Goal: Information Seeking & Learning: Learn about a topic

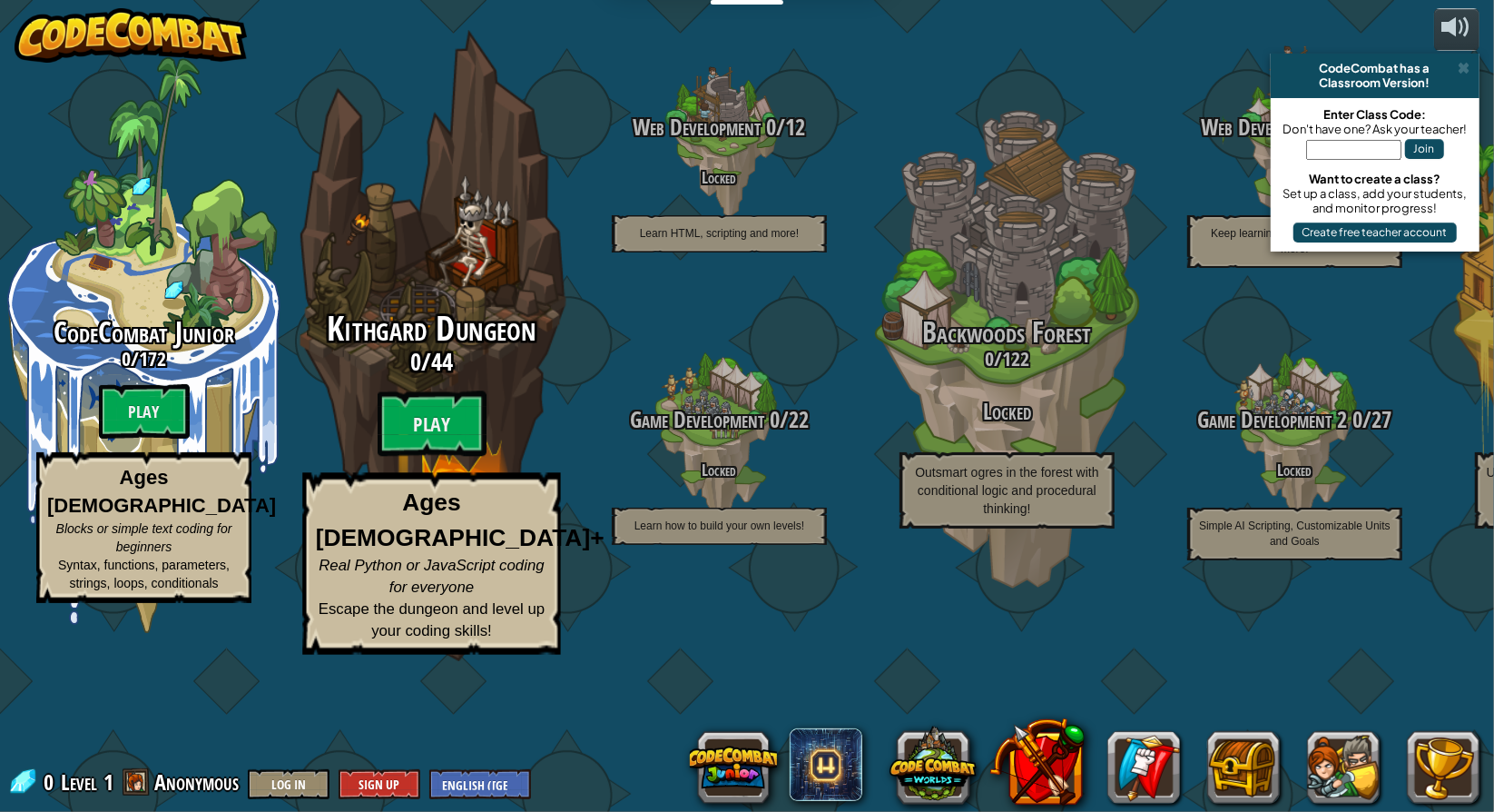
click at [449, 551] on strong "Ages [DEMOGRAPHIC_DATA]+" at bounding box center [460, 520] width 288 height 61
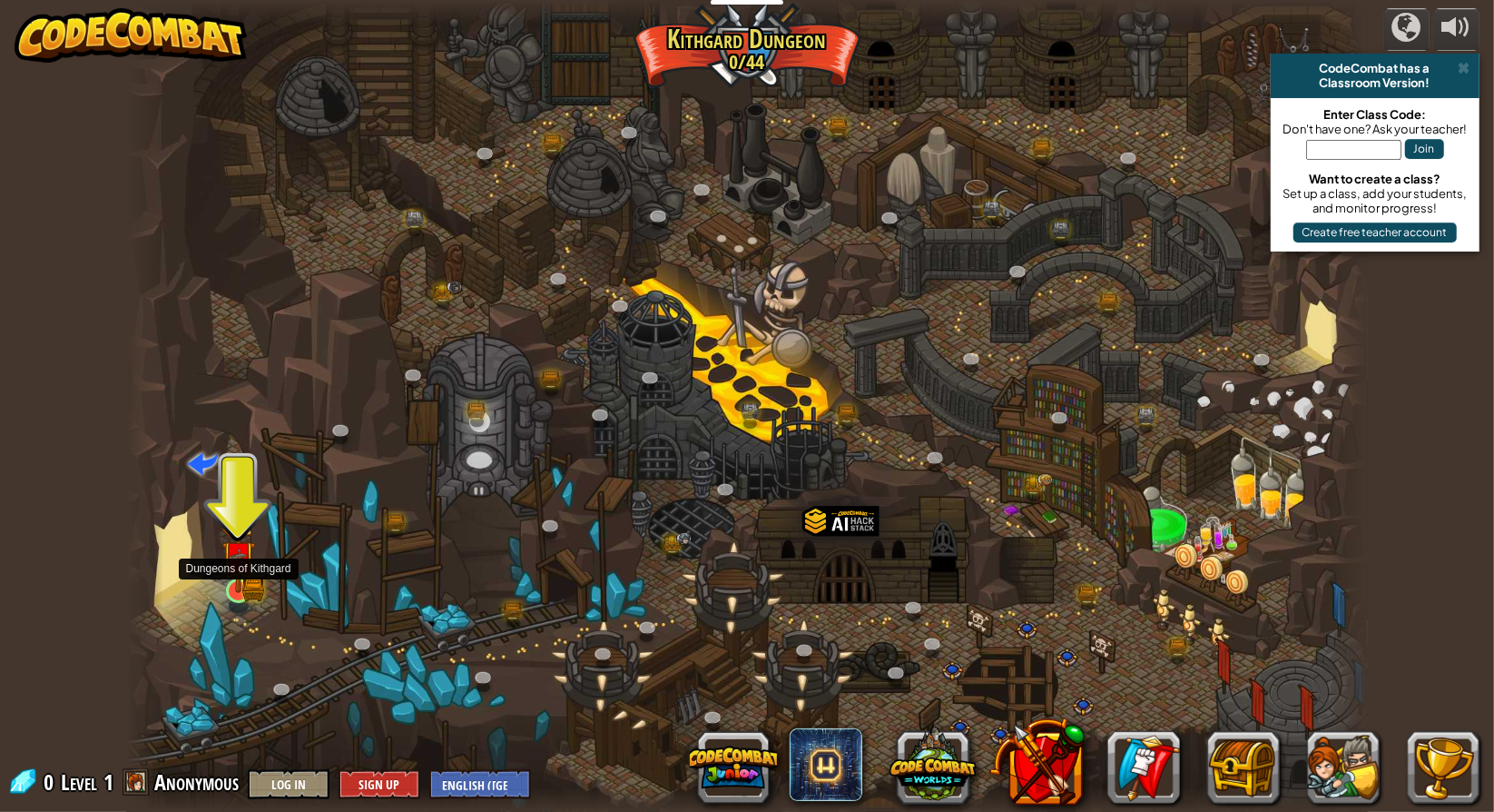
click at [257, 589] on img at bounding box center [254, 589] width 22 height 25
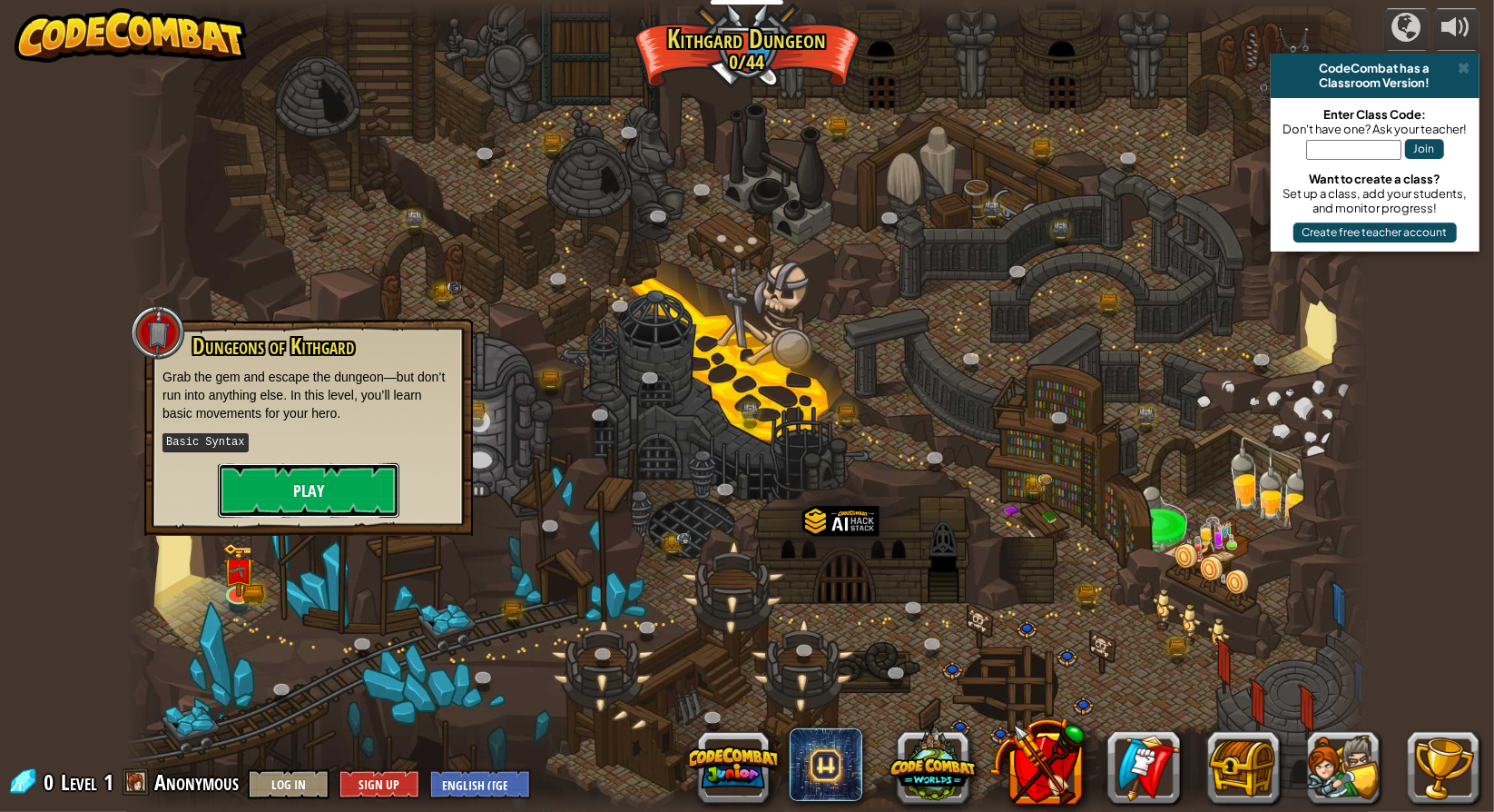
click at [284, 475] on button "Play" at bounding box center [309, 491] width 181 height 55
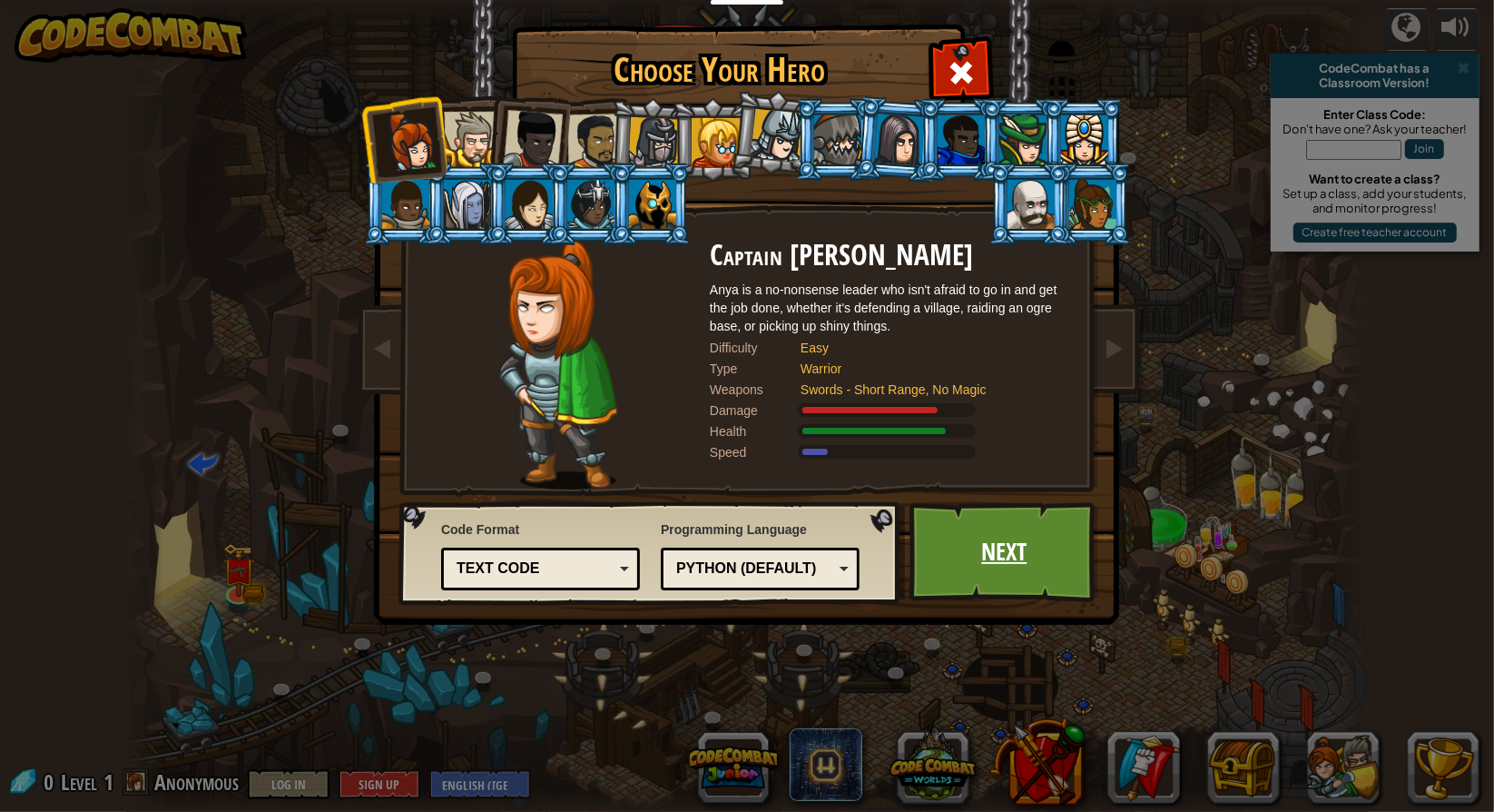
click at [993, 585] on link "Next" at bounding box center [1004, 551] width 189 height 100
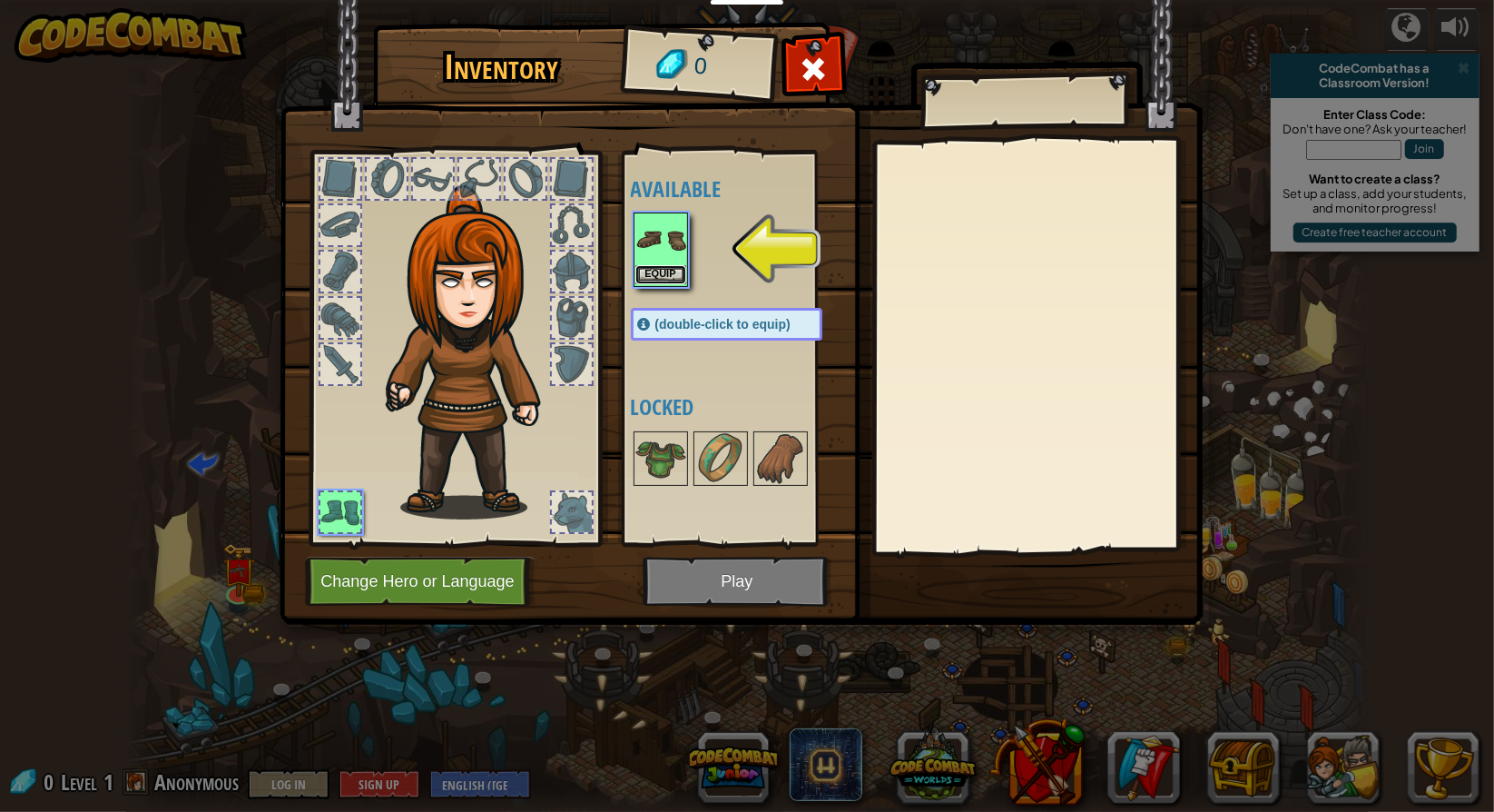
click at [657, 270] on button "Equip" at bounding box center [661, 275] width 51 height 19
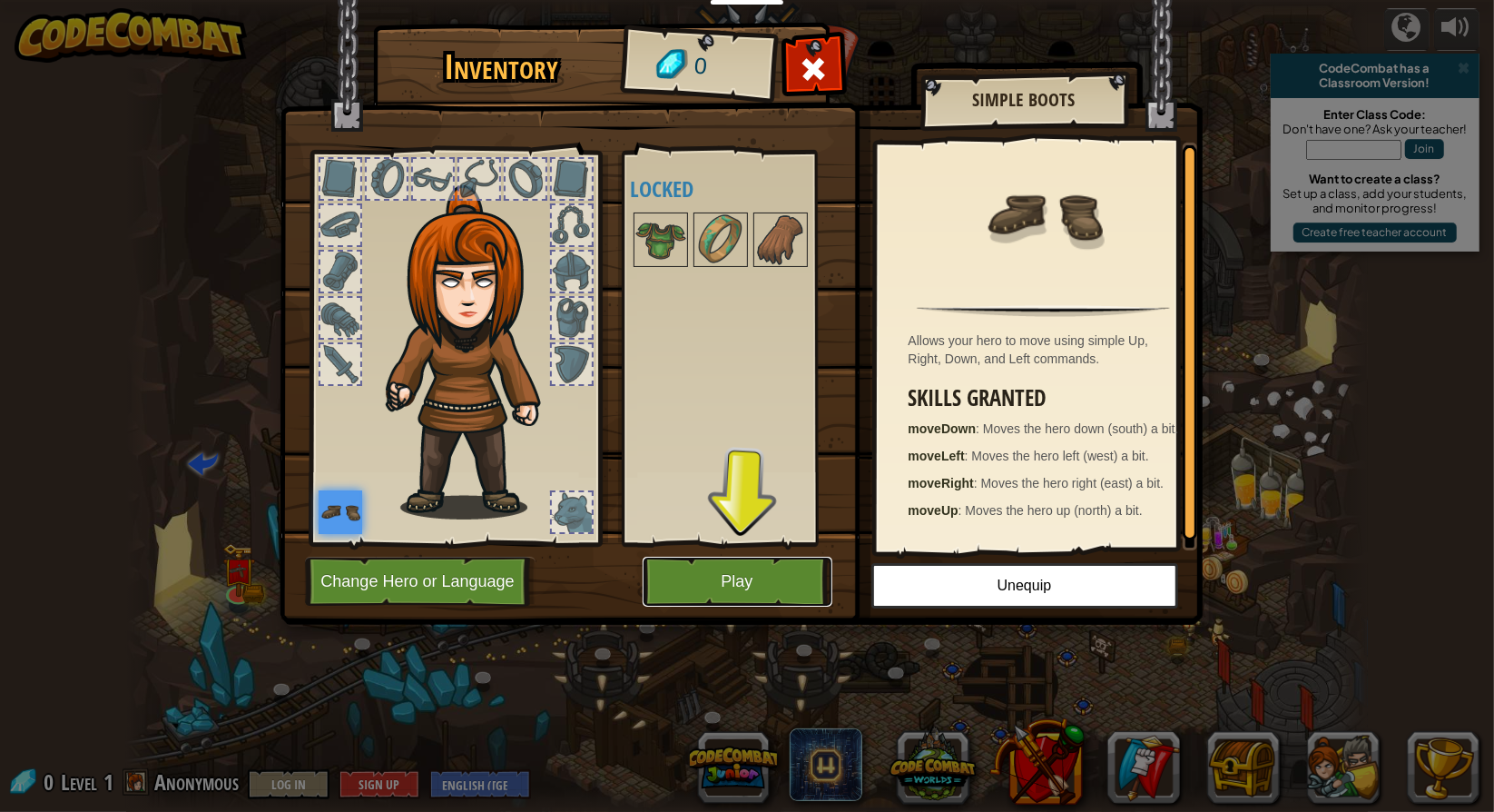
click at [771, 579] on button "Play" at bounding box center [737, 581] width 189 height 50
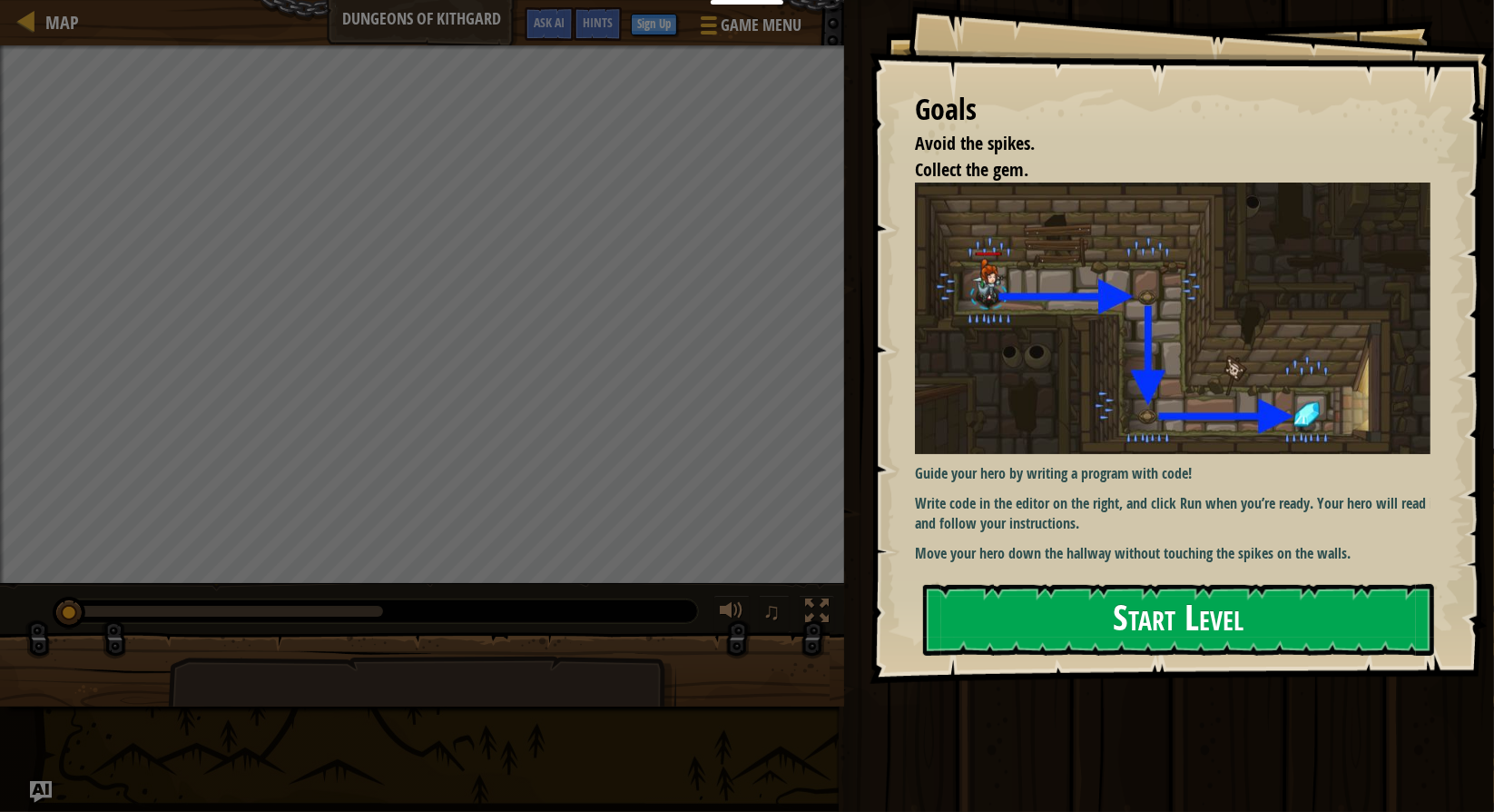
click at [1218, 598] on button "Start Level" at bounding box center [1179, 620] width 511 height 71
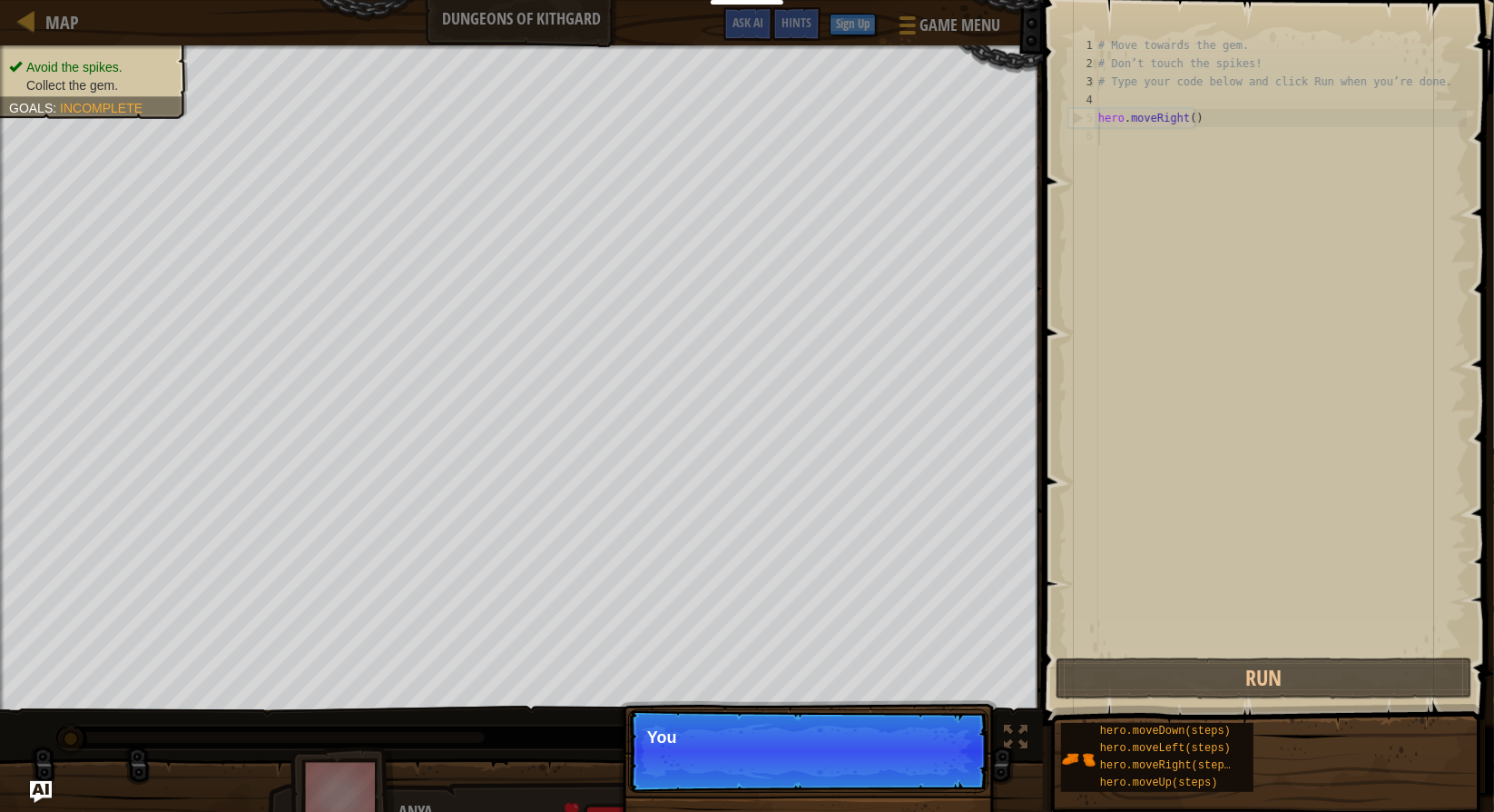
click at [885, 765] on p "Skip (esc) Continue You" at bounding box center [808, 751] width 361 height 83
click at [872, 757] on span "Skip (esc)" at bounding box center [861, 762] width 56 height 15
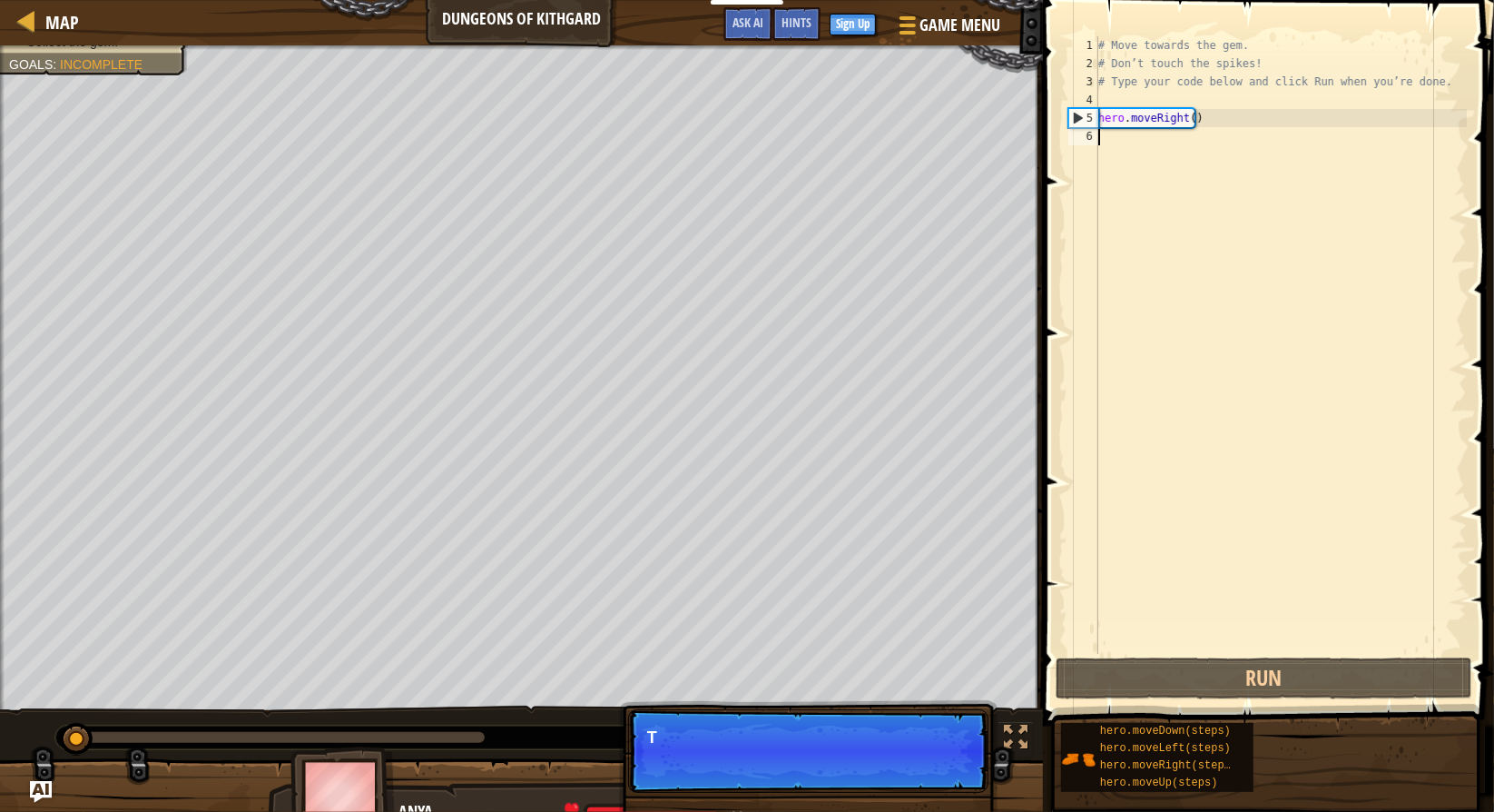
scroll to position [8, 0]
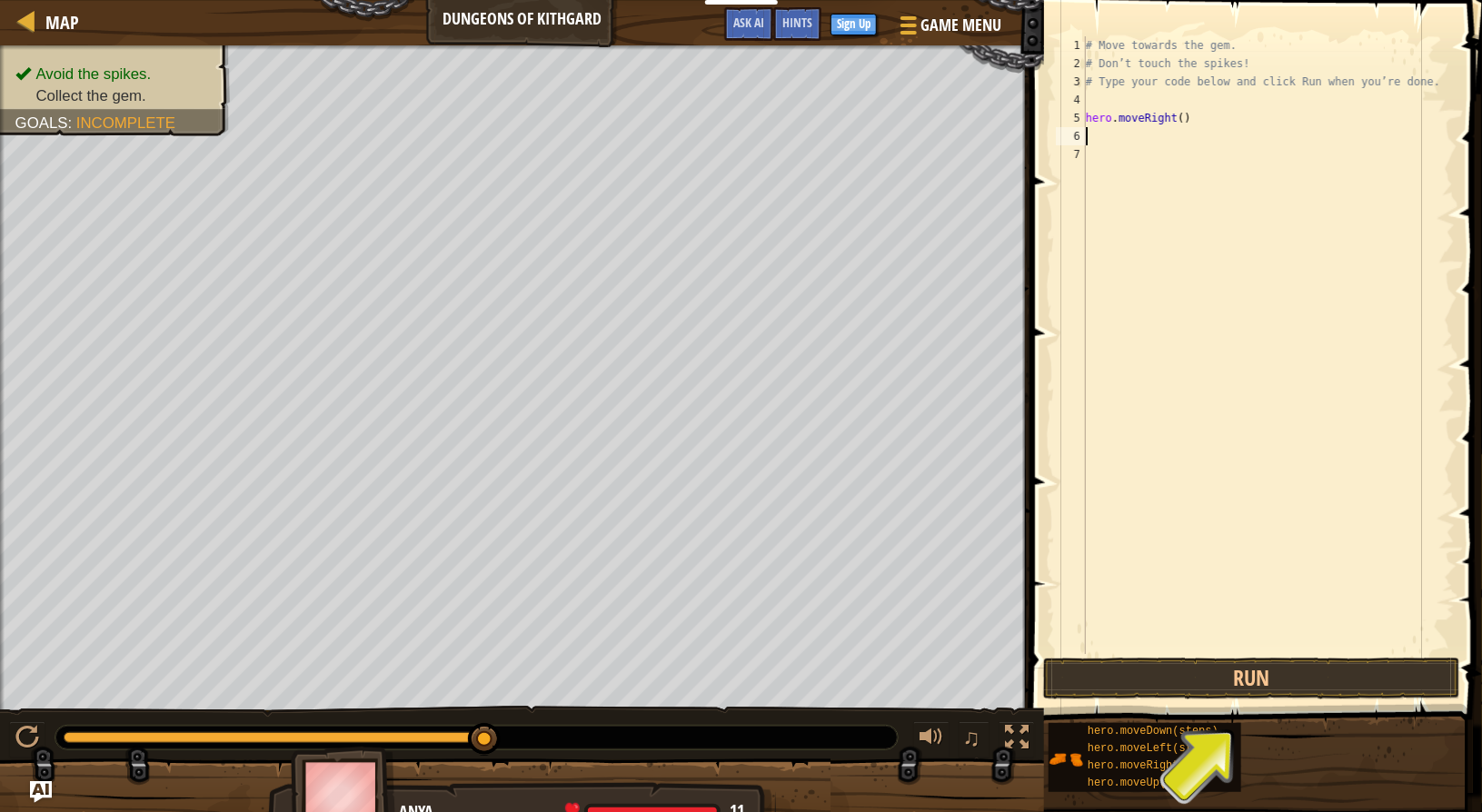
type textarea "h"
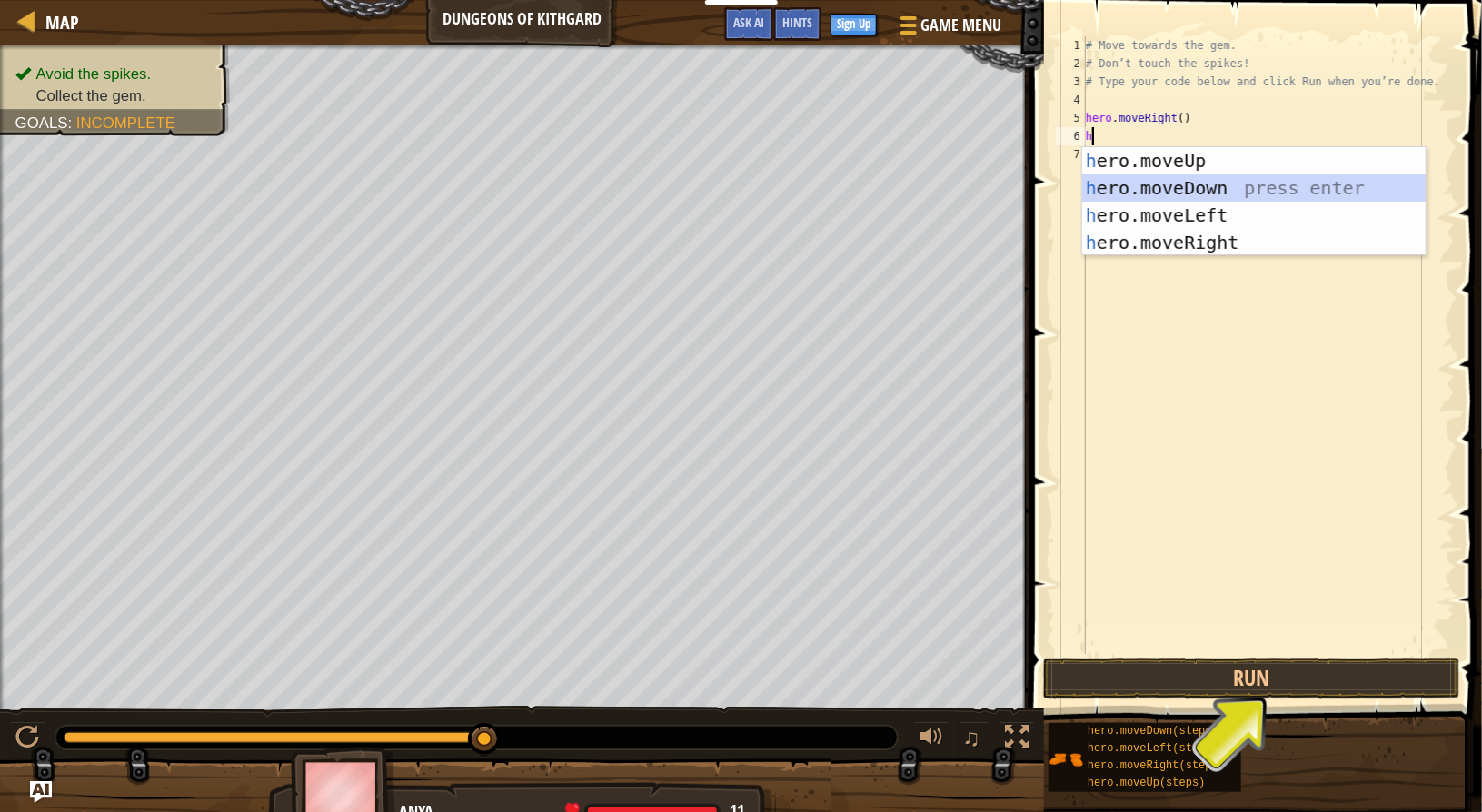
click at [1227, 187] on div "h ero.moveUp press enter h ero.moveDown press enter h ero.moveLeft press enter …" at bounding box center [1254, 229] width 344 height 164
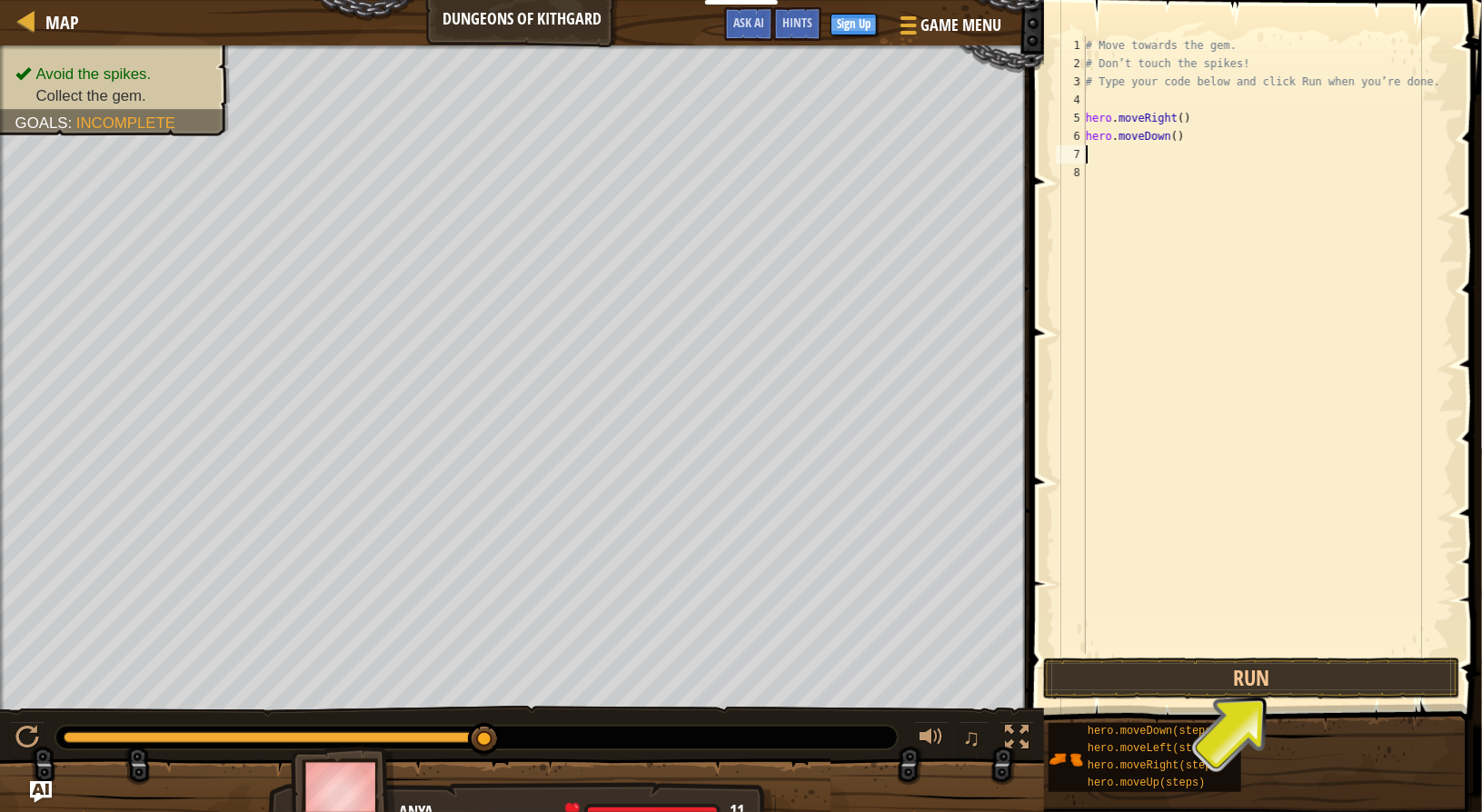
type textarea "h"
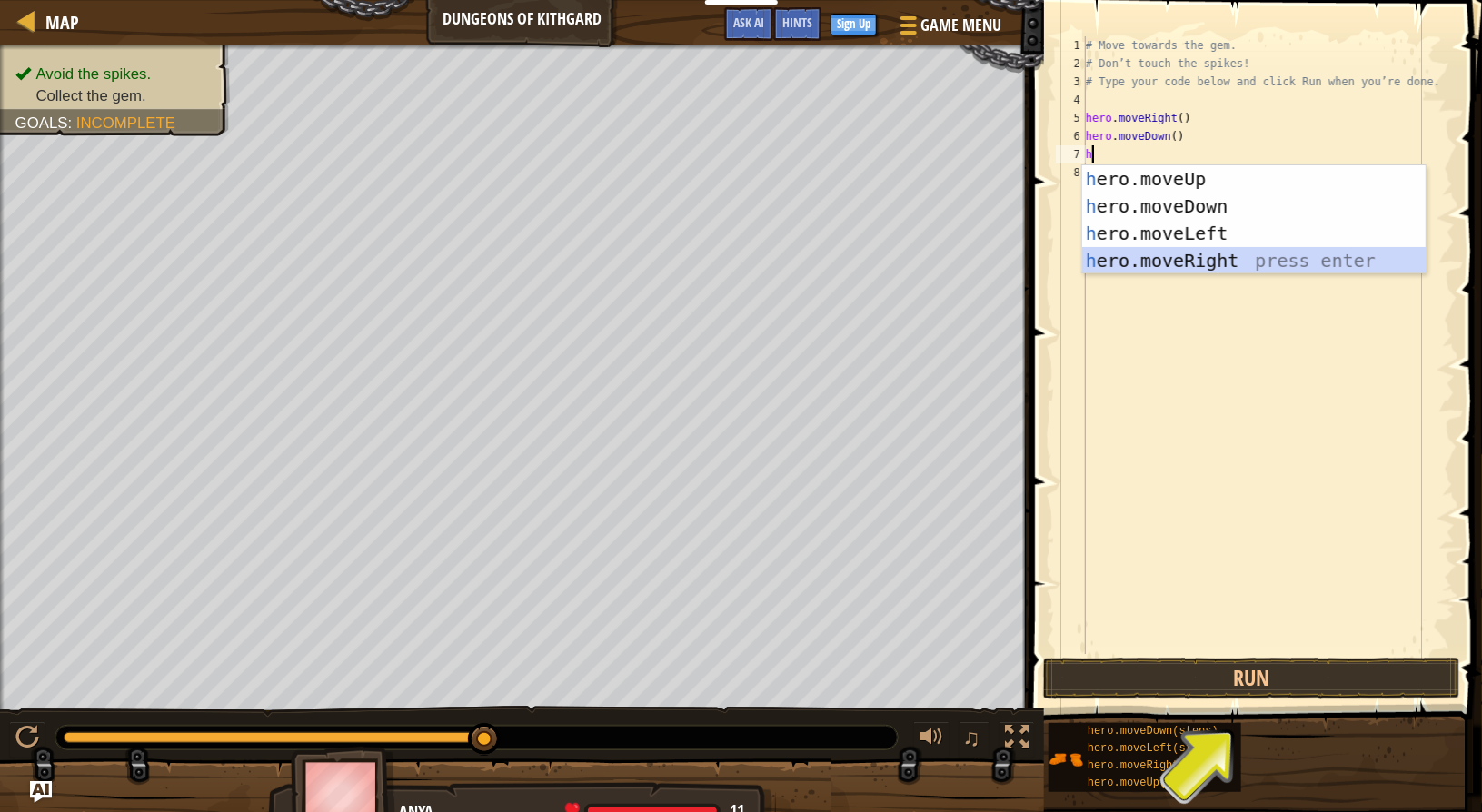
click at [1239, 254] on div "h ero.moveUp press enter h ero.moveDown press enter h ero.moveLeft press enter …" at bounding box center [1254, 247] width 344 height 164
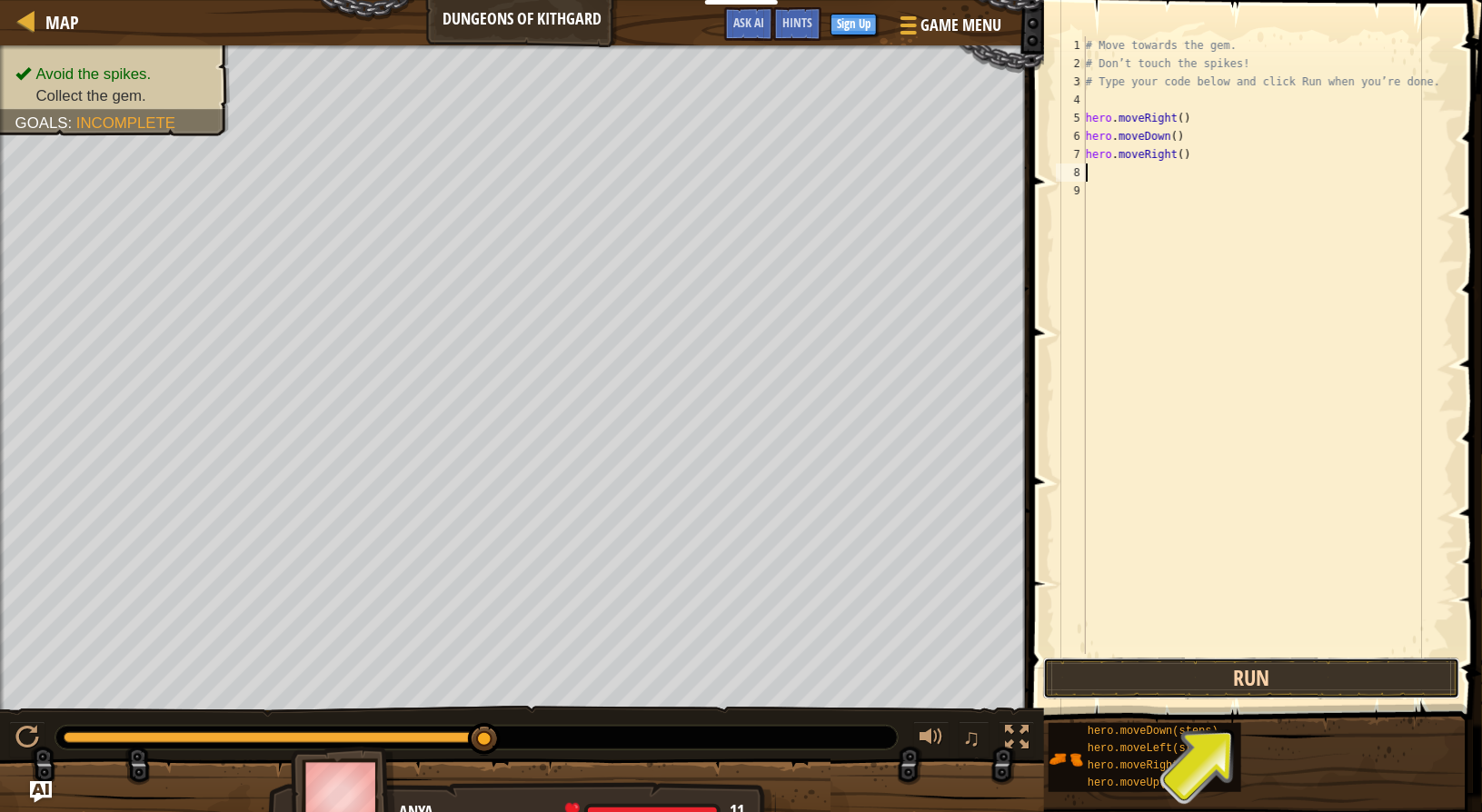
click at [1304, 680] on button "Run" at bounding box center [1251, 678] width 417 height 42
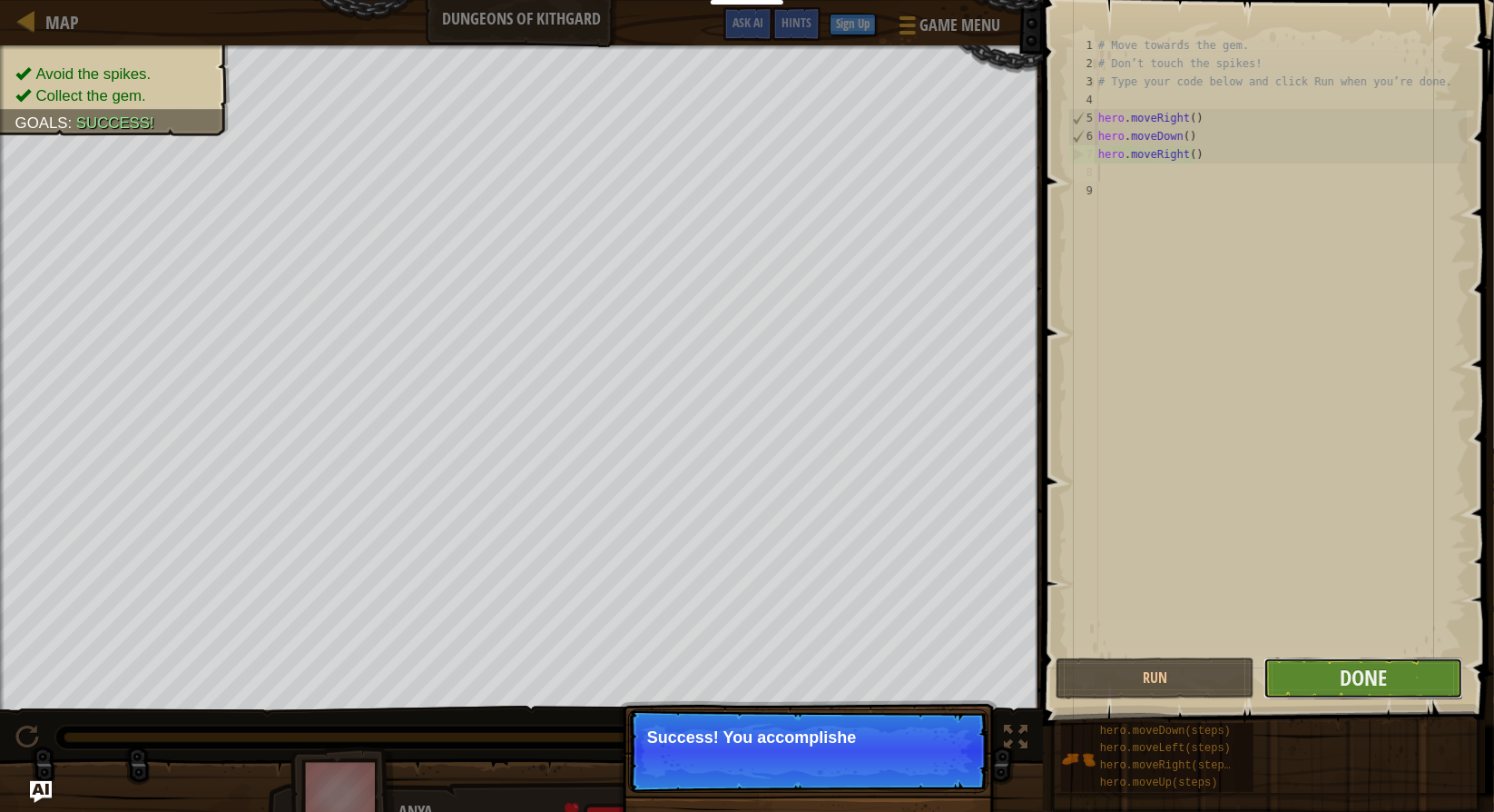
click at [1395, 687] on button "Done" at bounding box center [1363, 678] width 199 height 42
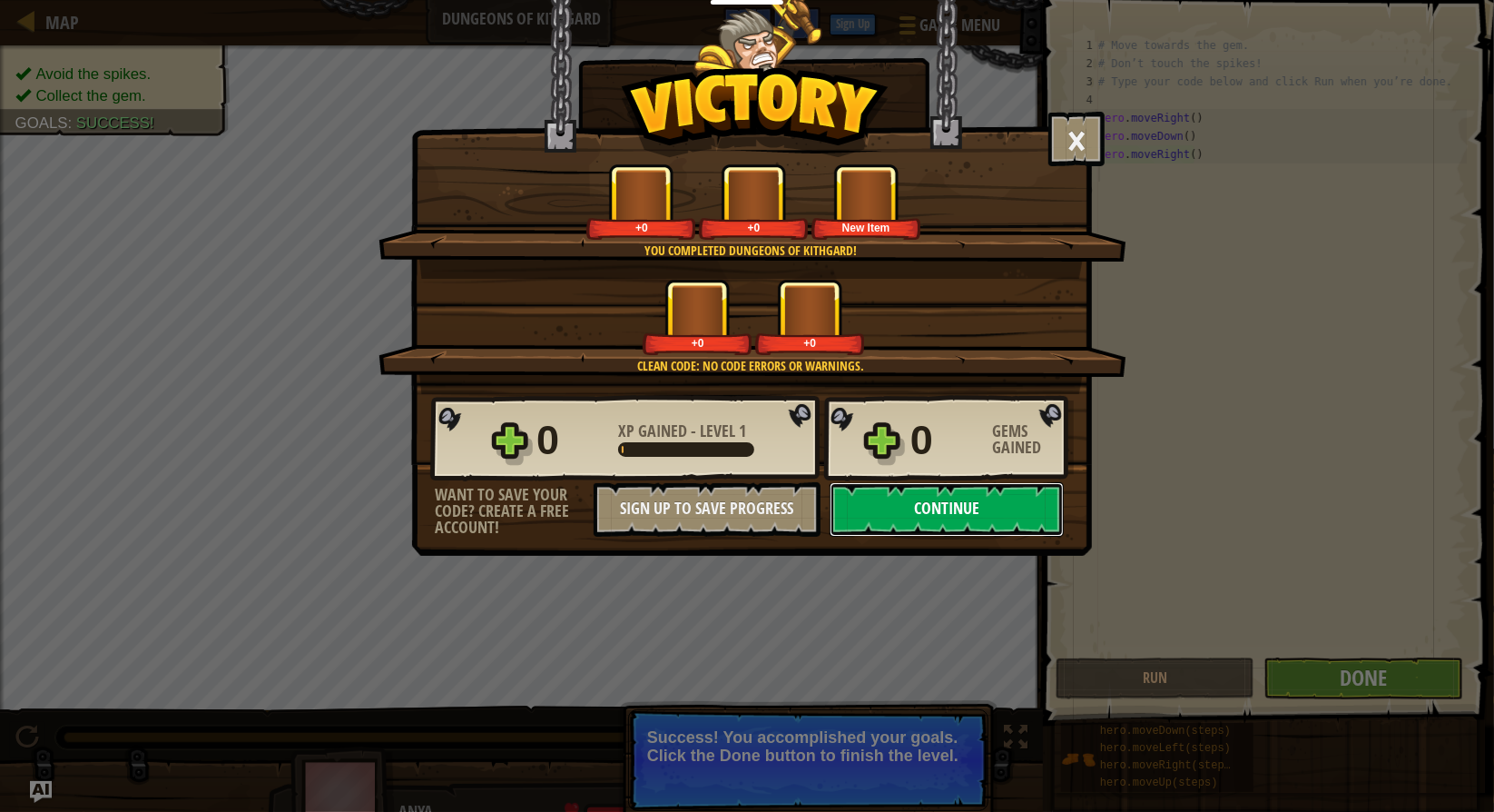
click at [982, 513] on button "Continue" at bounding box center [947, 510] width 234 height 55
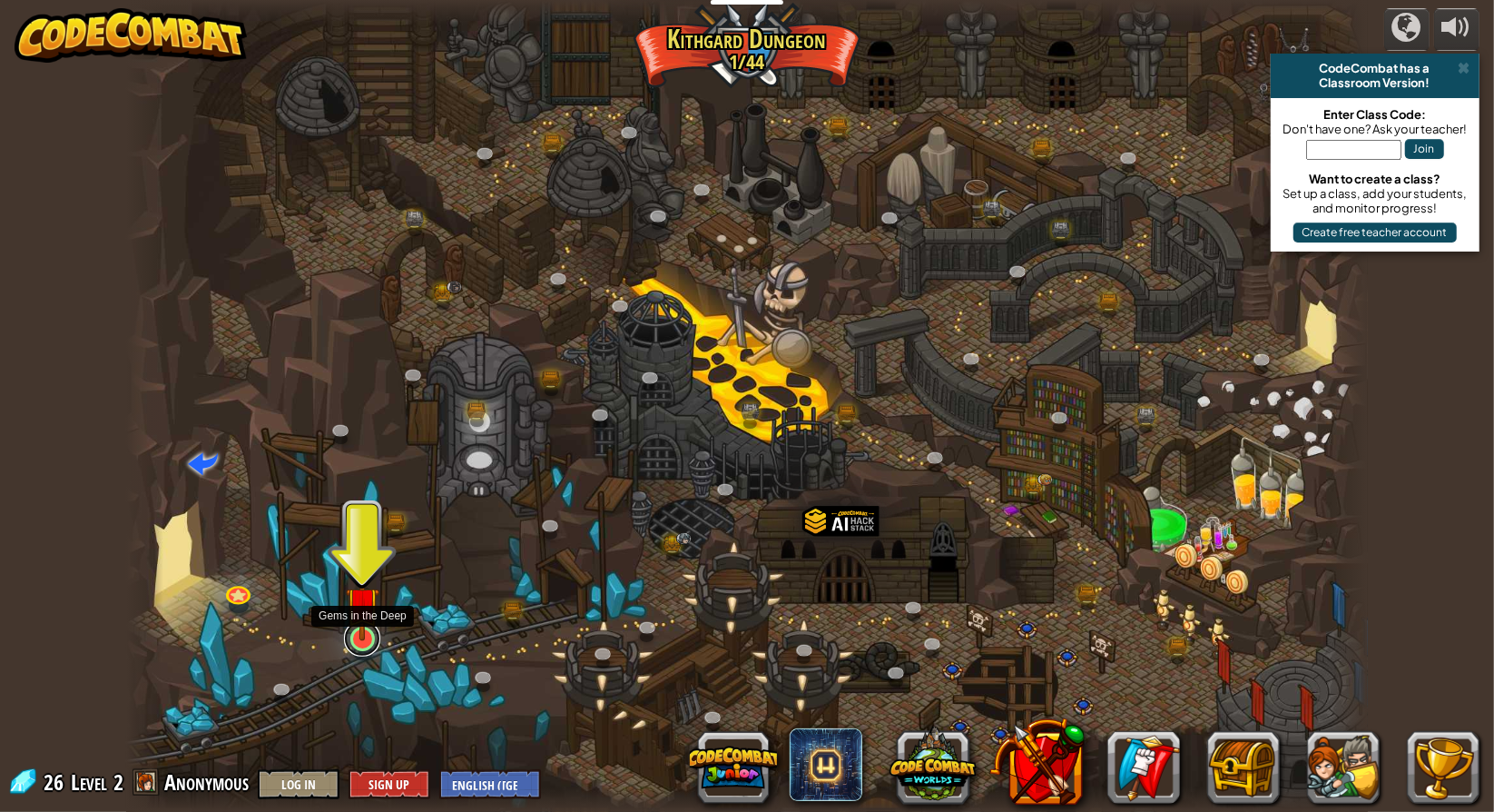
click at [363, 645] on link at bounding box center [363, 638] width 37 height 37
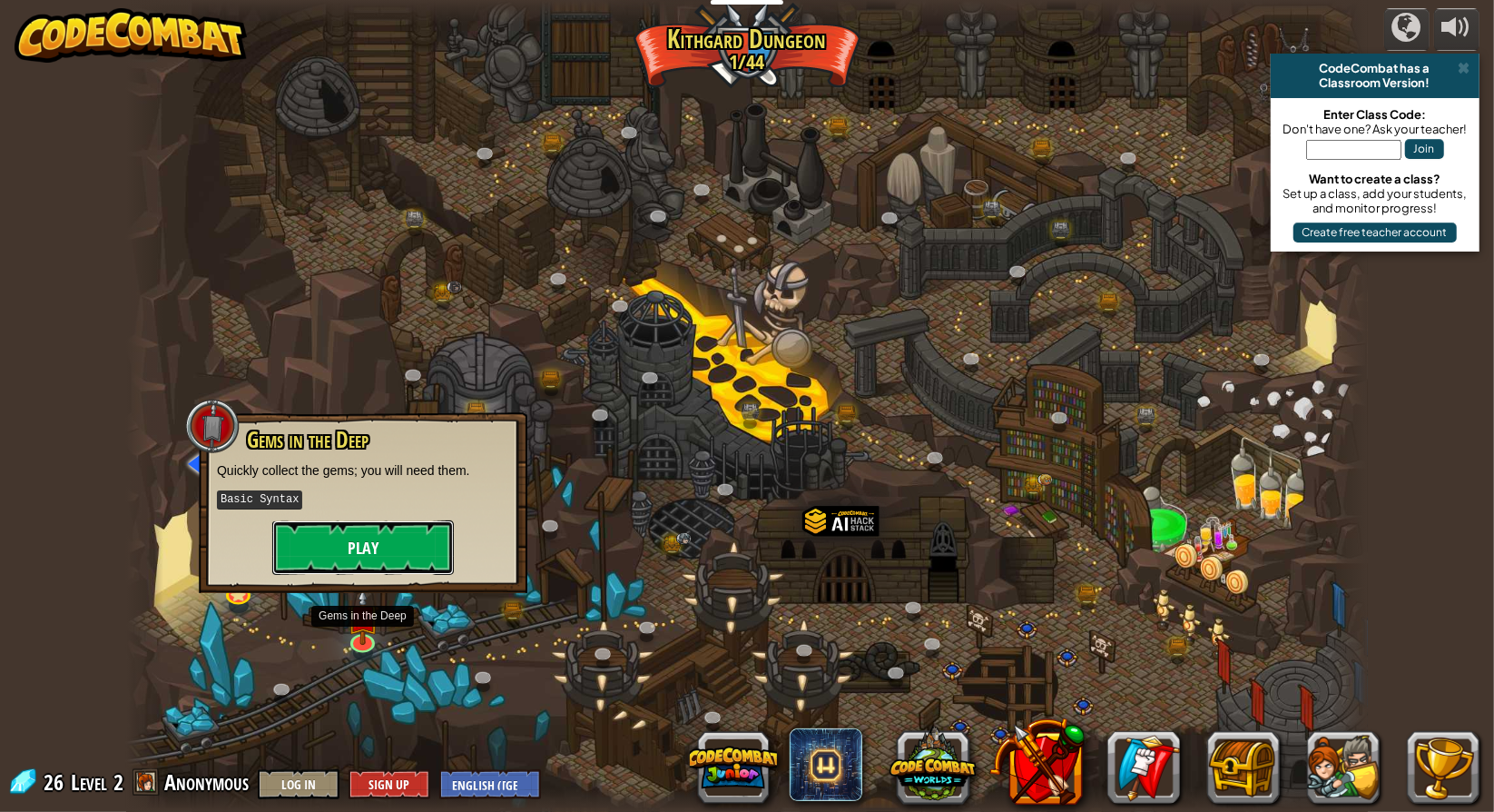
click at [385, 557] on button "Play" at bounding box center [363, 547] width 181 height 55
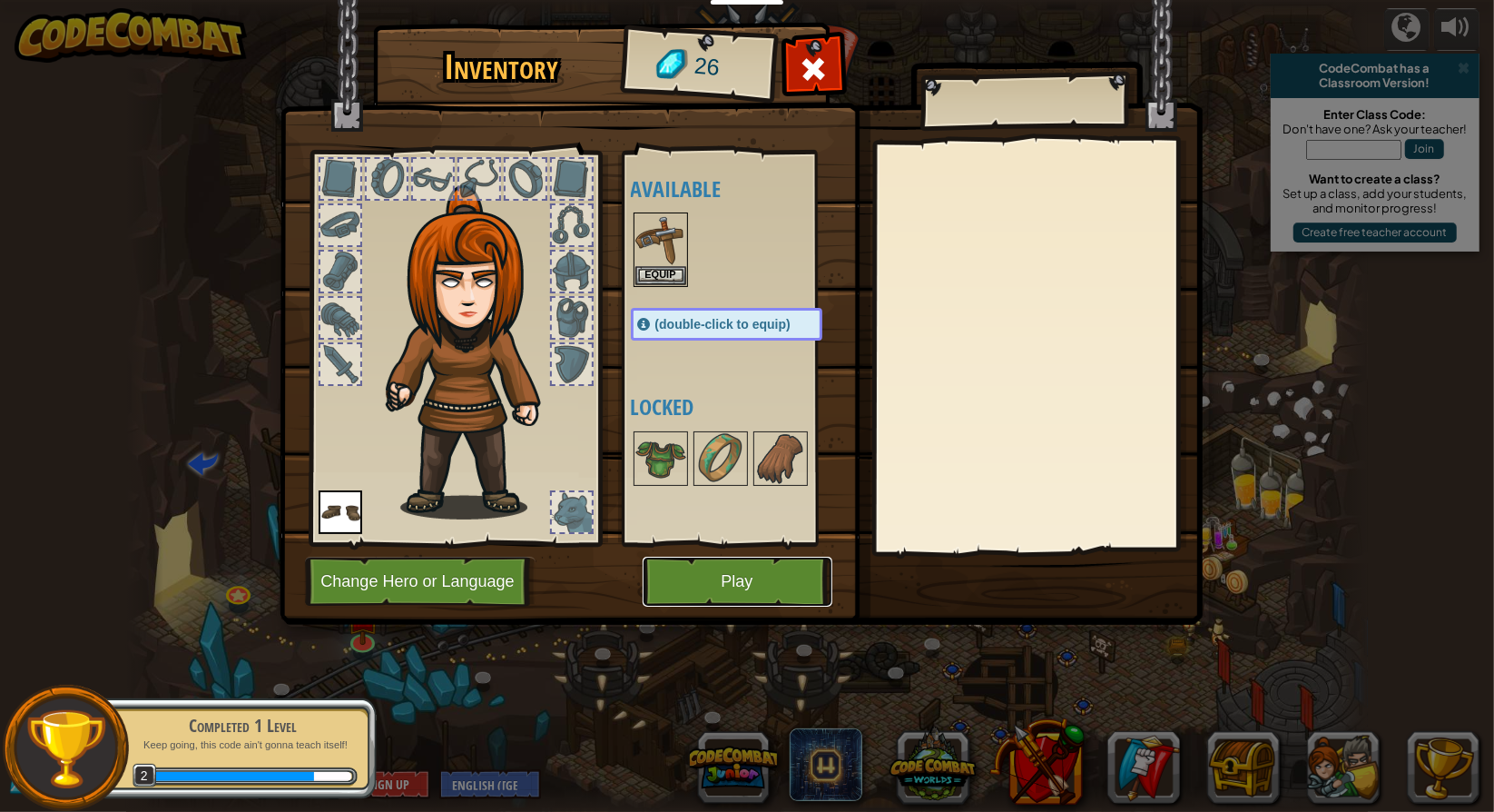
click at [795, 561] on button "Play" at bounding box center [737, 581] width 189 height 50
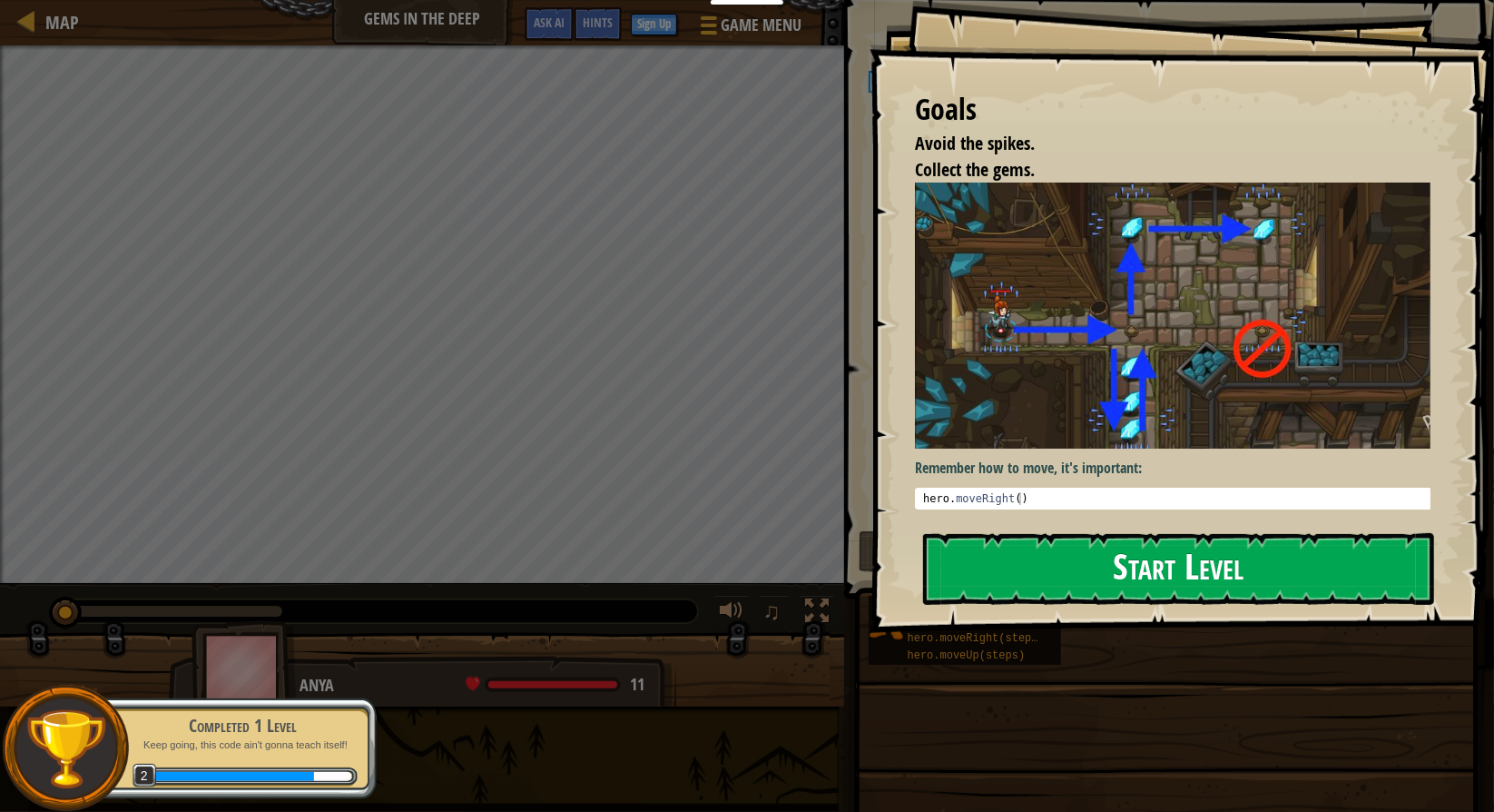
click at [1159, 577] on button "Start Level" at bounding box center [1179, 568] width 511 height 71
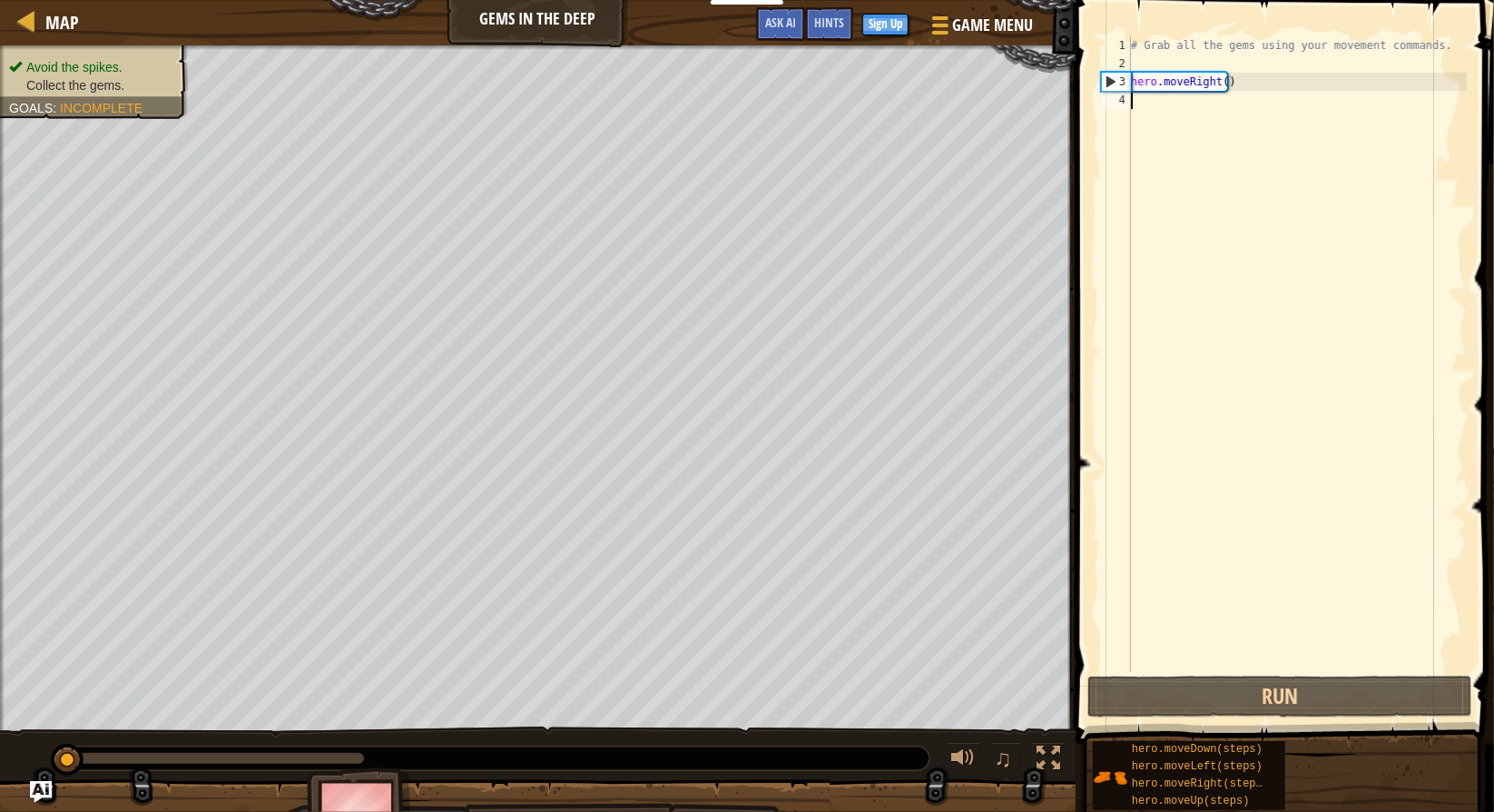
type textarea "h"
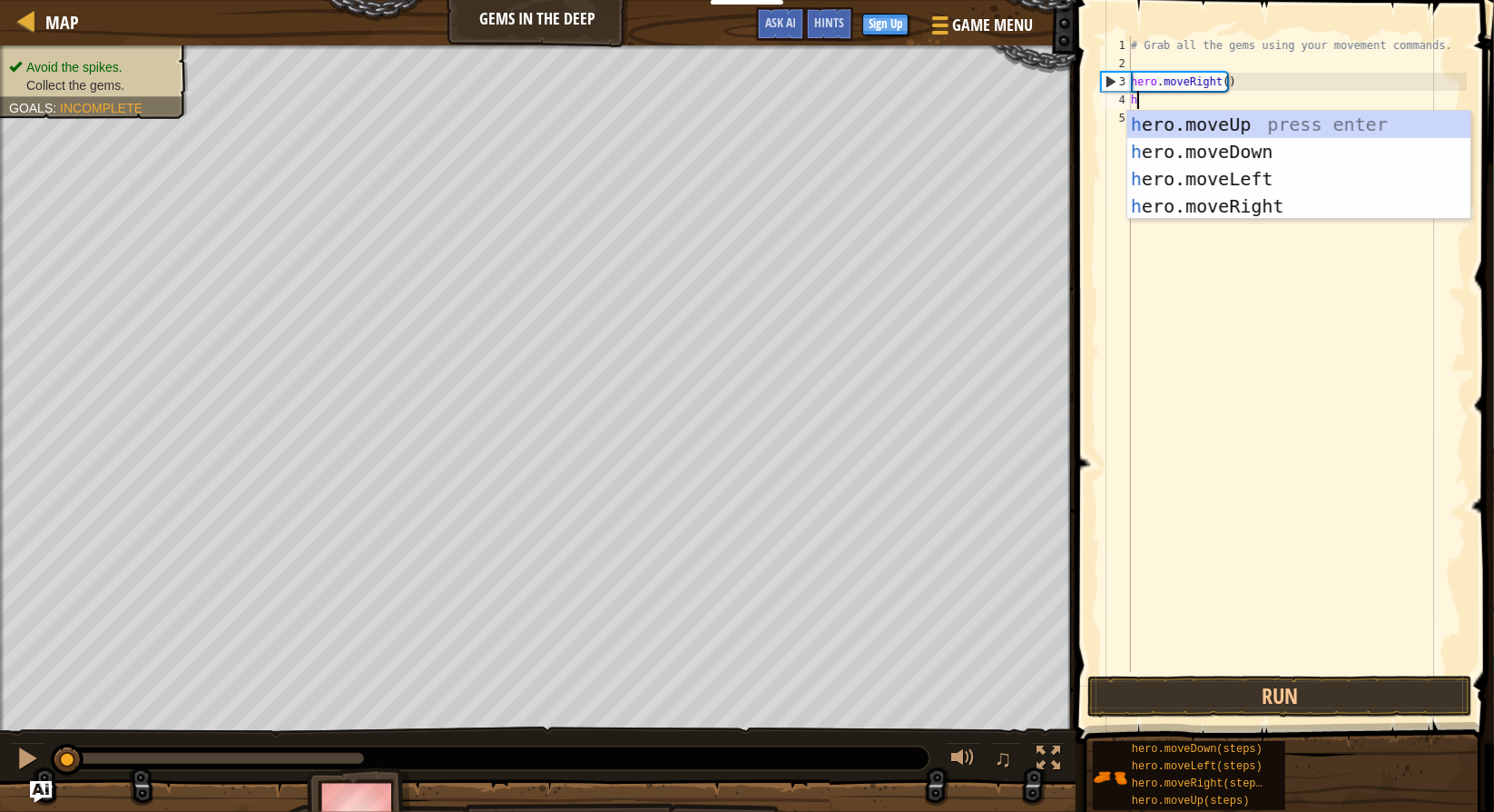
scroll to position [8, 0]
click at [1278, 155] on div "h ero.moveUp press enter h ero.moveDown press enter h ero.moveLeft press enter …" at bounding box center [1300, 192] width 344 height 164
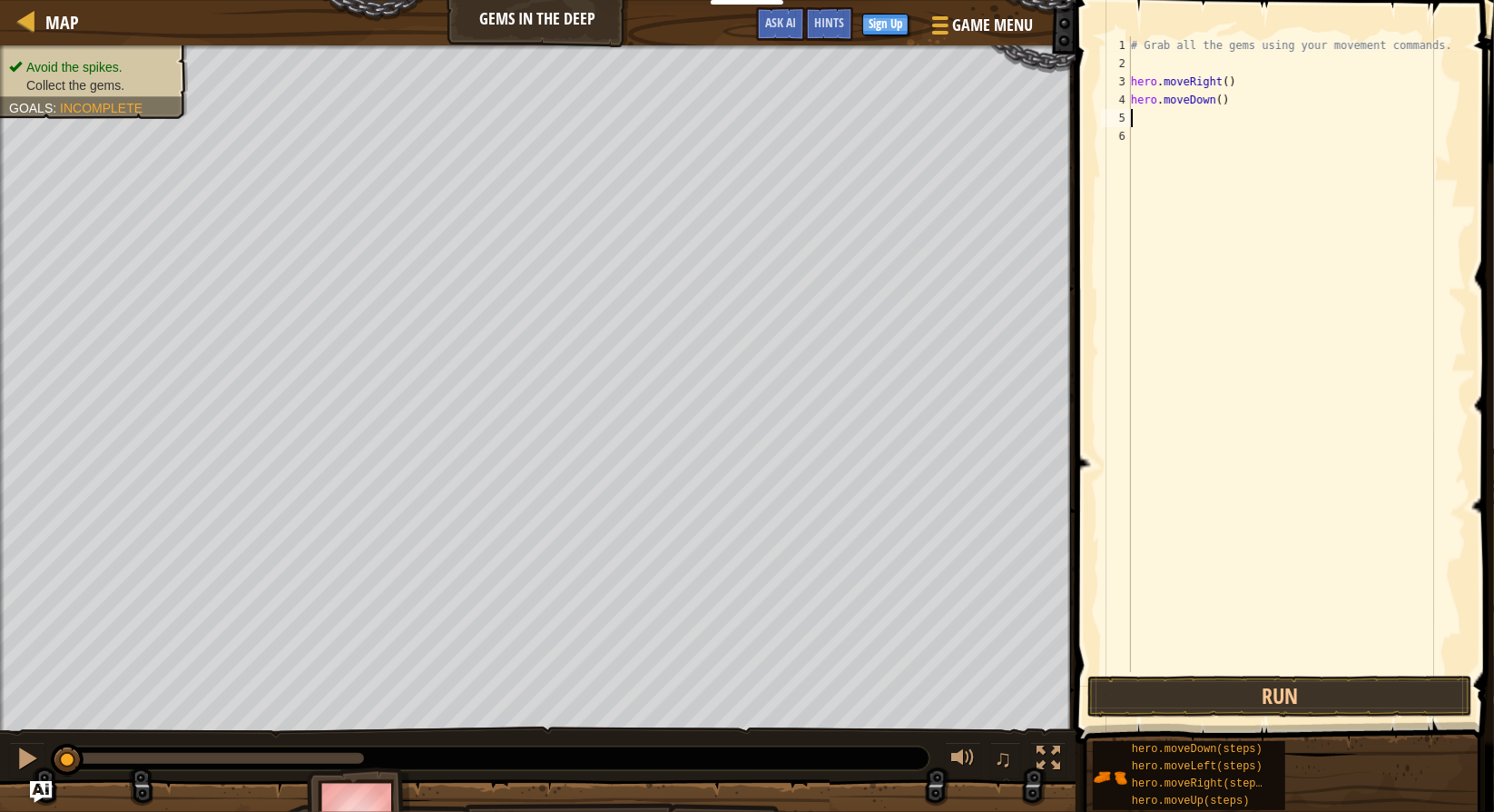
type textarea "m"
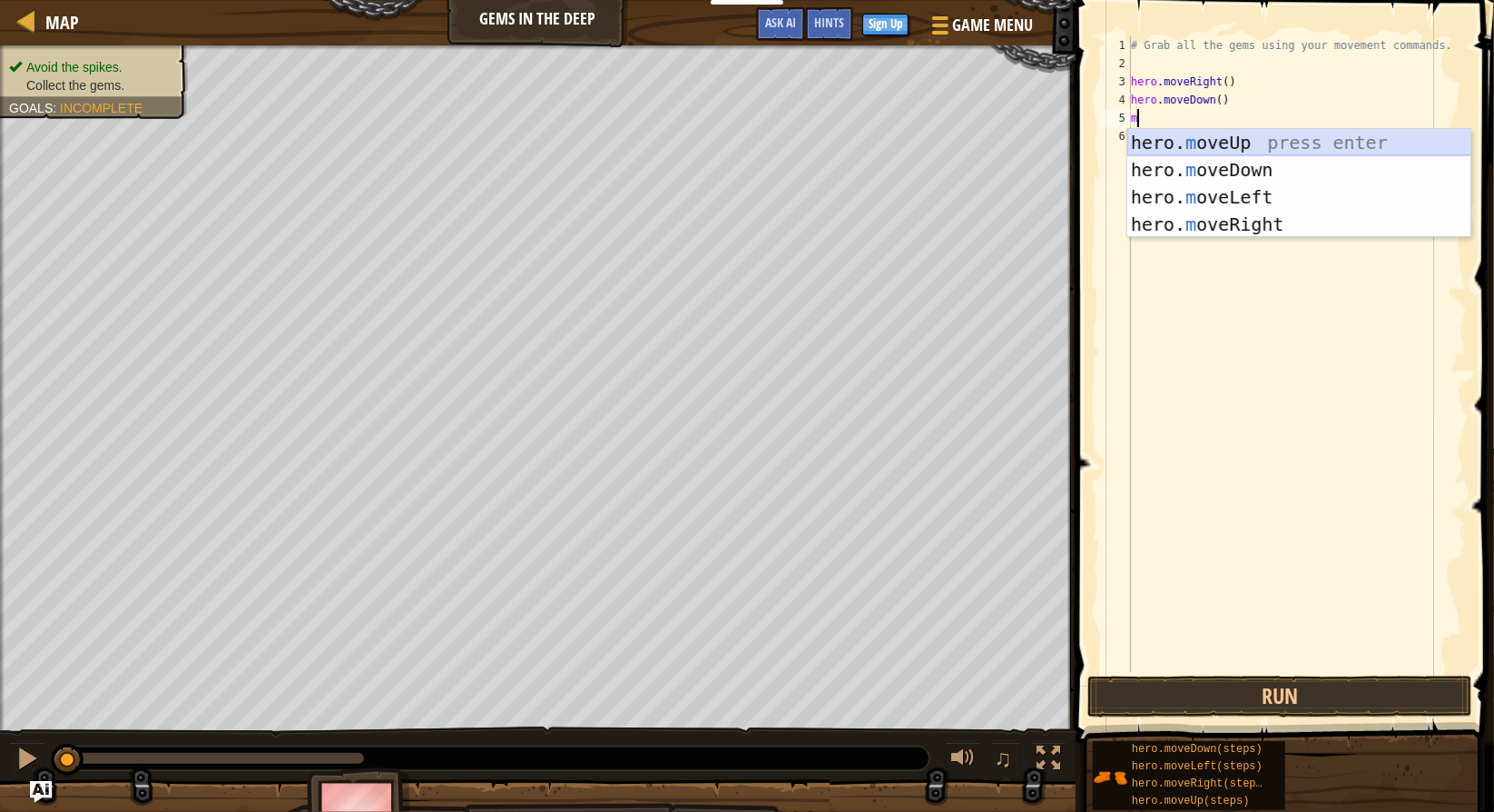
click at [1300, 137] on div "hero. m oveUp press enter hero. m oveDown press enter hero. m oveLeft press ent…" at bounding box center [1300, 211] width 344 height 164
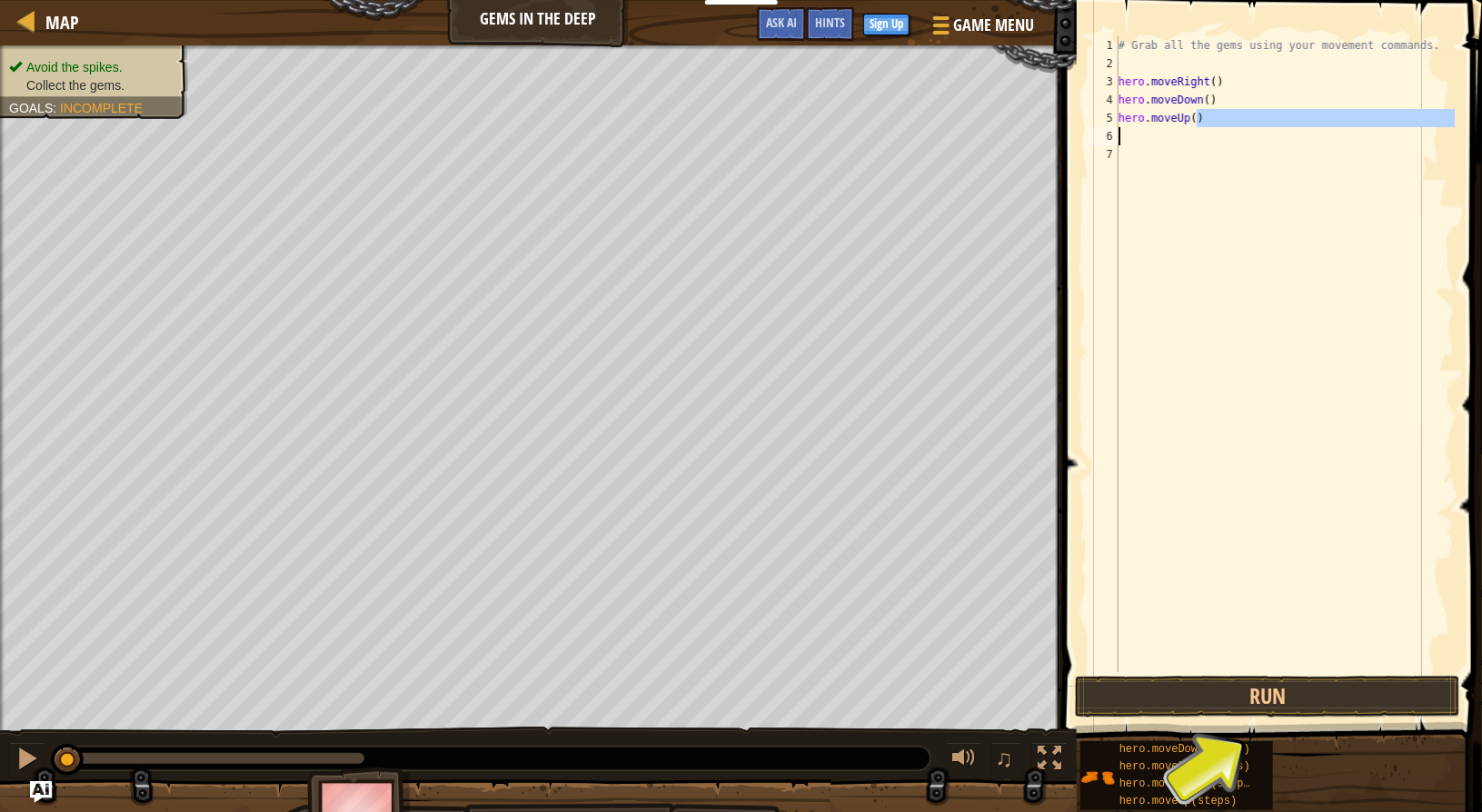
drag, startPoint x: 1241, startPoint y: 119, endPoint x: 1108, endPoint y: 131, distance: 133.5
click at [1108, 131] on div "1 2 3 4 5 6 7 # Grab all the gems using your movement commands. hero . moveRigh…" at bounding box center [1270, 354] width 370 height 635
type textarea "h"
click at [1385, 692] on button "Run" at bounding box center [1267, 697] width 386 height 42
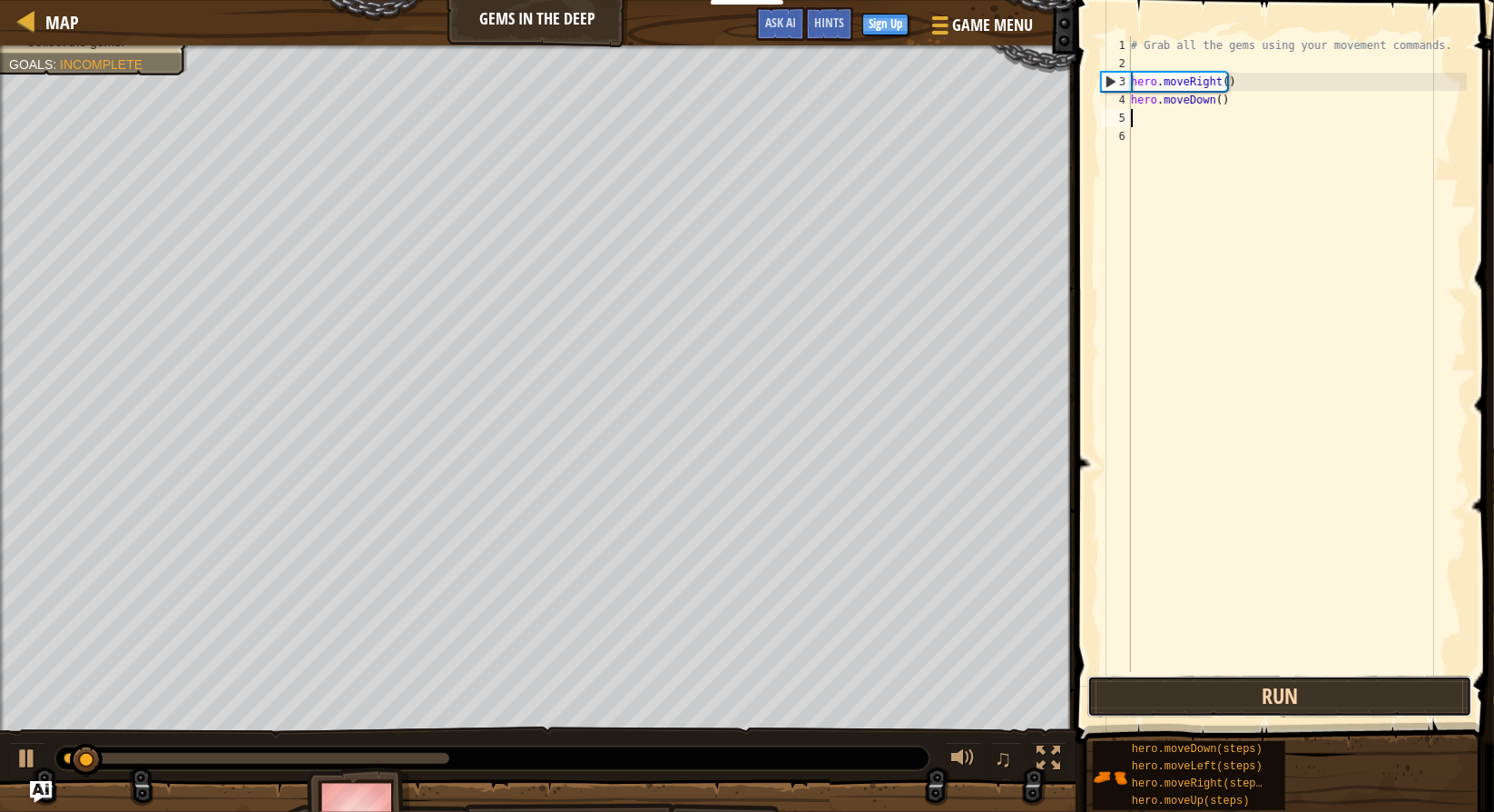
click at [1384, 692] on button "Run" at bounding box center [1280, 697] width 385 height 42
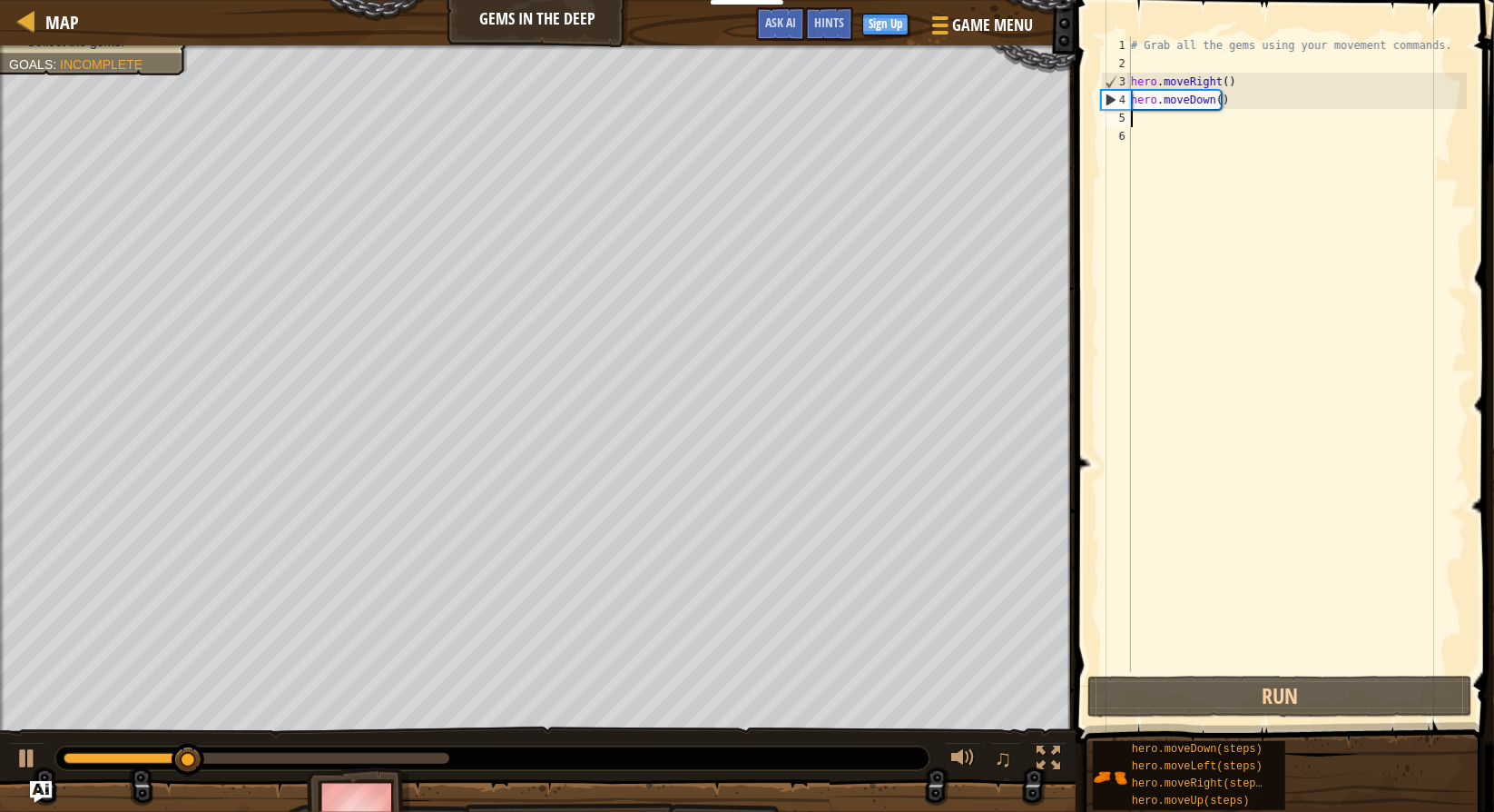
type textarea "h"
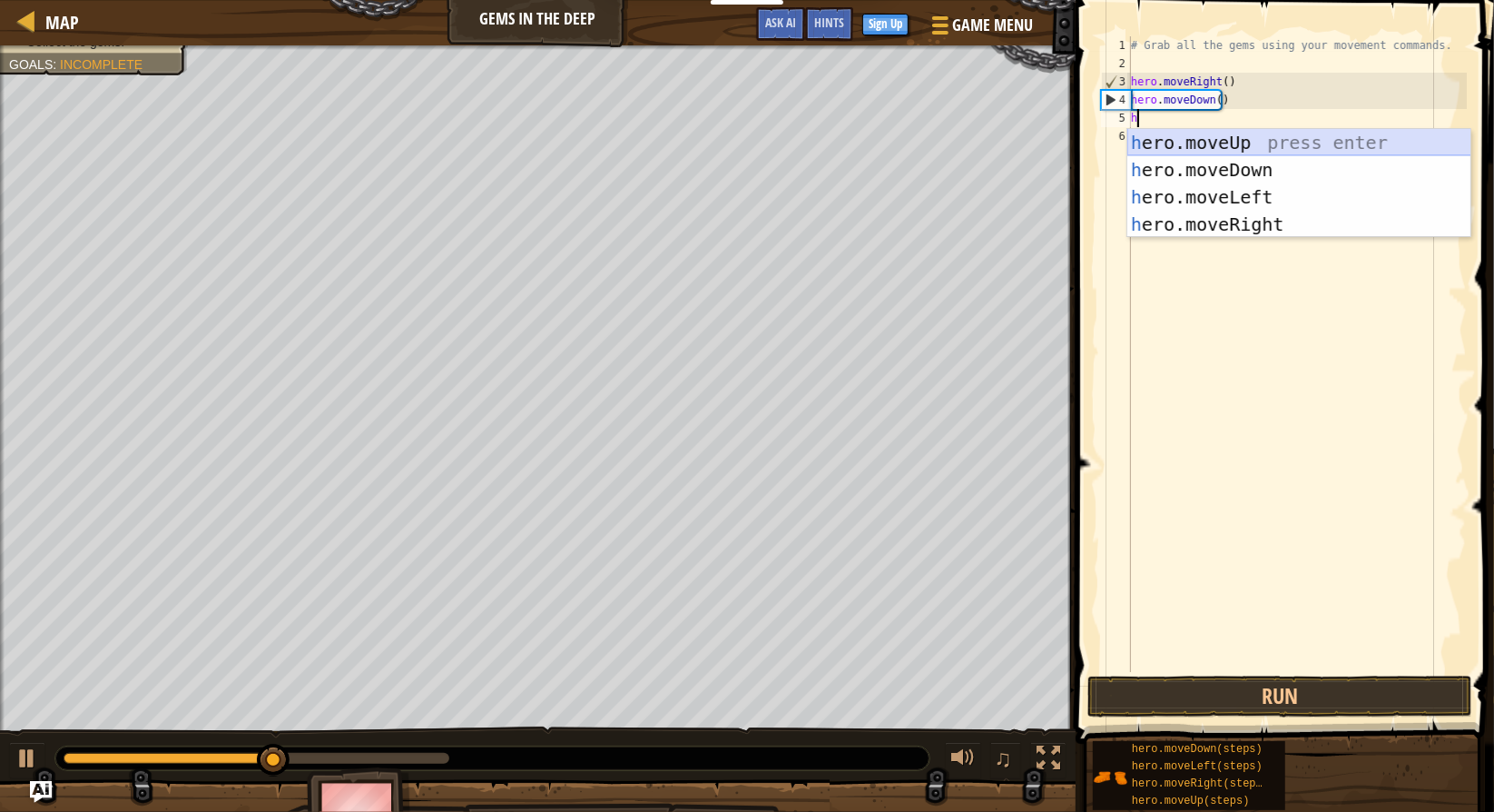
click at [1229, 133] on div "h ero.moveUp press enter h ero.moveDown press enter h ero.moveLeft press enter …" at bounding box center [1300, 211] width 344 height 164
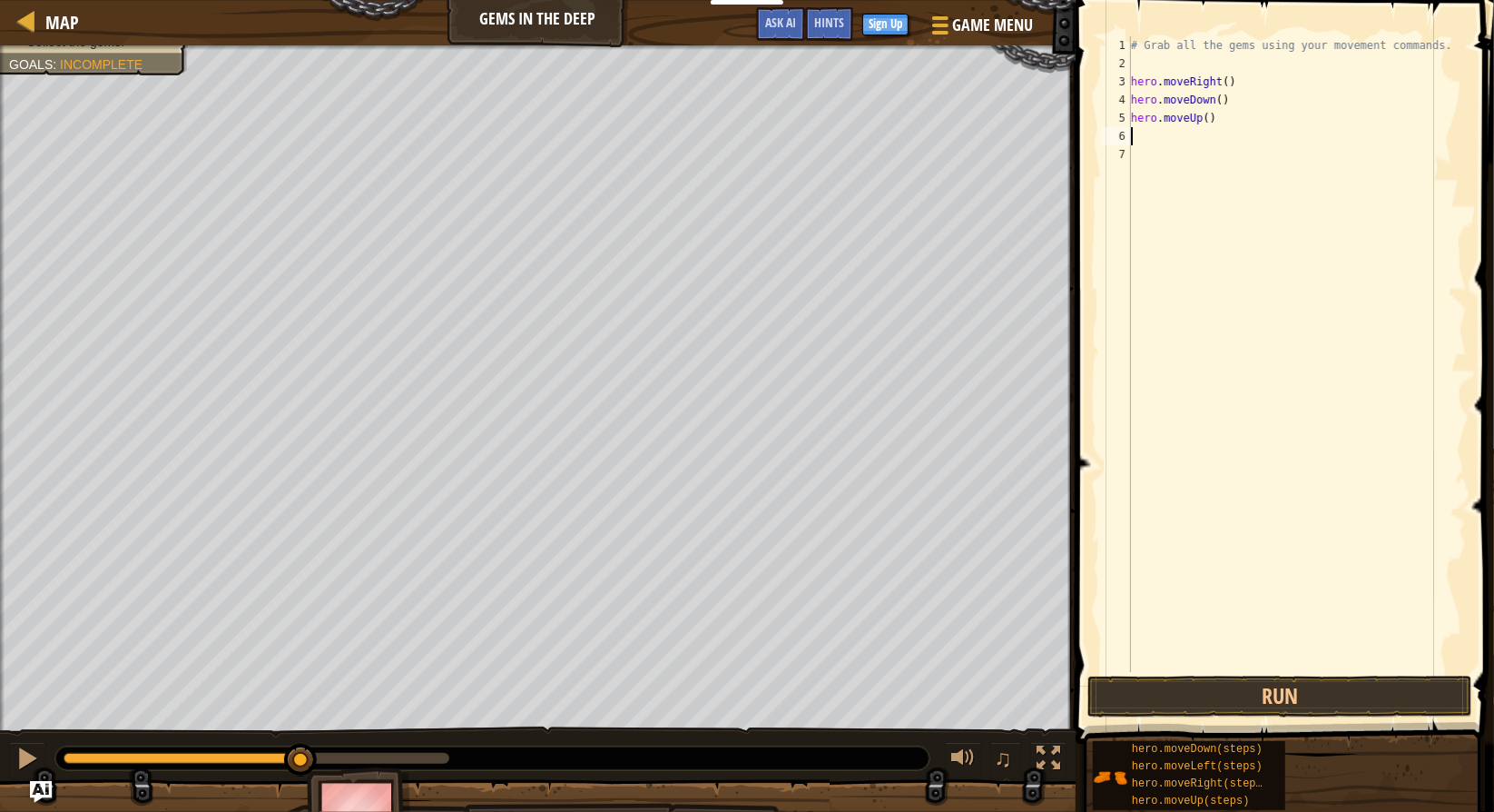
type textarea "h"
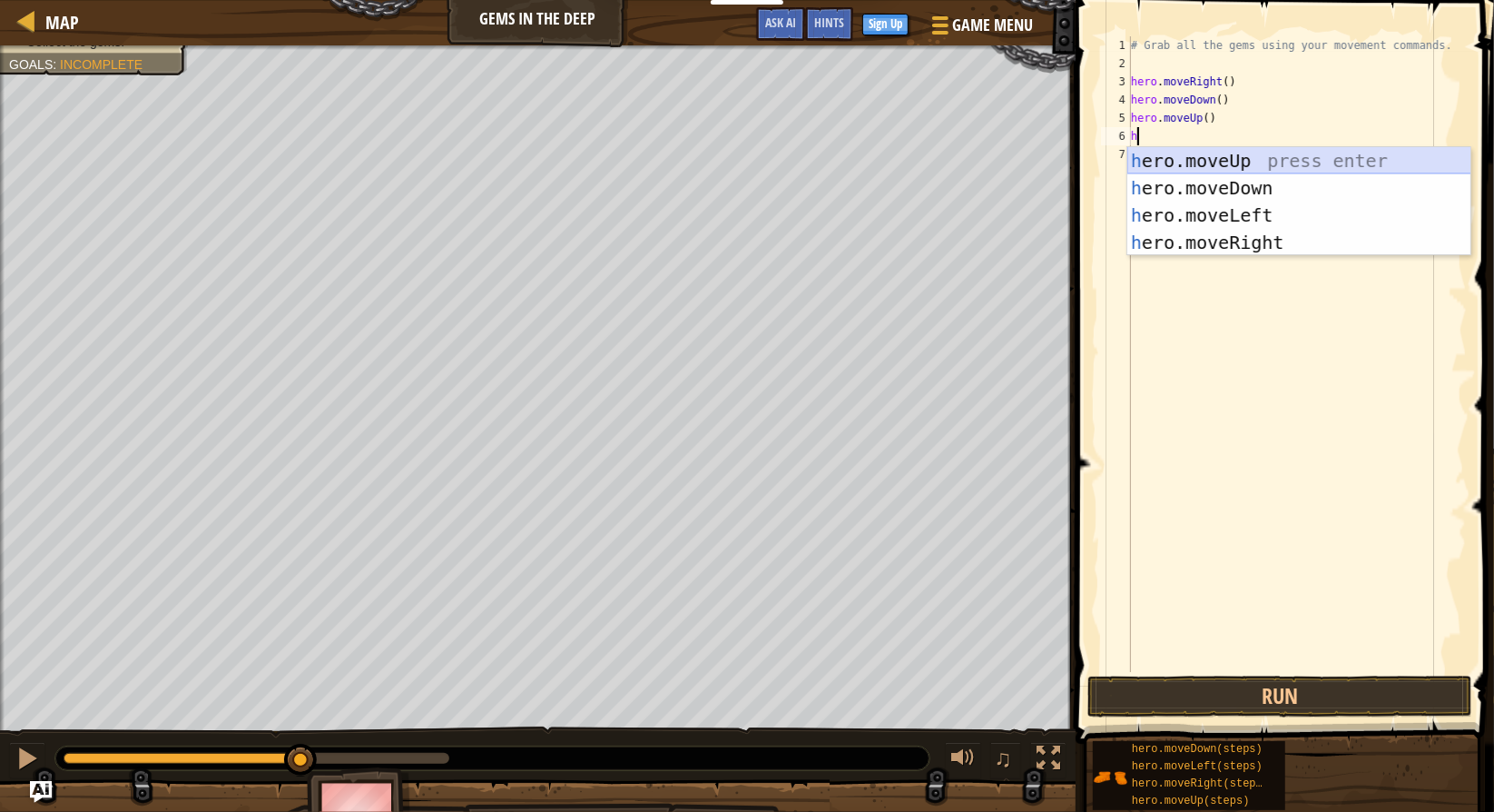
click at [1317, 158] on div "h ero.moveUp press enter h ero.moveDown press enter h ero.moveLeft press enter …" at bounding box center [1300, 229] width 344 height 164
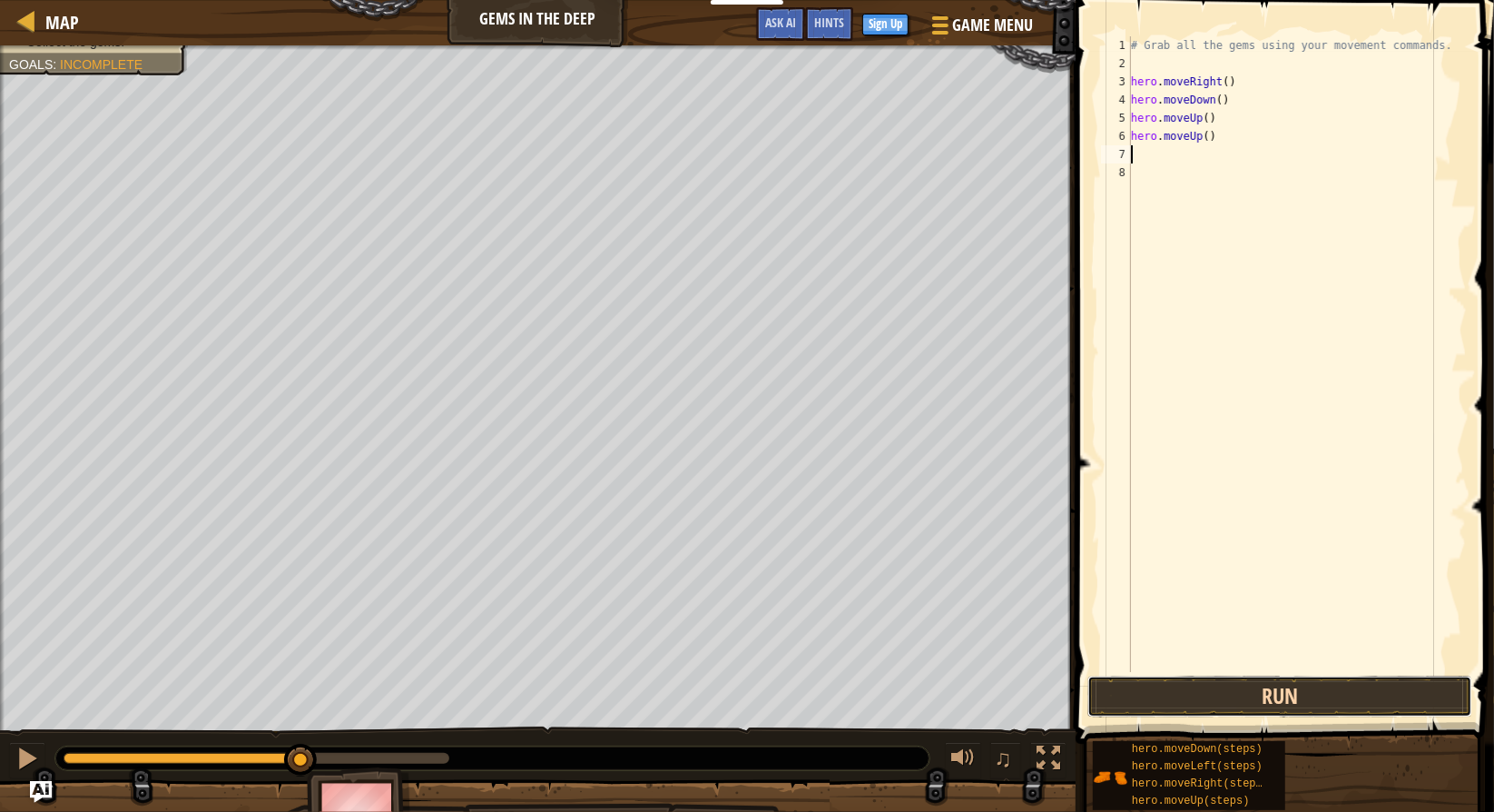
click at [1258, 696] on button "Run" at bounding box center [1280, 697] width 385 height 42
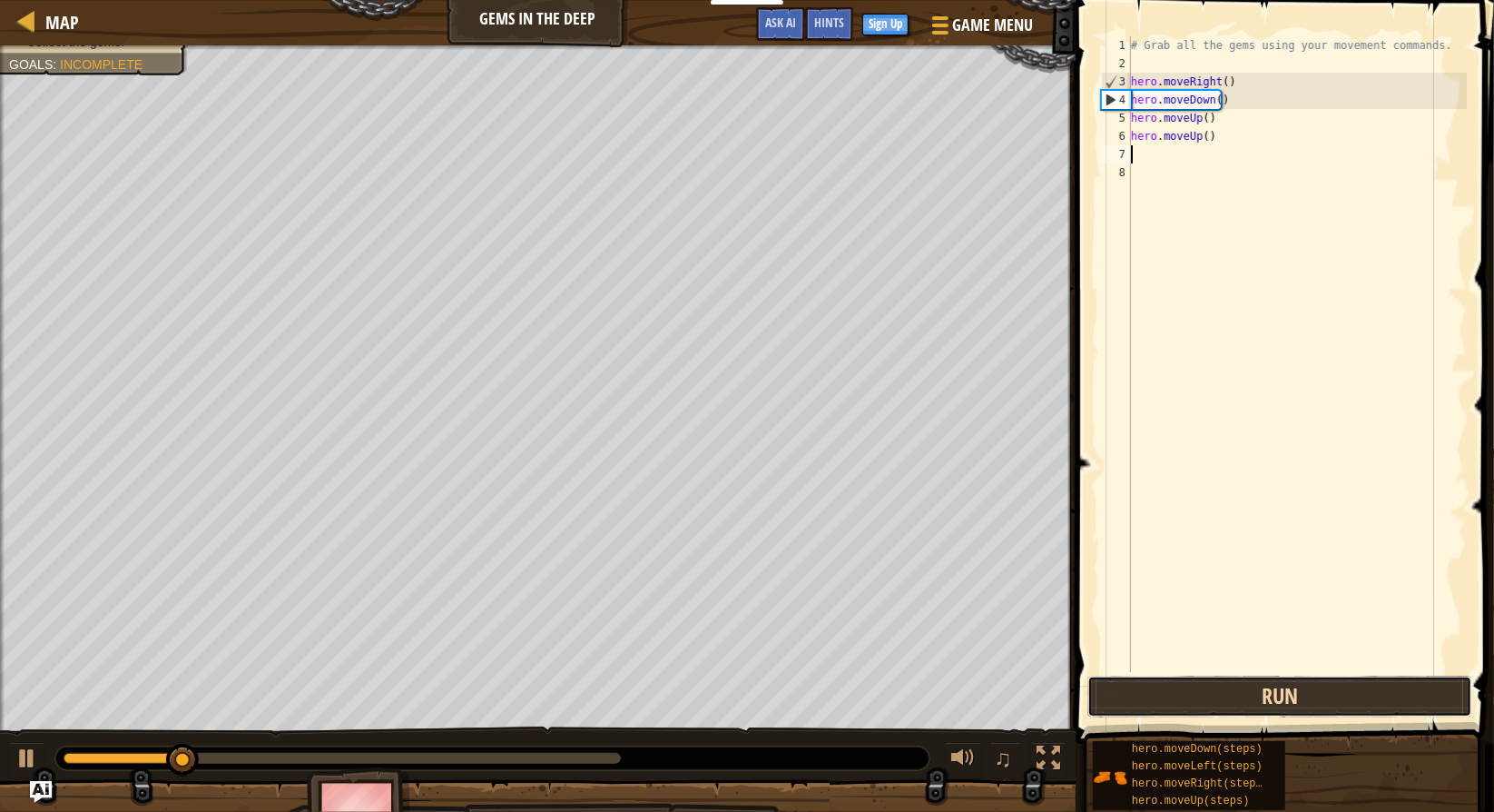
click at [1258, 696] on button "Run" at bounding box center [1280, 697] width 385 height 42
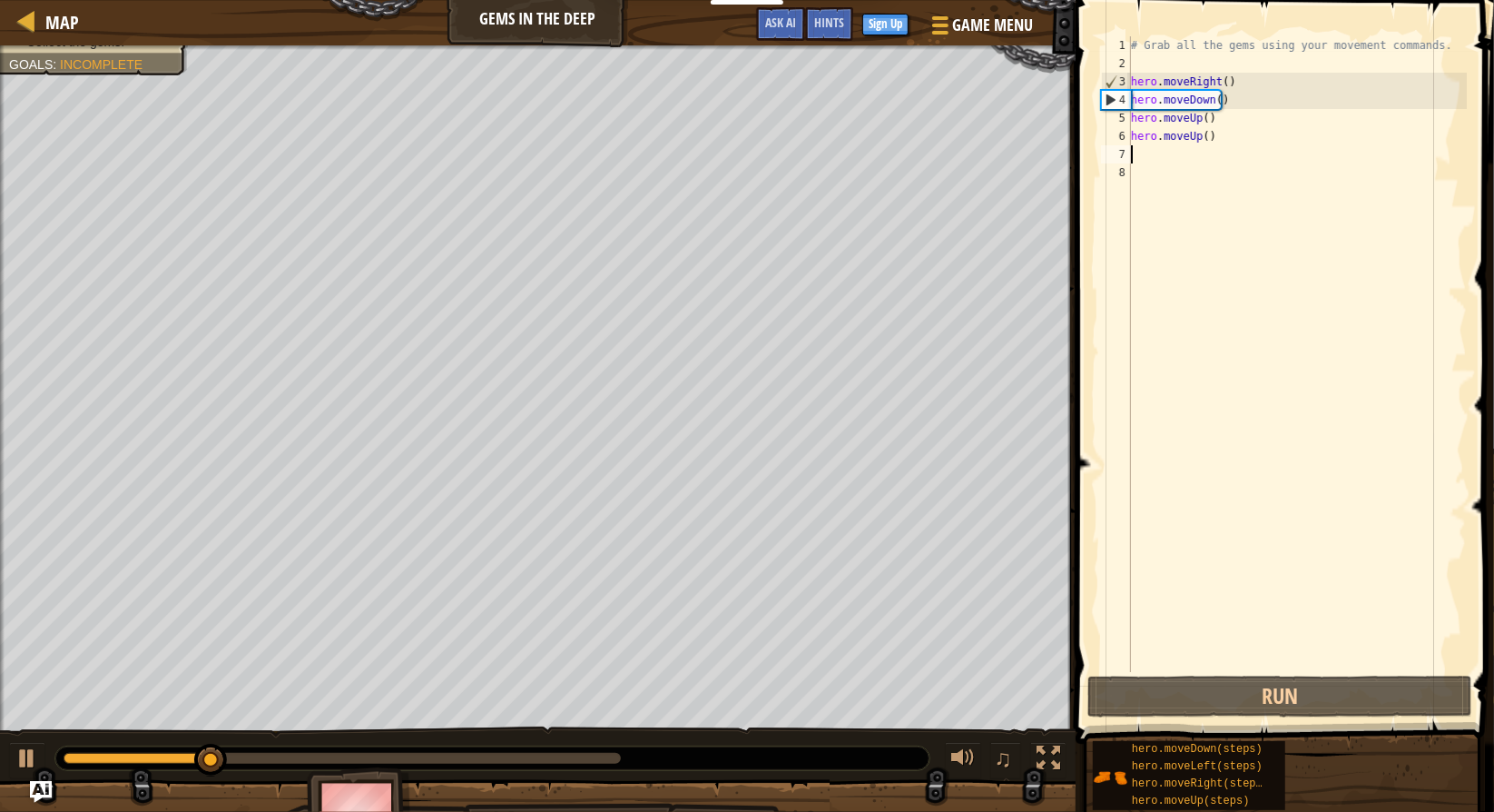
type textarea "h"
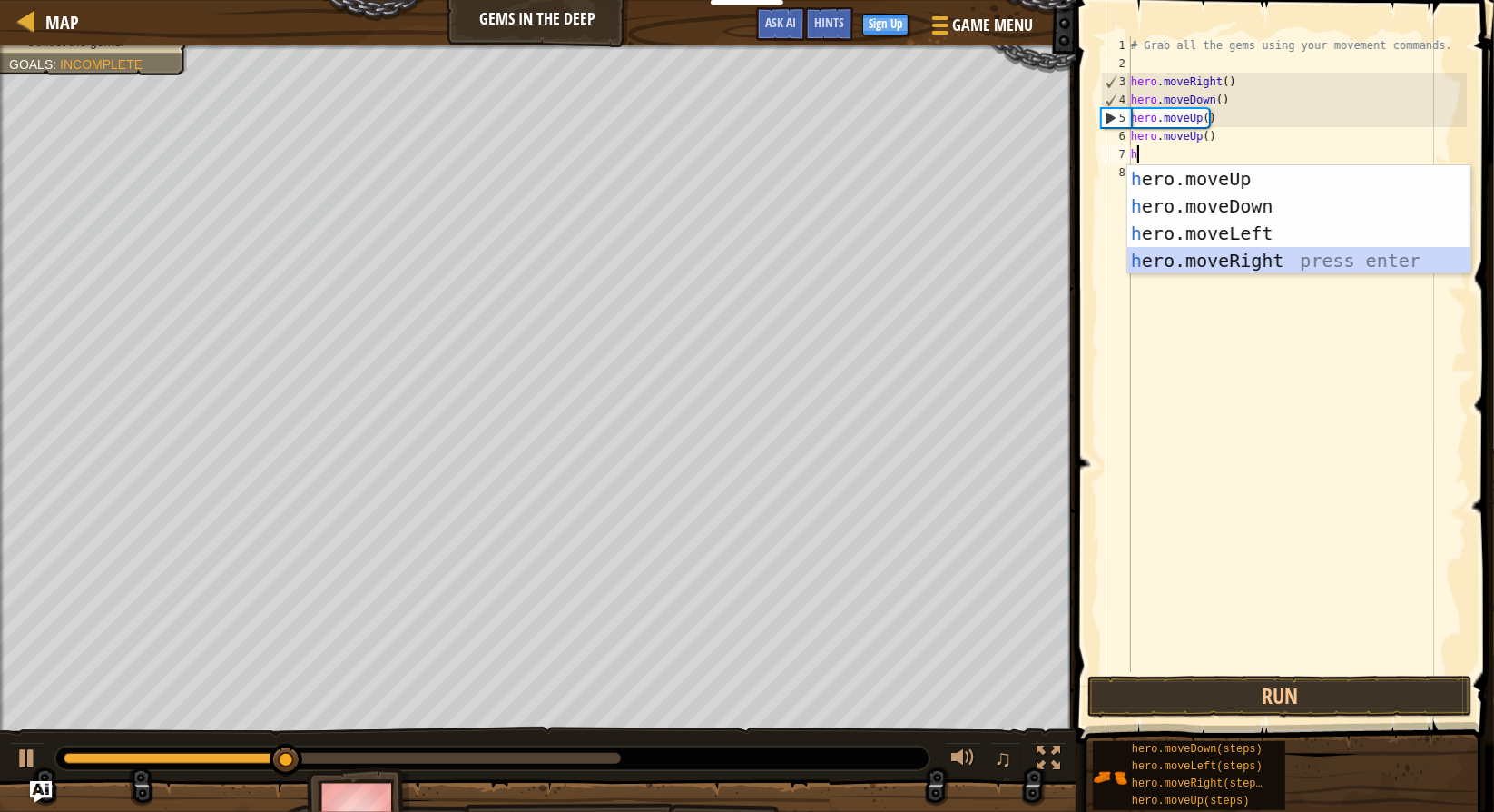
click at [1199, 253] on div "h ero.moveUp press enter h ero.moveDown press enter h ero.moveLeft press enter …" at bounding box center [1300, 247] width 344 height 164
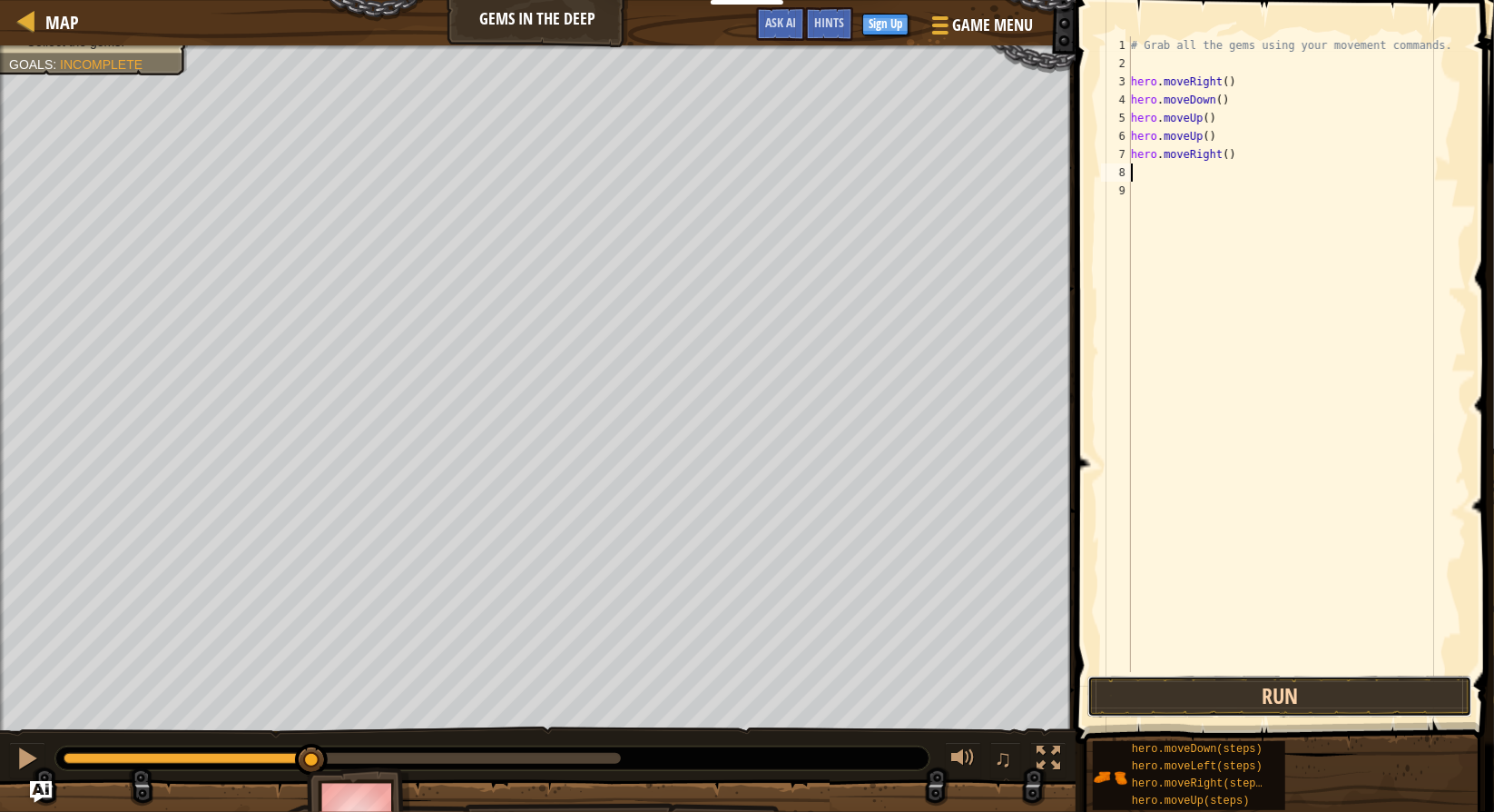
click at [1235, 685] on button "Run" at bounding box center [1280, 697] width 385 height 42
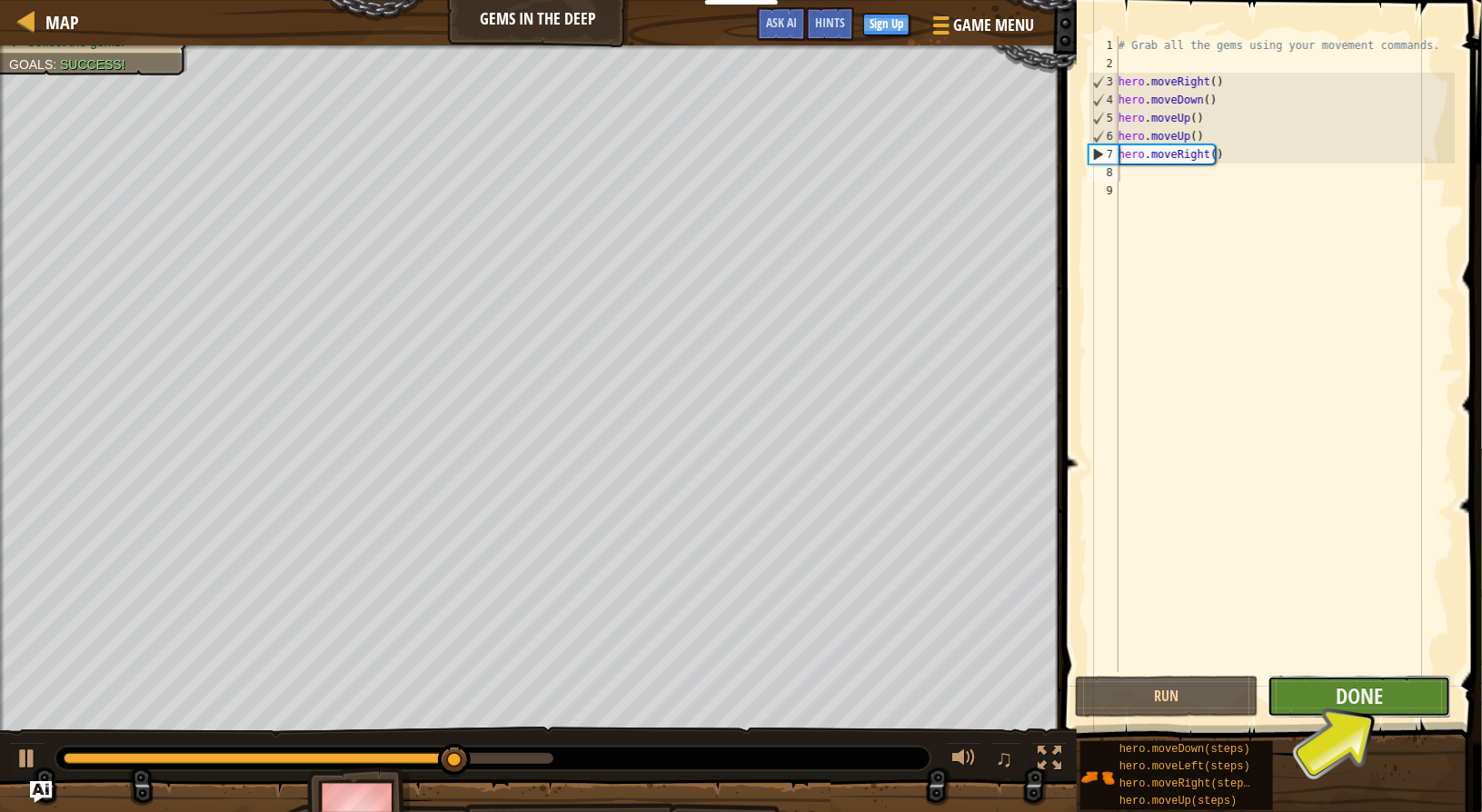
click at [1397, 706] on button "Done" at bounding box center [1359, 697] width 183 height 42
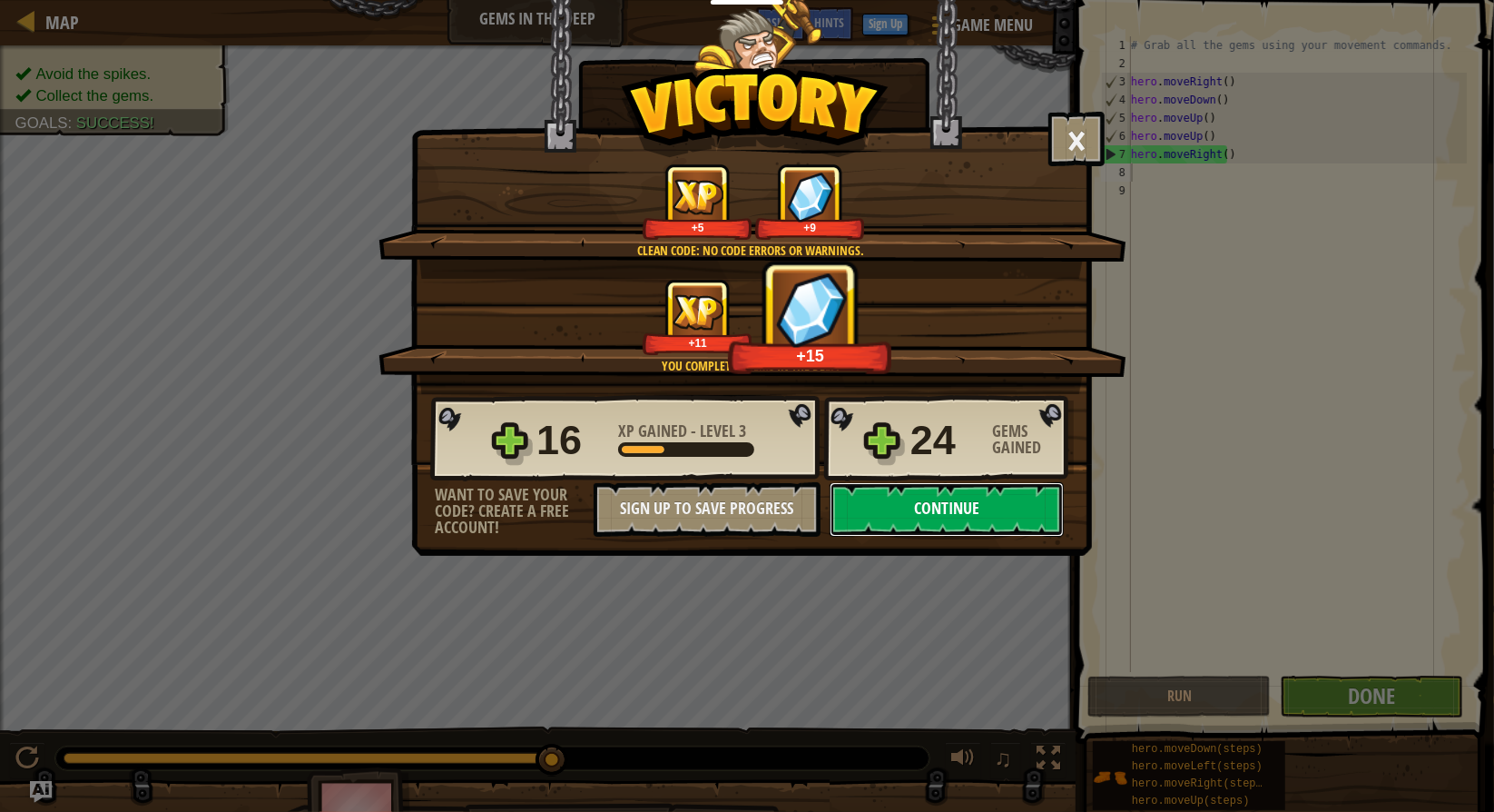
click at [1001, 511] on button "Continue" at bounding box center [947, 510] width 234 height 55
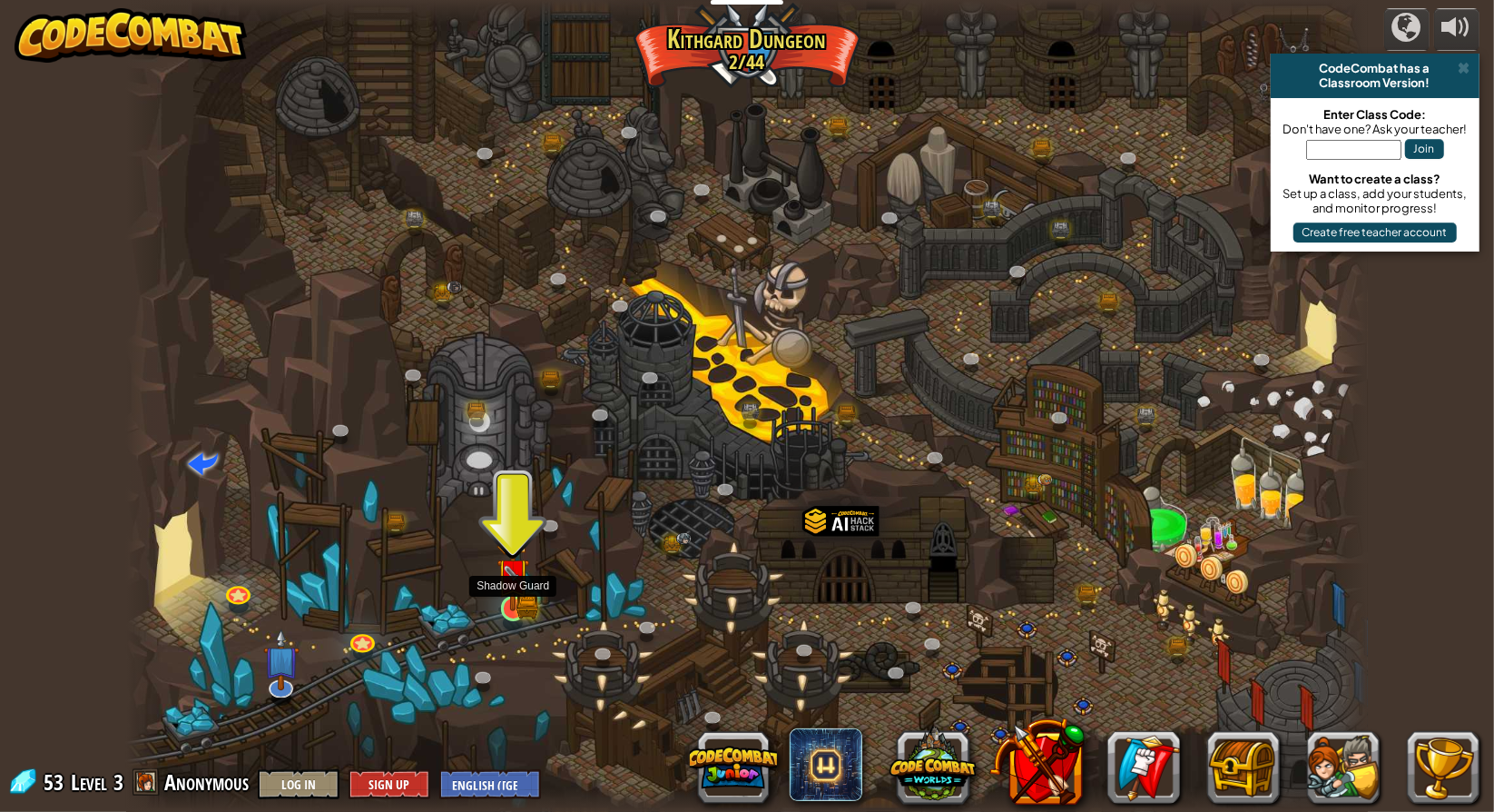
click at [517, 598] on img at bounding box center [513, 574] width 33 height 72
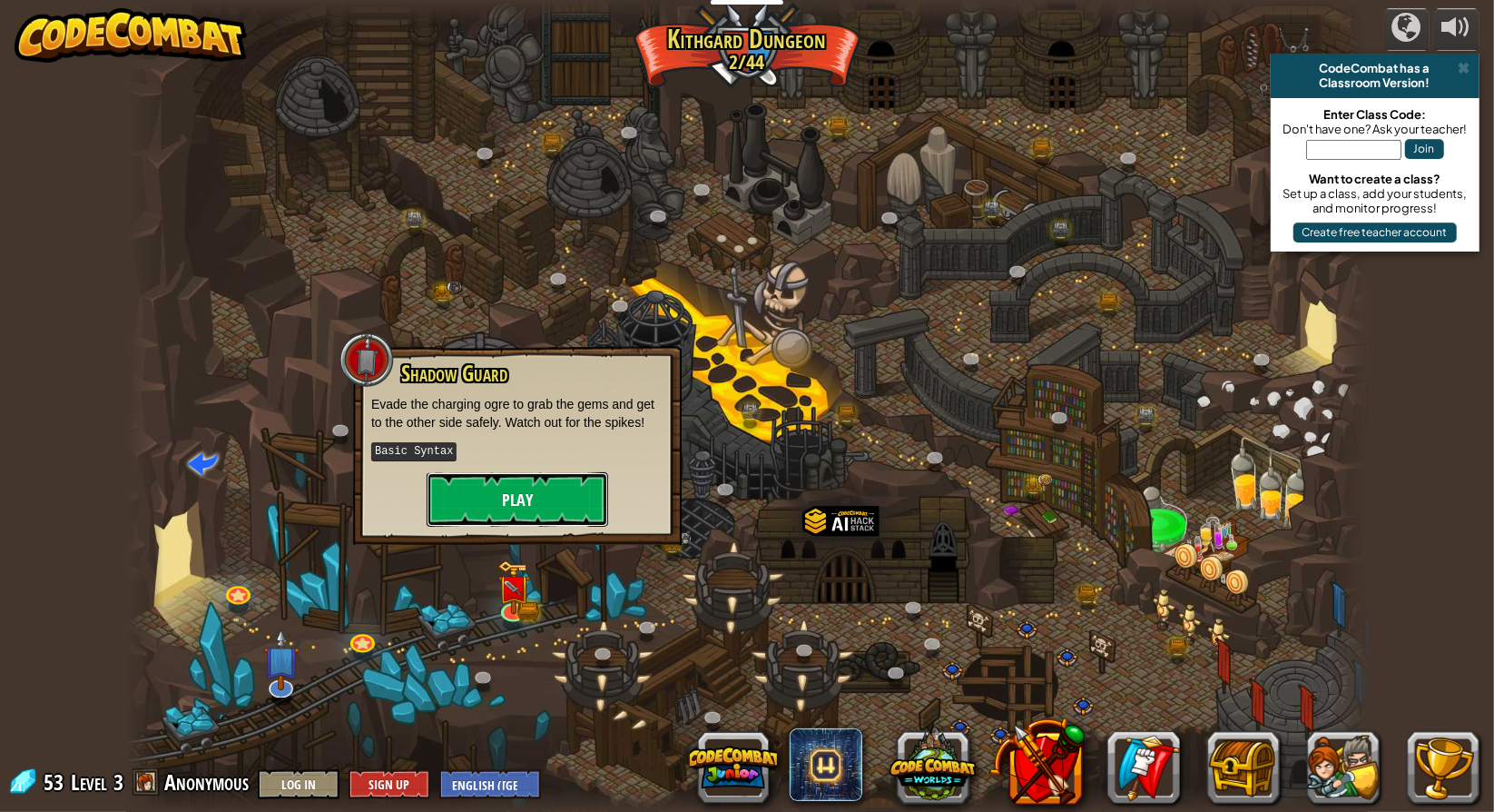
click at [520, 505] on button "Play" at bounding box center [517, 500] width 181 height 55
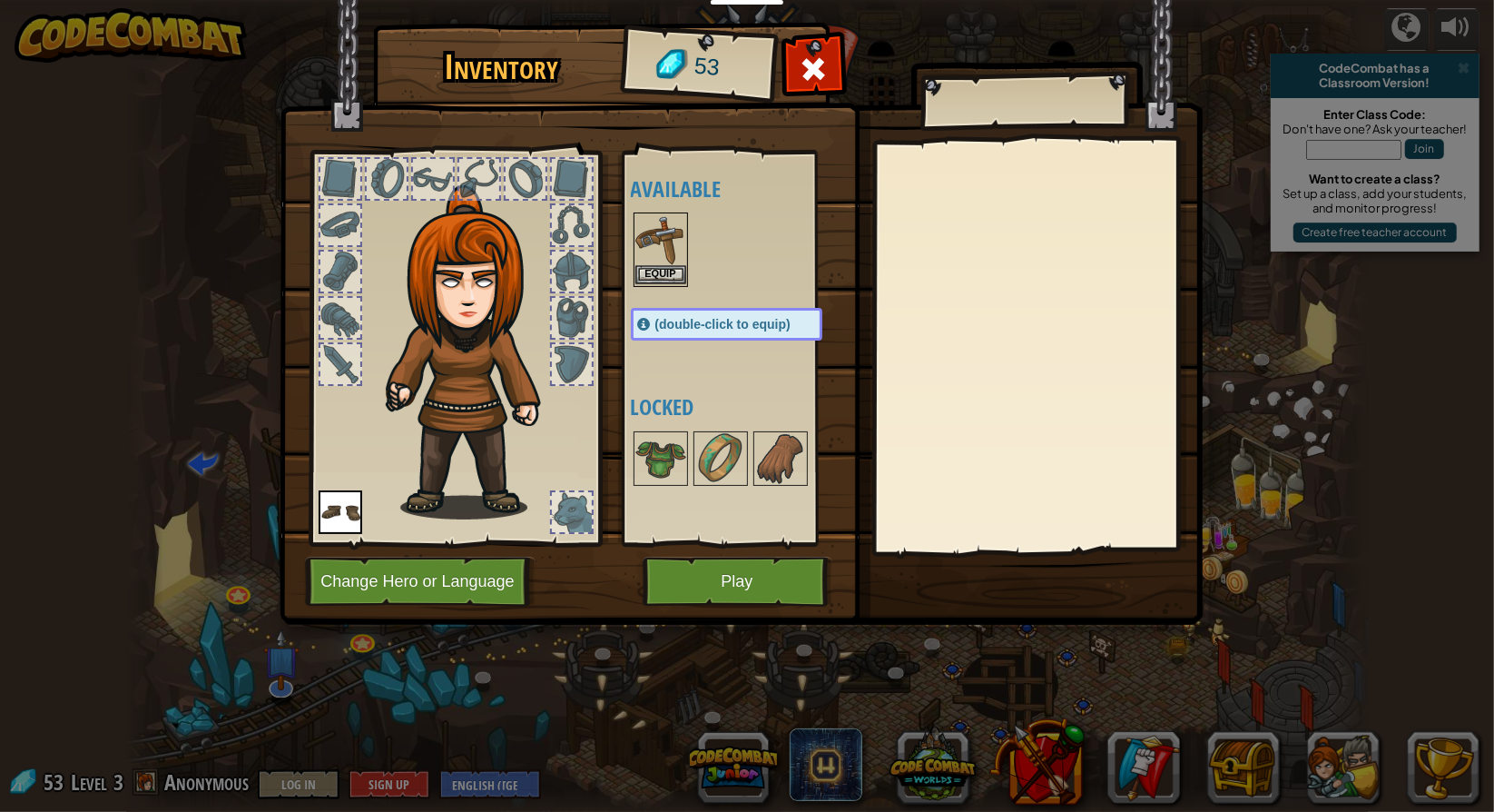
click at [657, 263] on img at bounding box center [661, 240] width 51 height 51
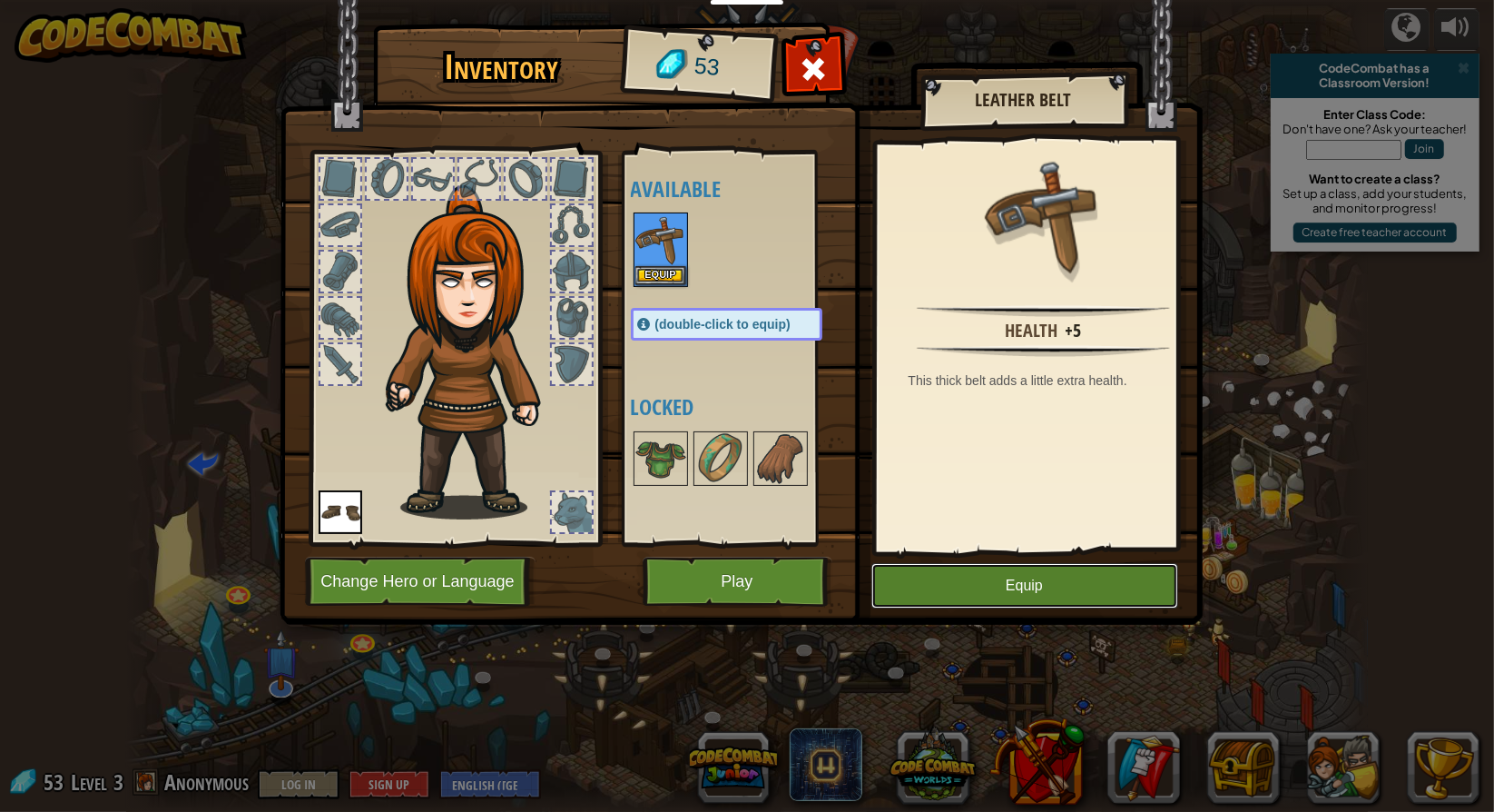
click at [907, 579] on button "Equip" at bounding box center [1024, 586] width 307 height 46
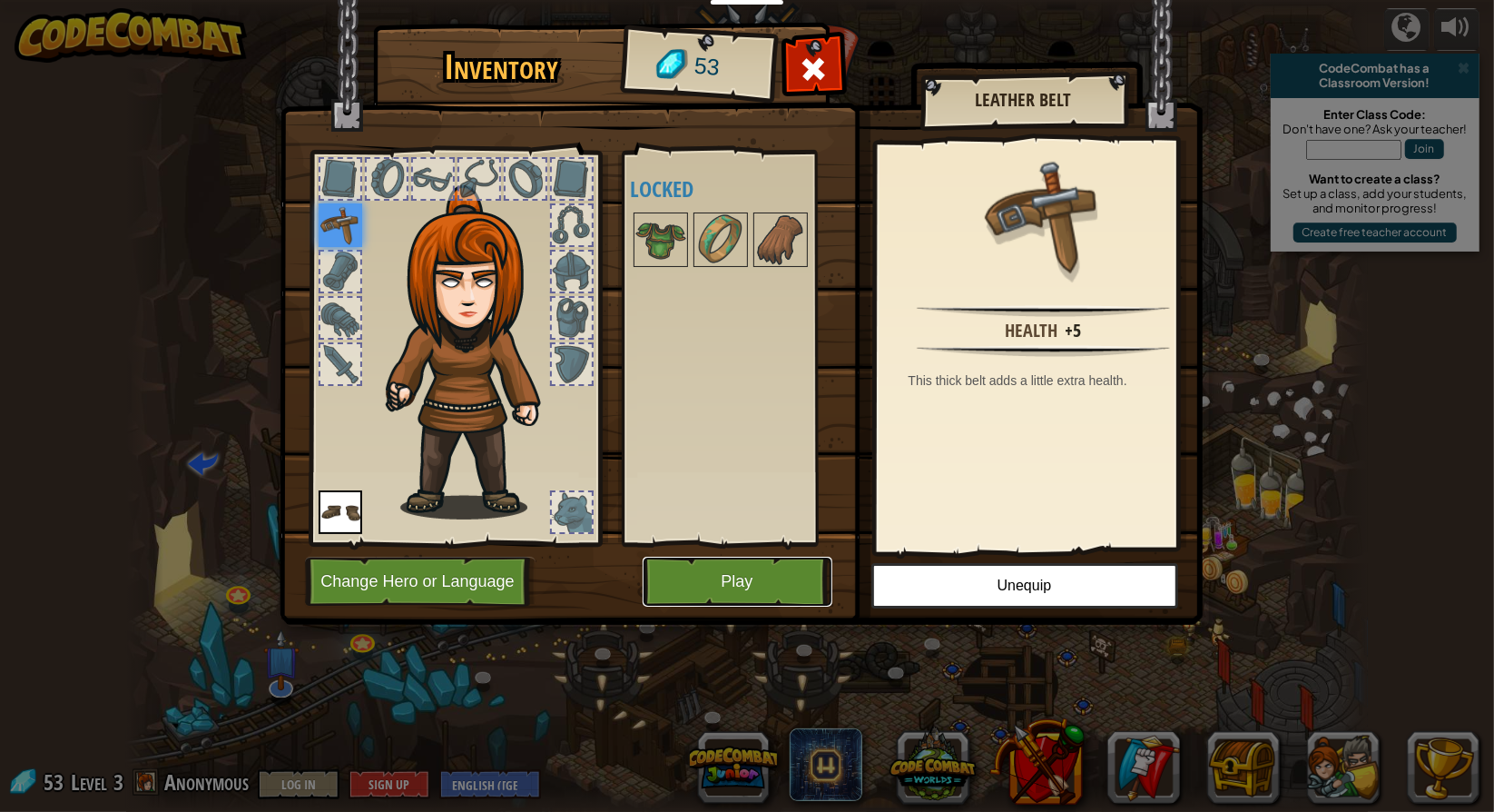
click at [740, 590] on button "Play" at bounding box center [737, 581] width 189 height 50
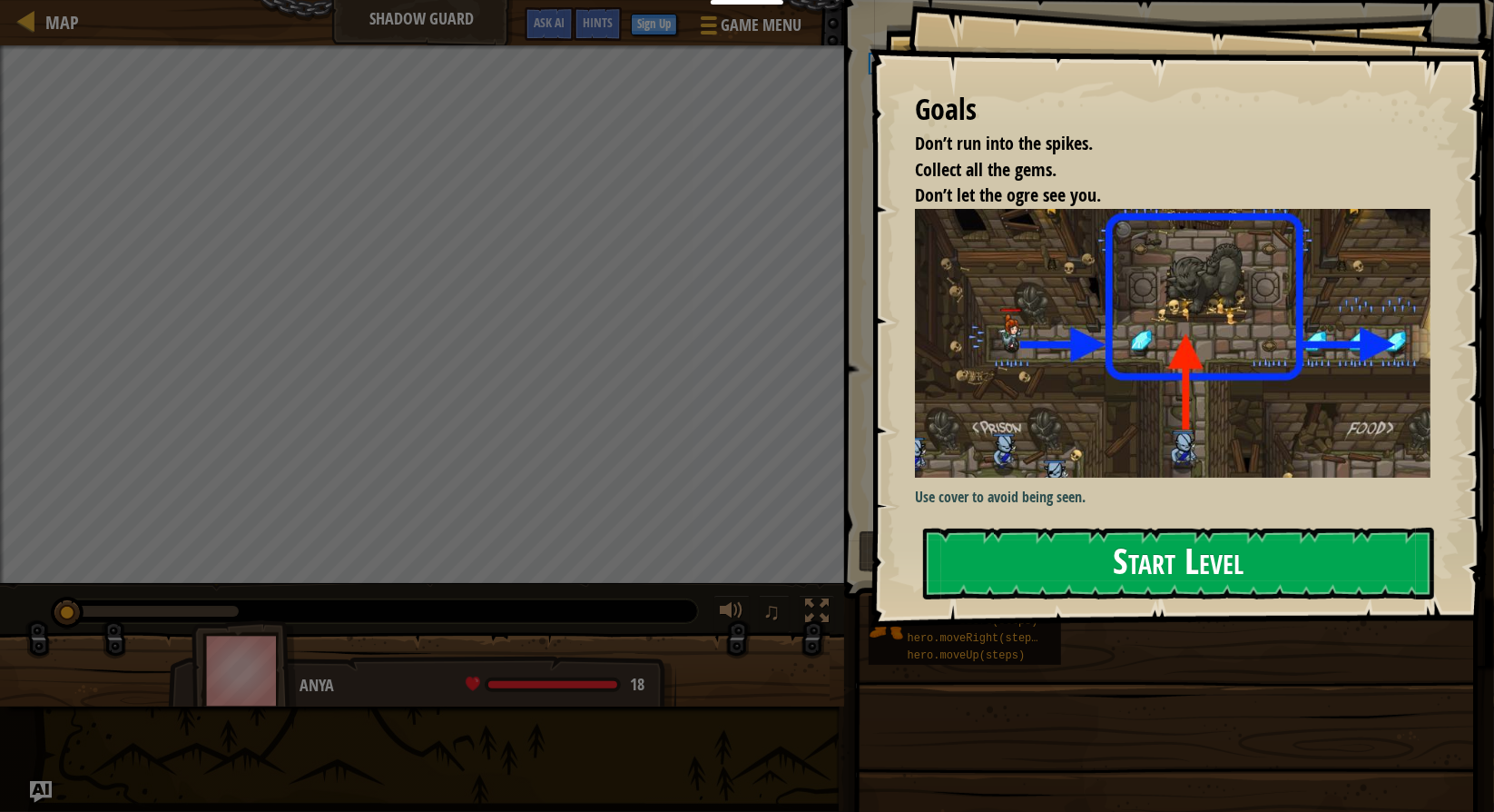
click at [1159, 574] on button "Start Level" at bounding box center [1179, 563] width 511 height 71
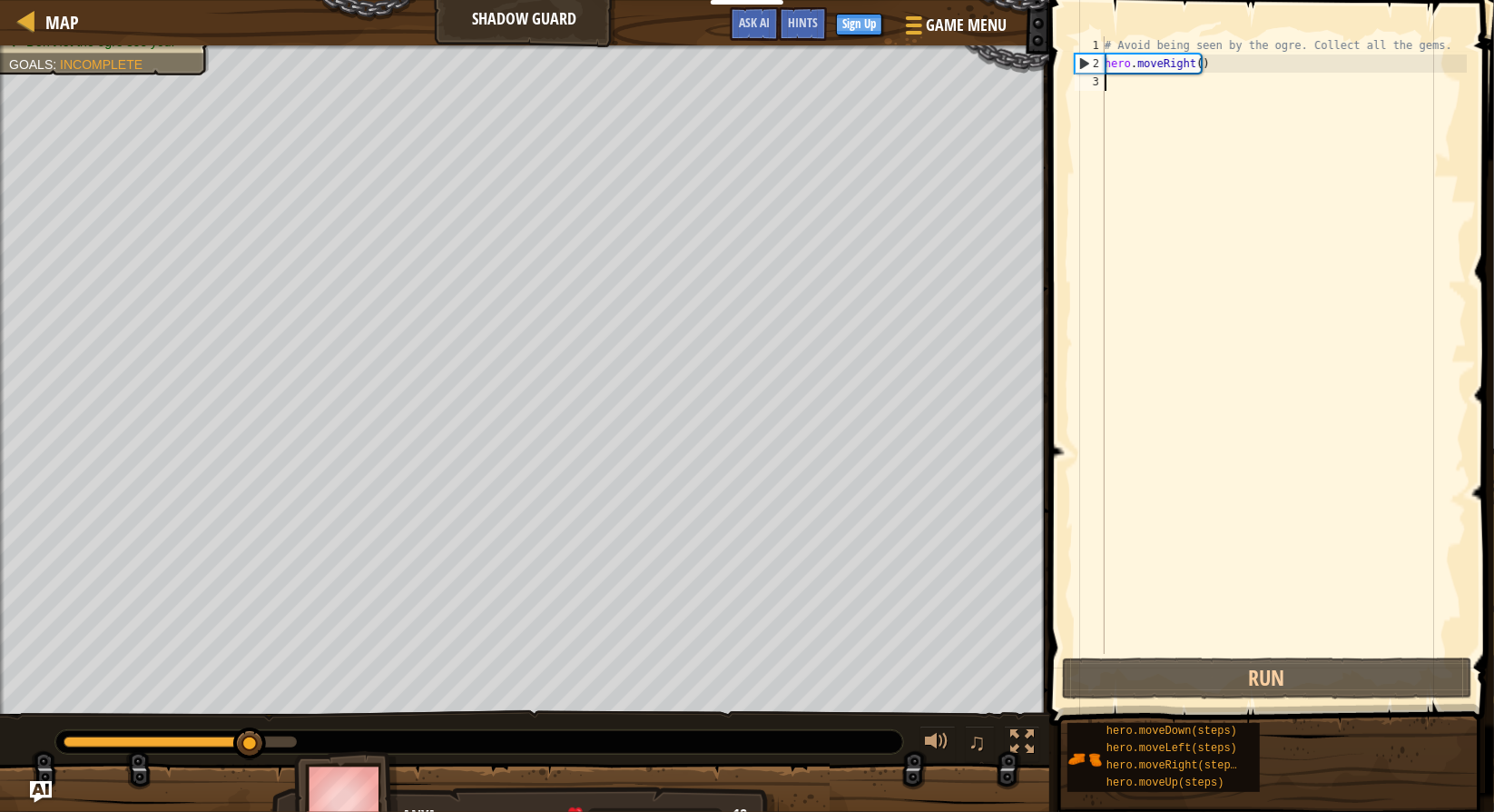
type textarea "h"
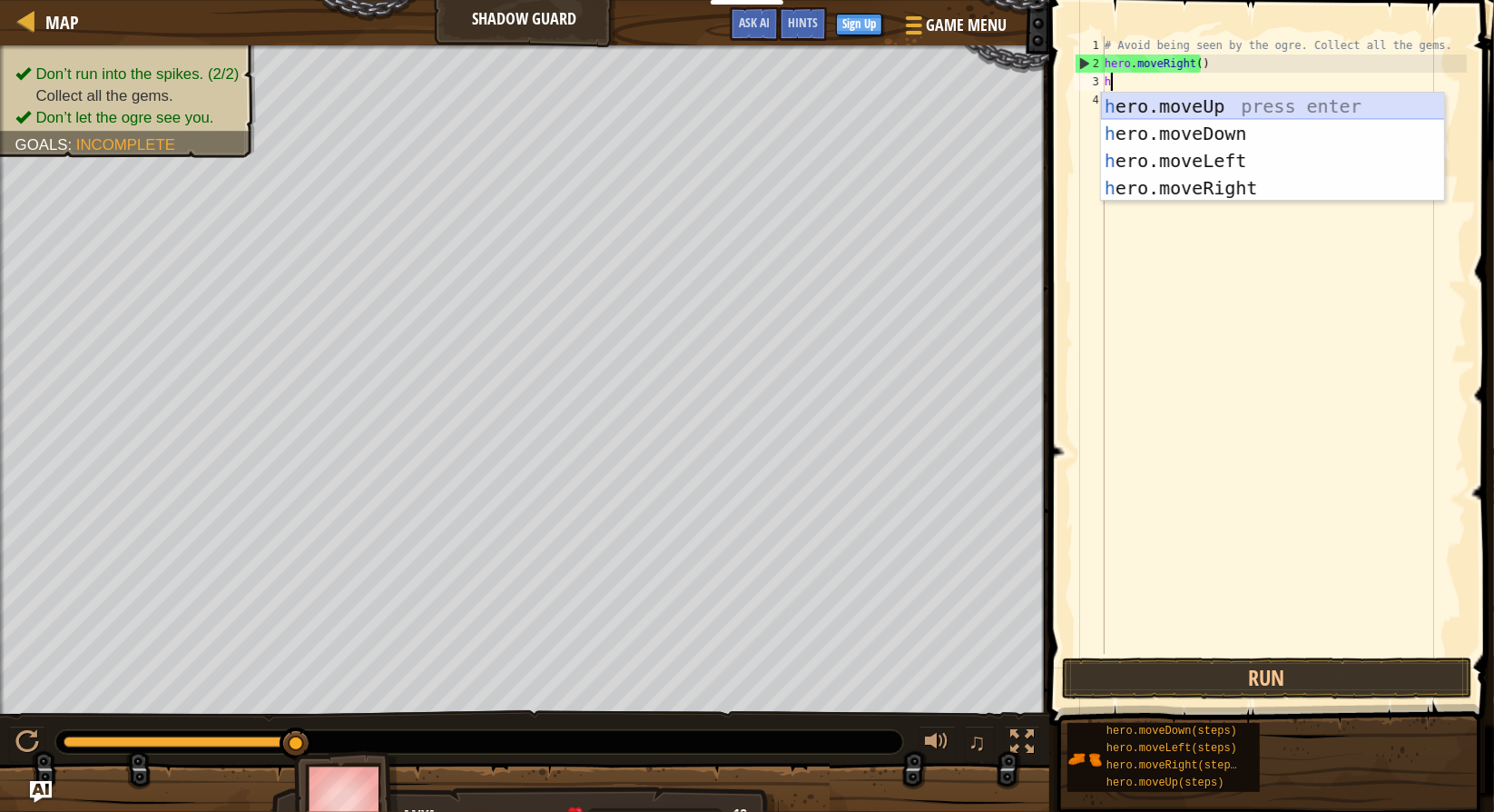
click at [1200, 103] on div "h ero.moveUp press enter h ero.moveDown press enter h ero.moveLeft press enter …" at bounding box center [1273, 174] width 344 height 164
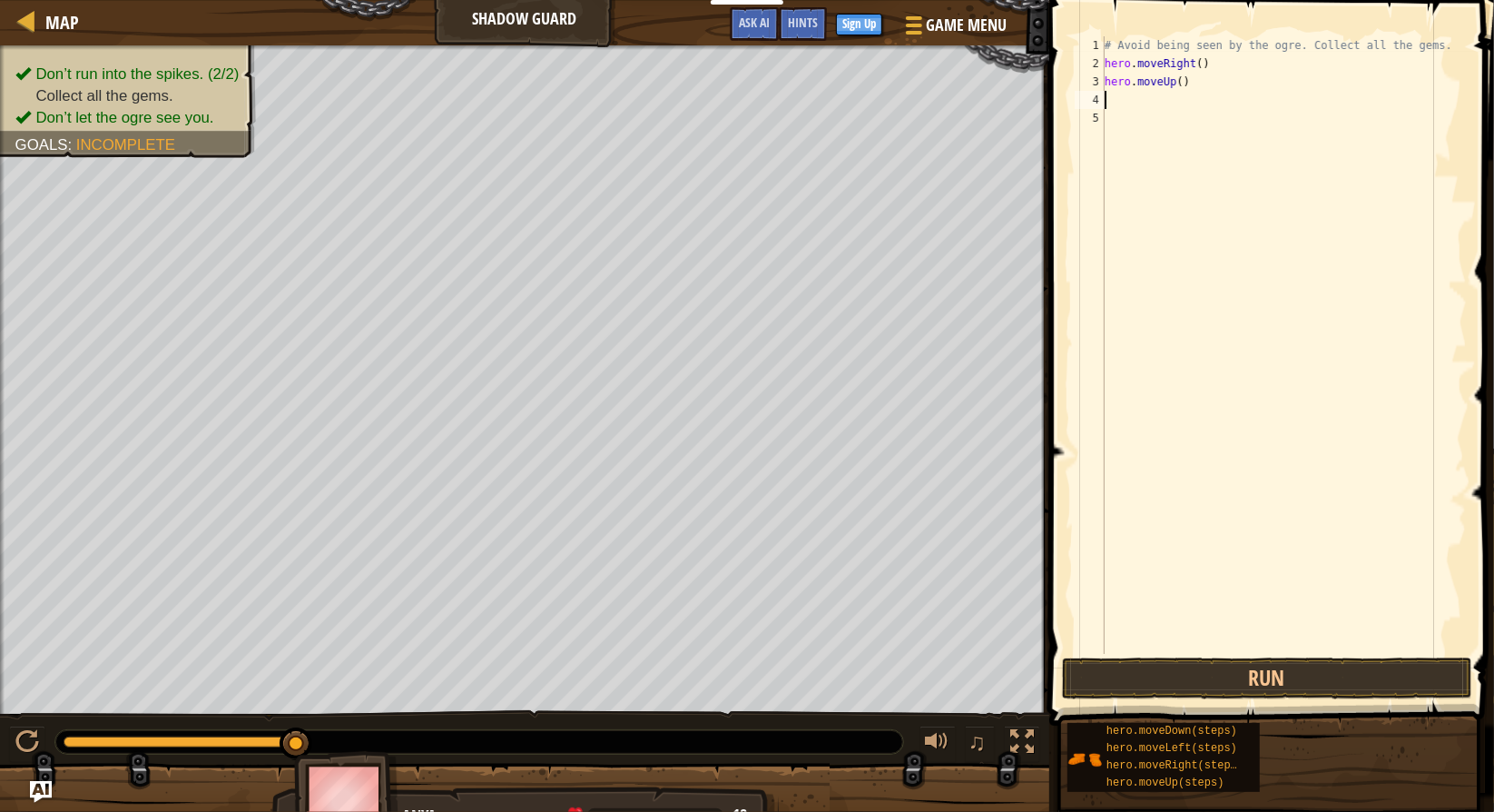
type textarea "h"
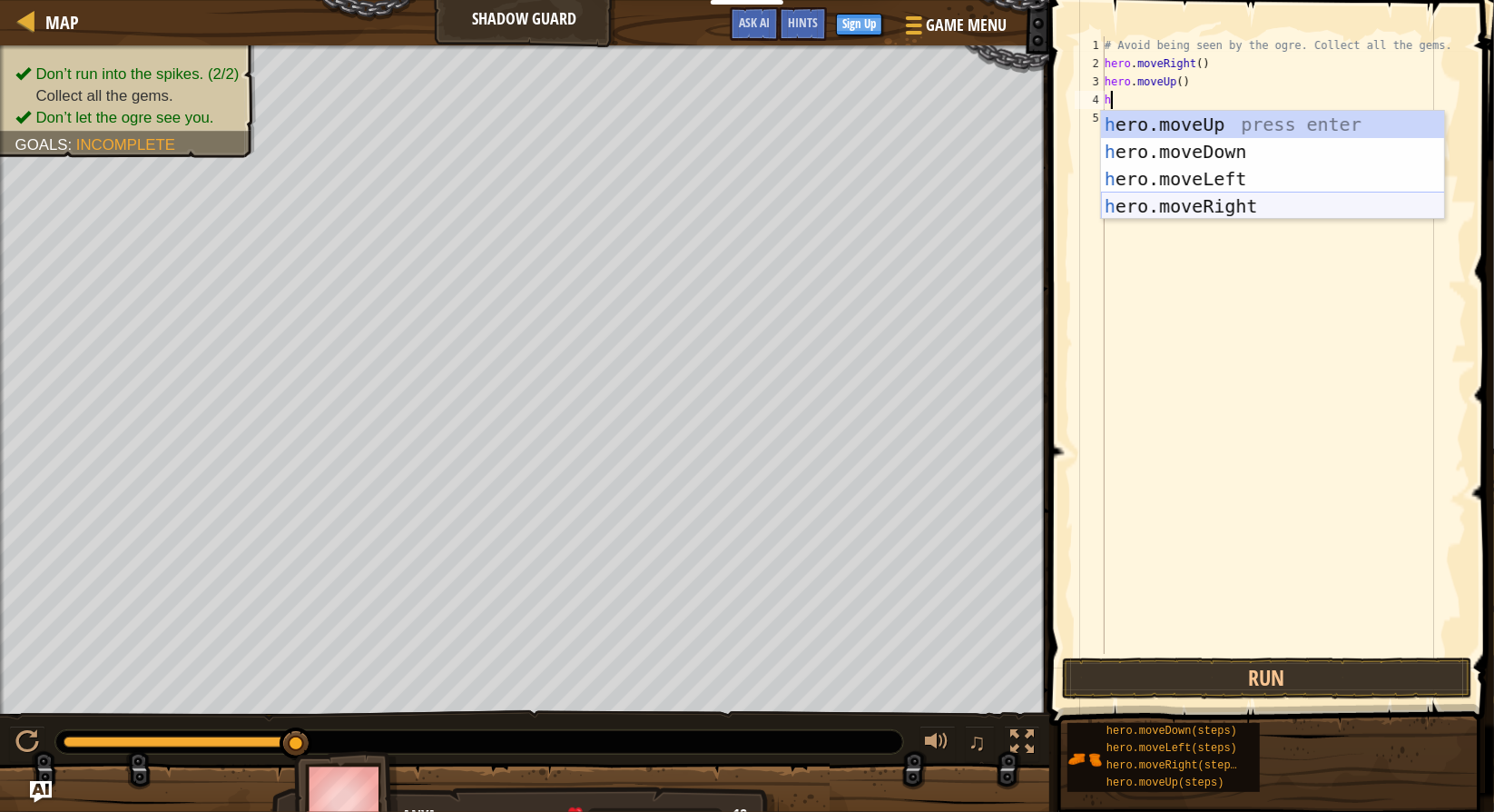
click at [1235, 198] on div "h ero.moveUp press enter h ero.moveDown press enter h ero.moveLeft press enter …" at bounding box center [1273, 192] width 344 height 164
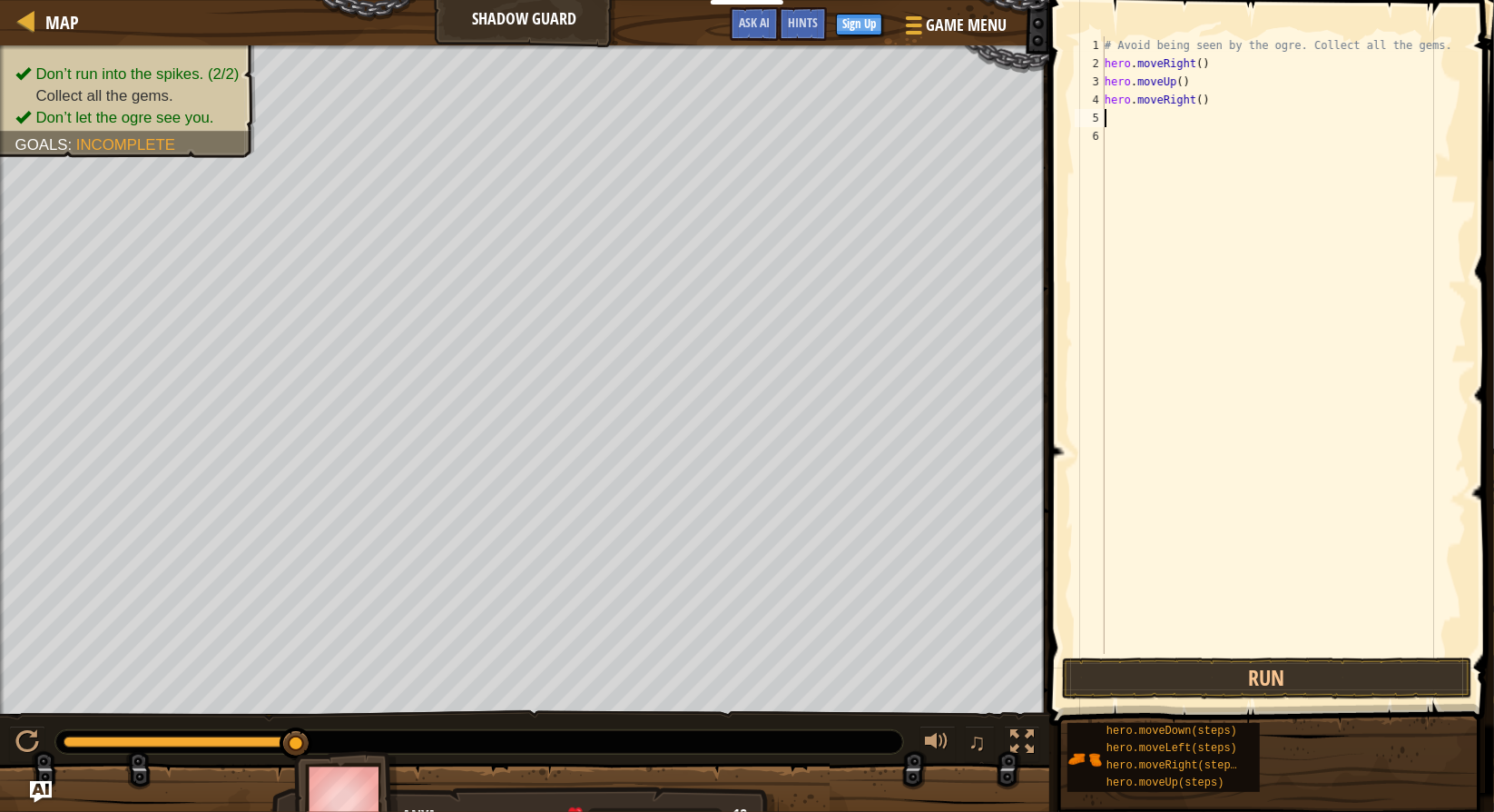
type textarea "h"
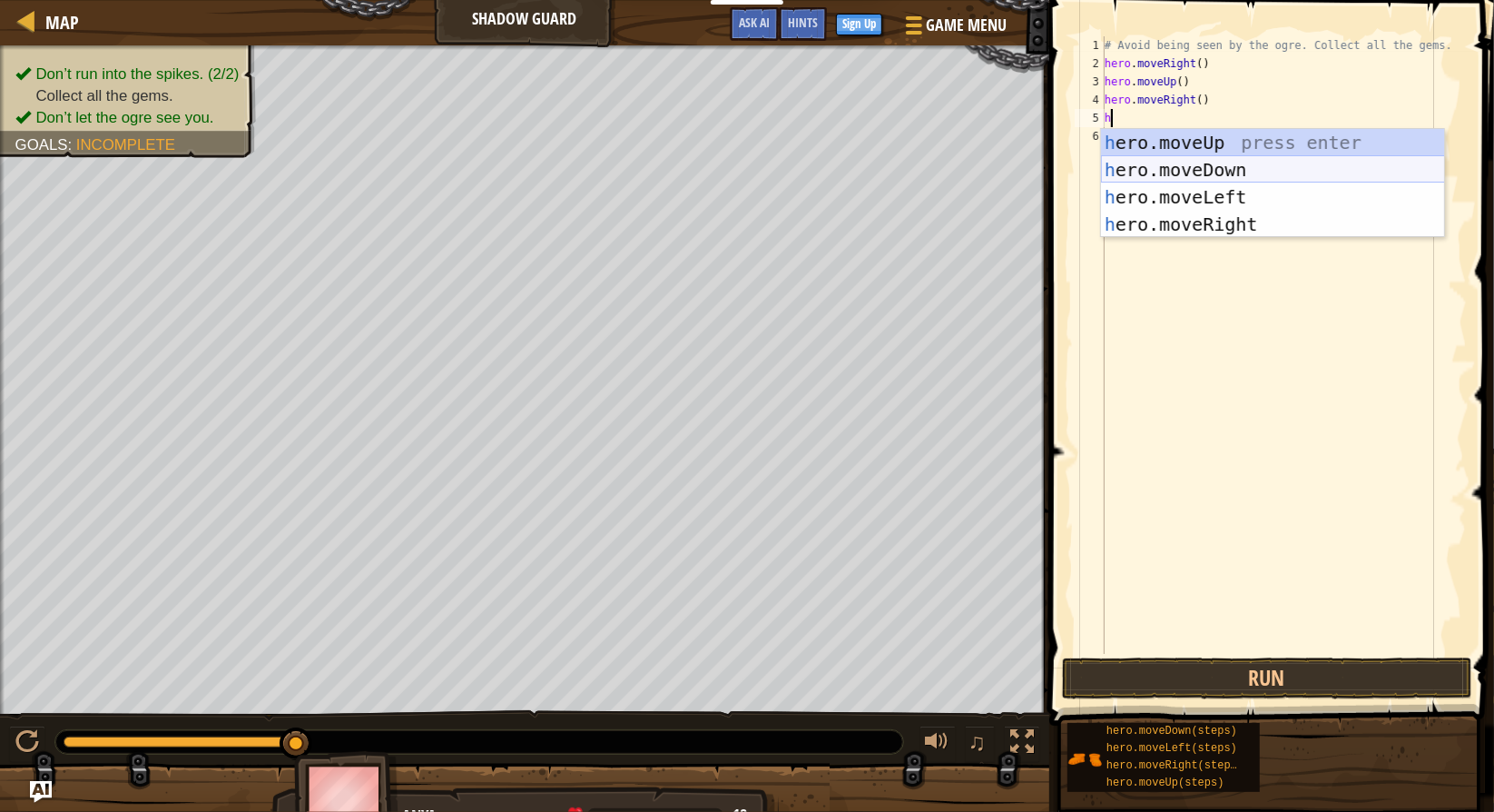
click at [1246, 169] on div "h ero.moveUp press enter h ero.moveDown press enter h ero.moveLeft press enter …" at bounding box center [1273, 211] width 344 height 164
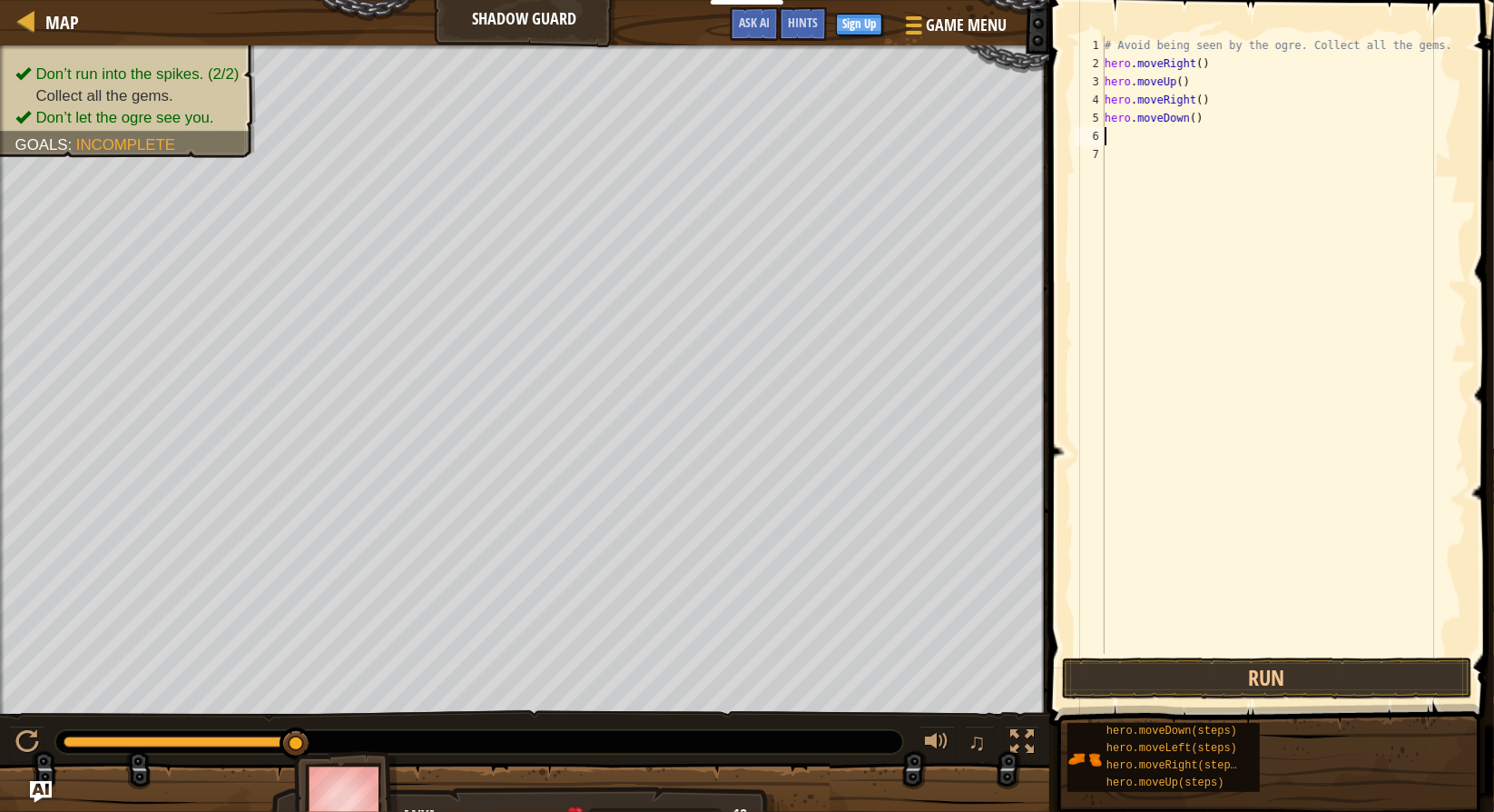
type textarea "h"
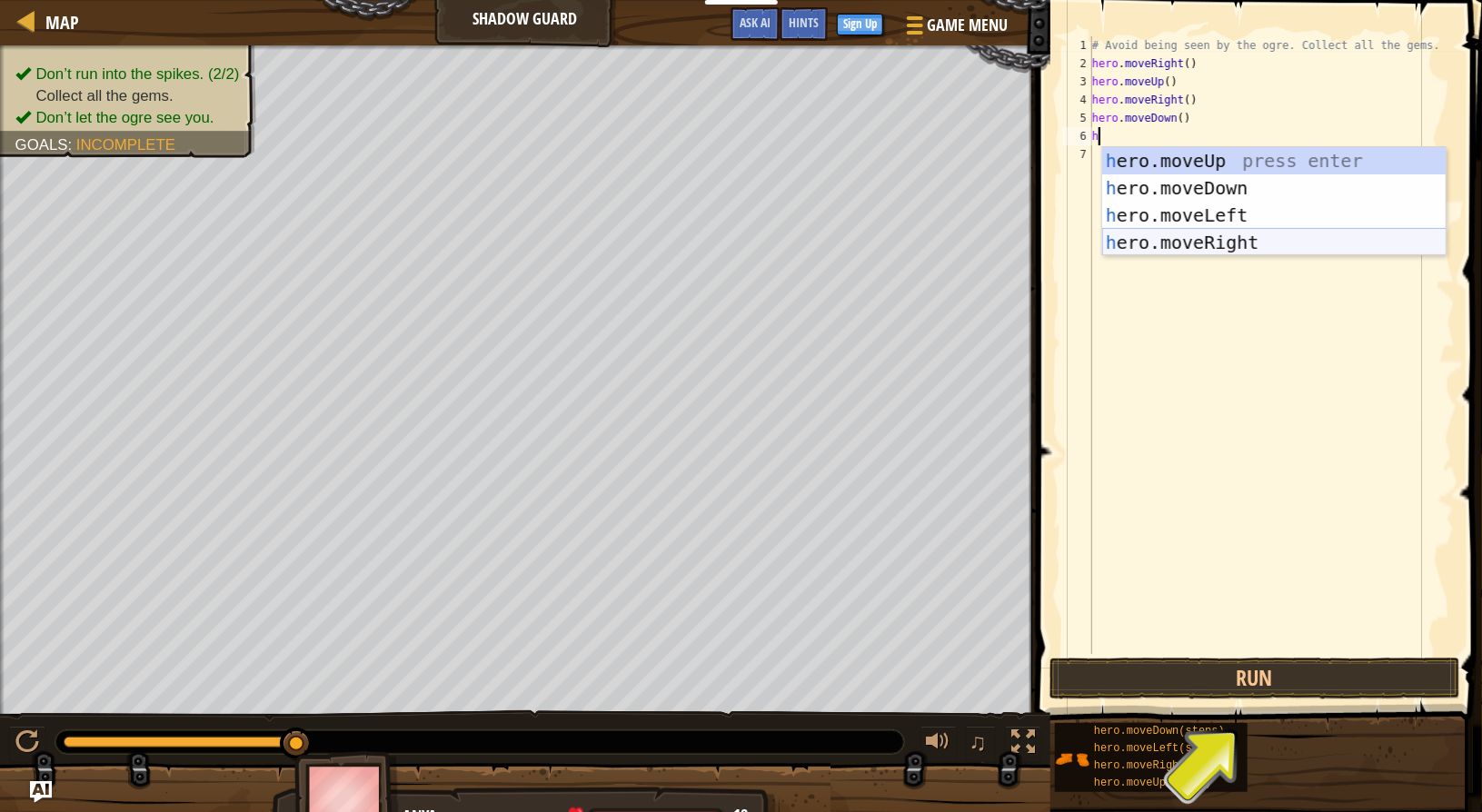
click at [1262, 252] on div "h ero.moveUp press enter h ero.moveDown press enter h ero.moveLeft press enter …" at bounding box center [1274, 229] width 344 height 164
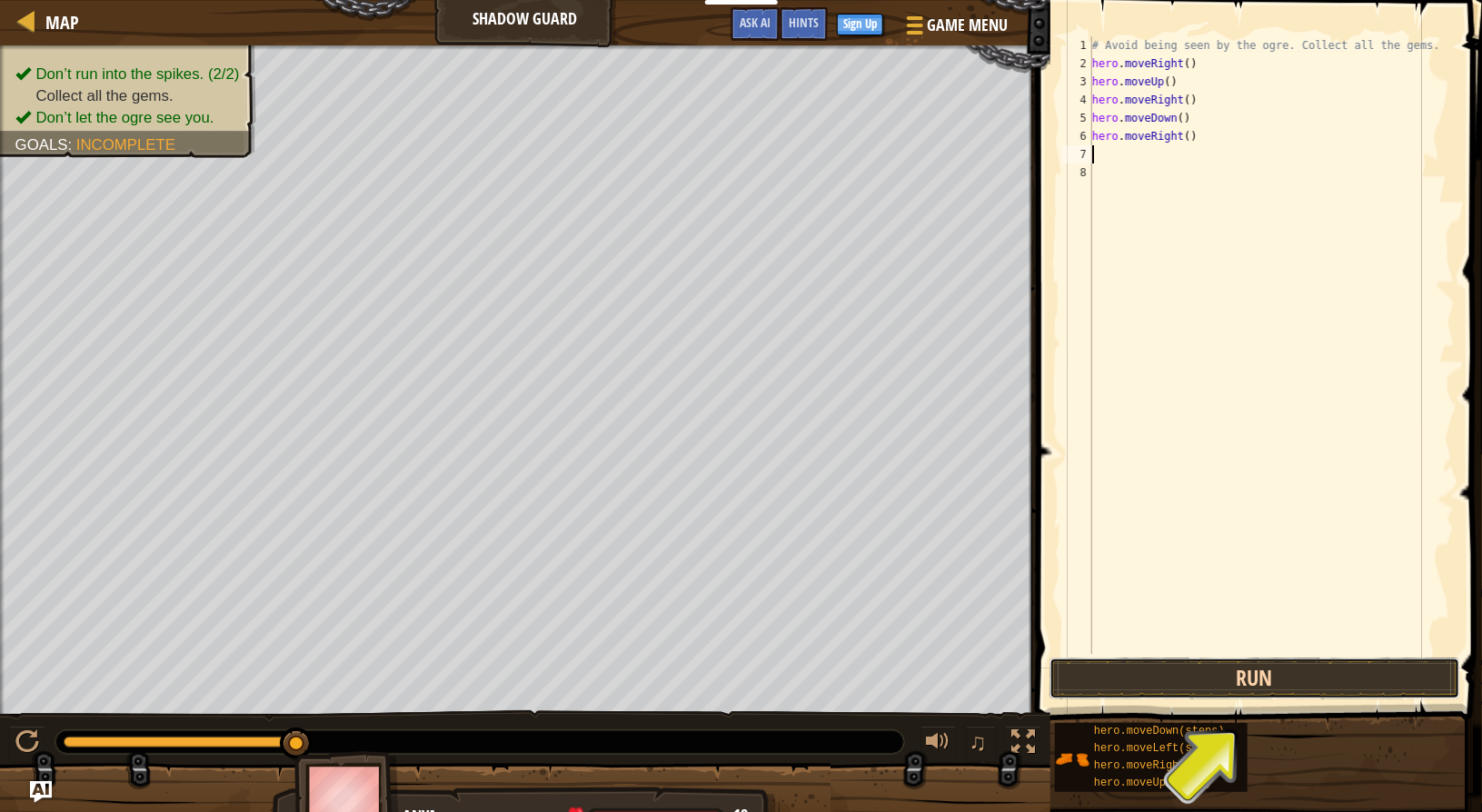
click at [1344, 675] on button "Run" at bounding box center [1254, 678] width 410 height 42
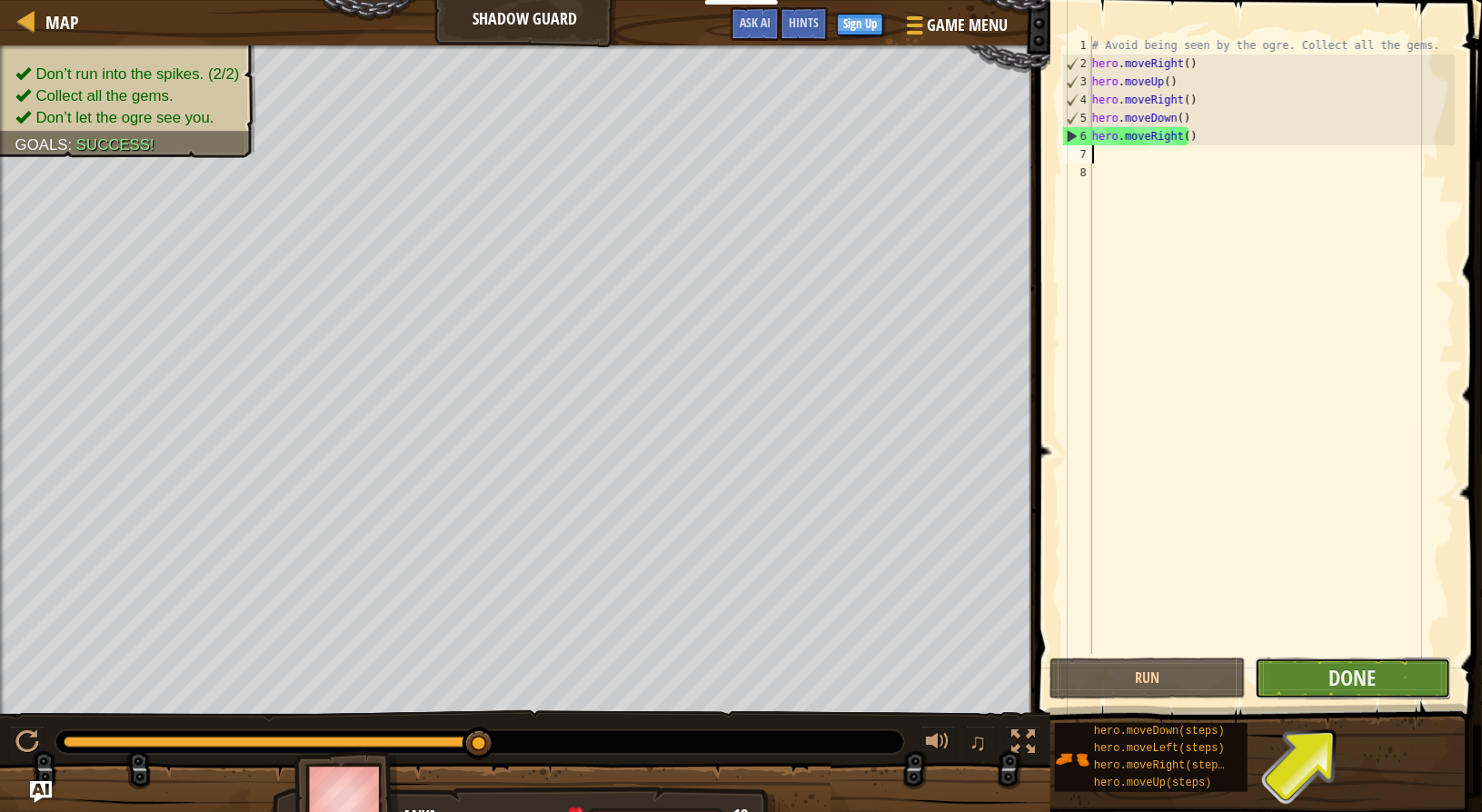
click at [1400, 692] on button "Done" at bounding box center [1353, 678] width 196 height 42
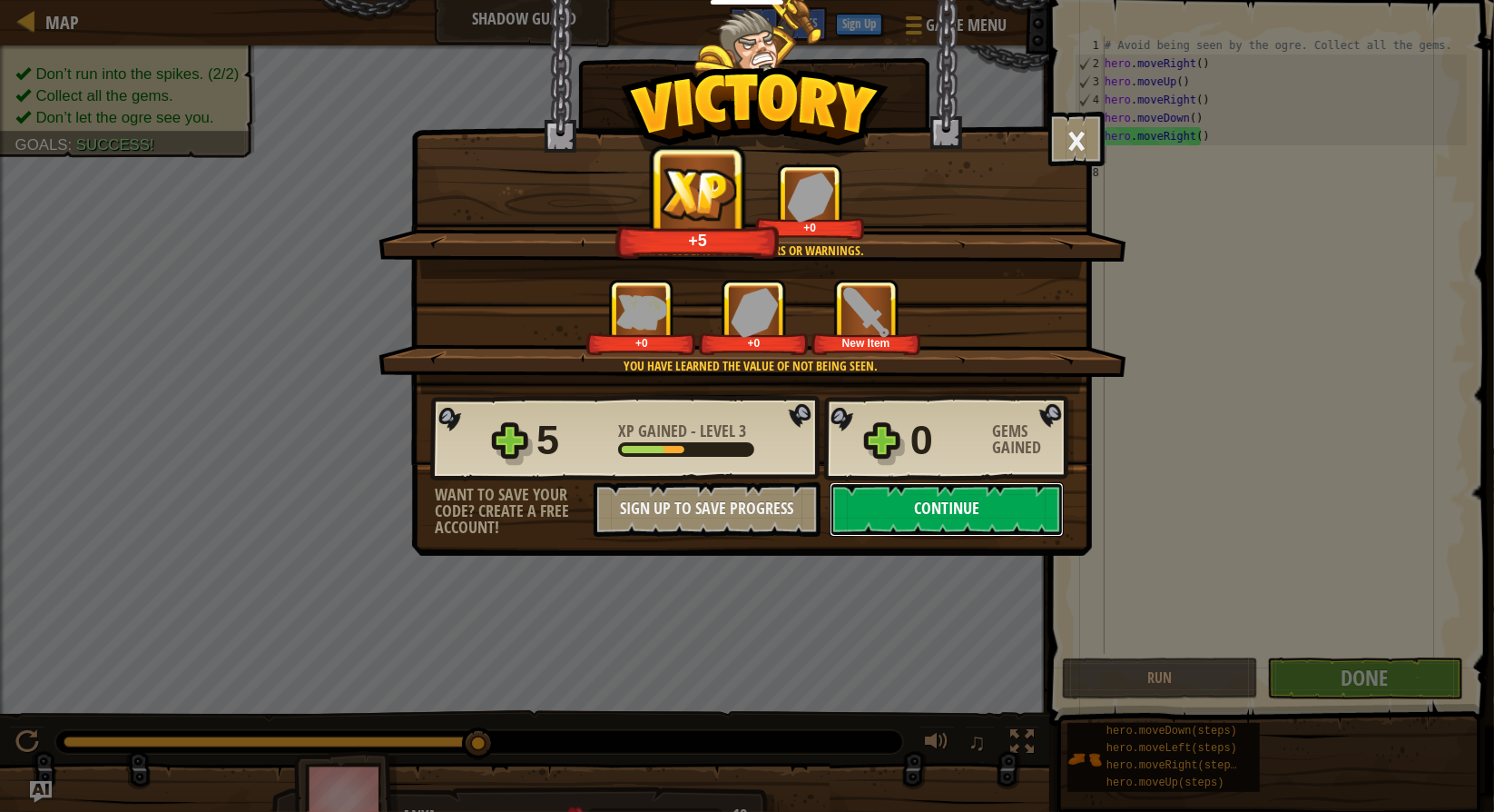
click at [907, 513] on button "Continue" at bounding box center [947, 510] width 234 height 55
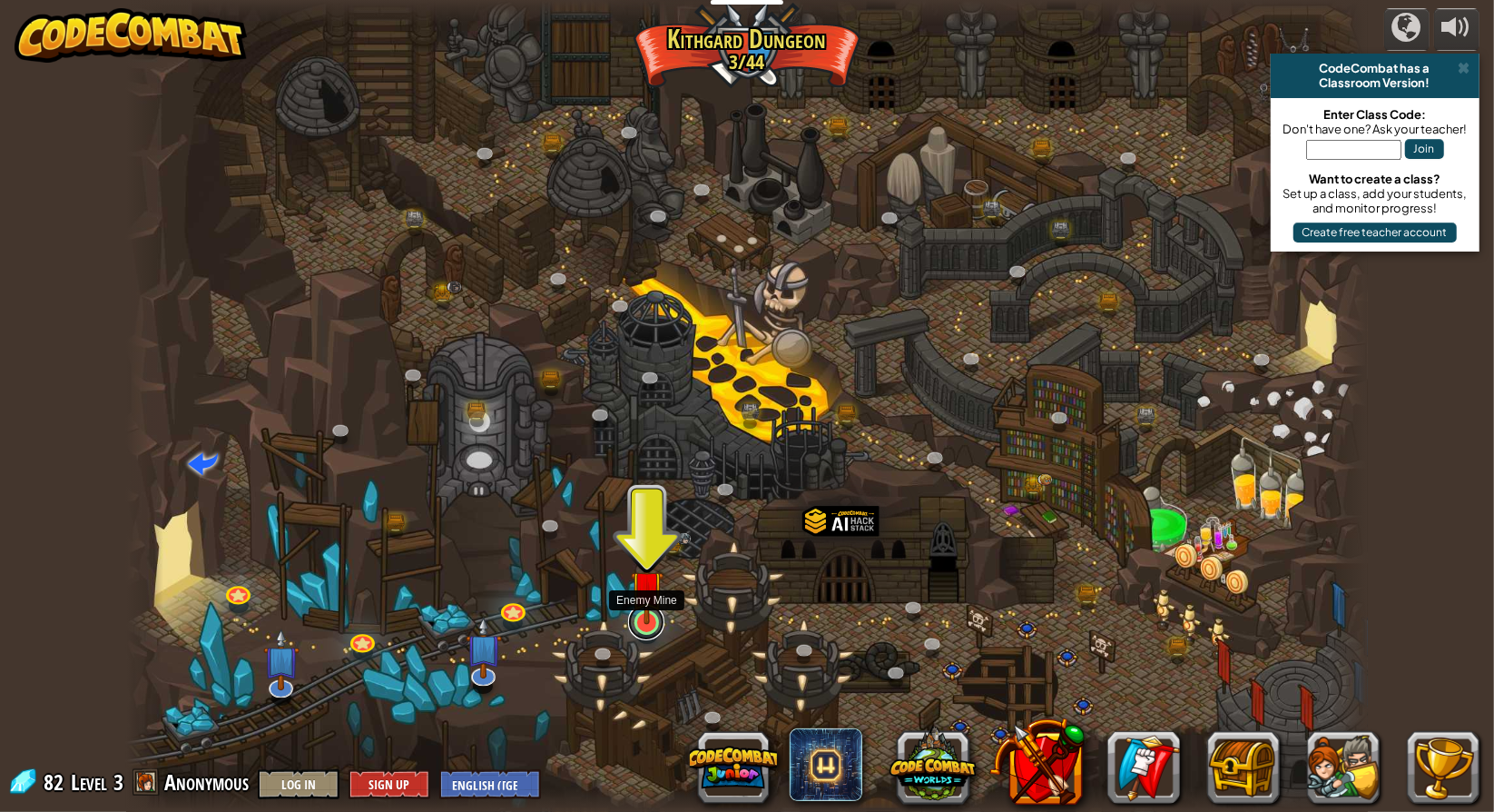
click at [641, 631] on link at bounding box center [646, 623] width 37 height 37
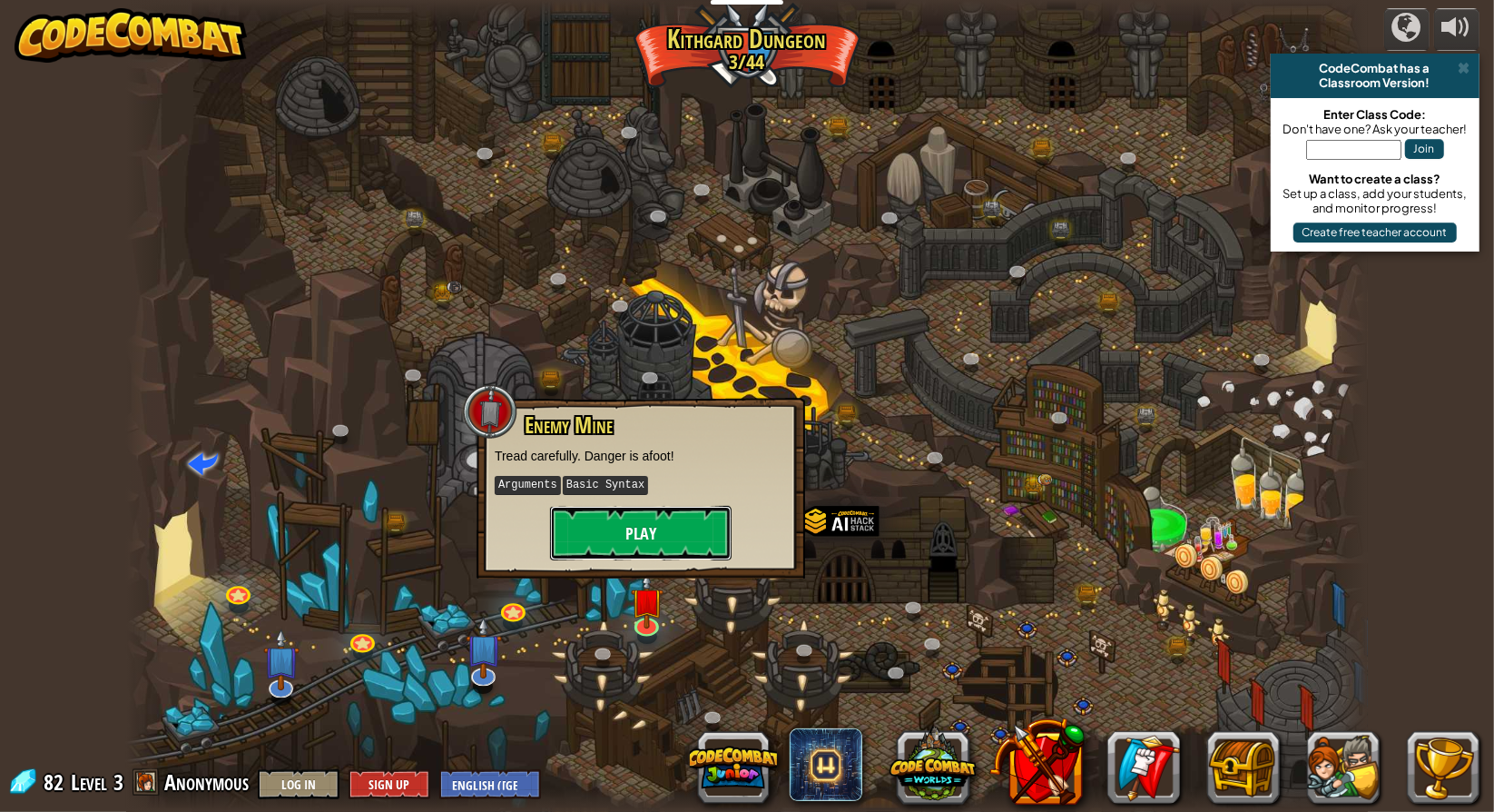
click at [654, 546] on button "Play" at bounding box center [641, 533] width 181 height 55
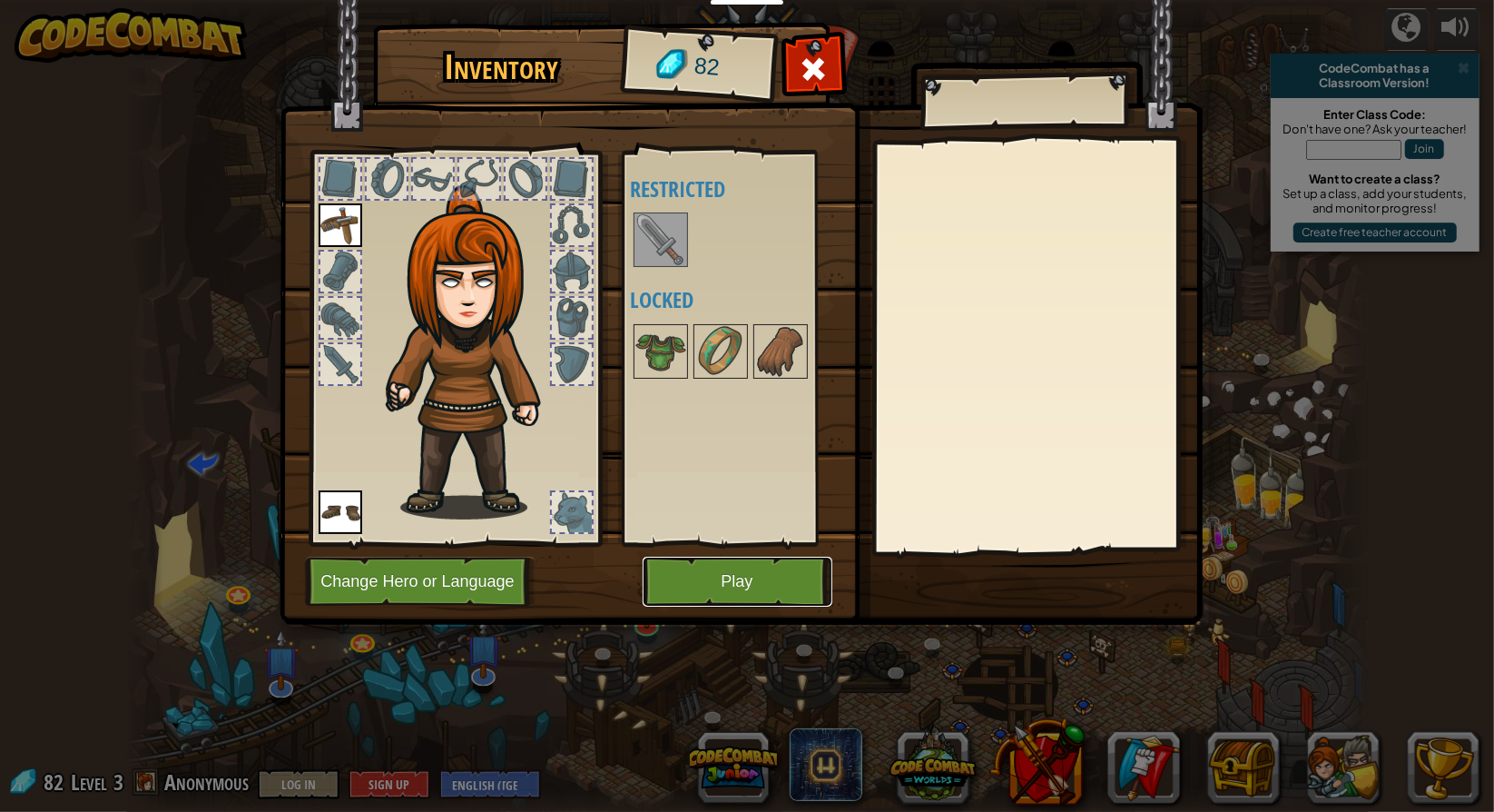
click at [687, 579] on button "Play" at bounding box center [737, 581] width 189 height 50
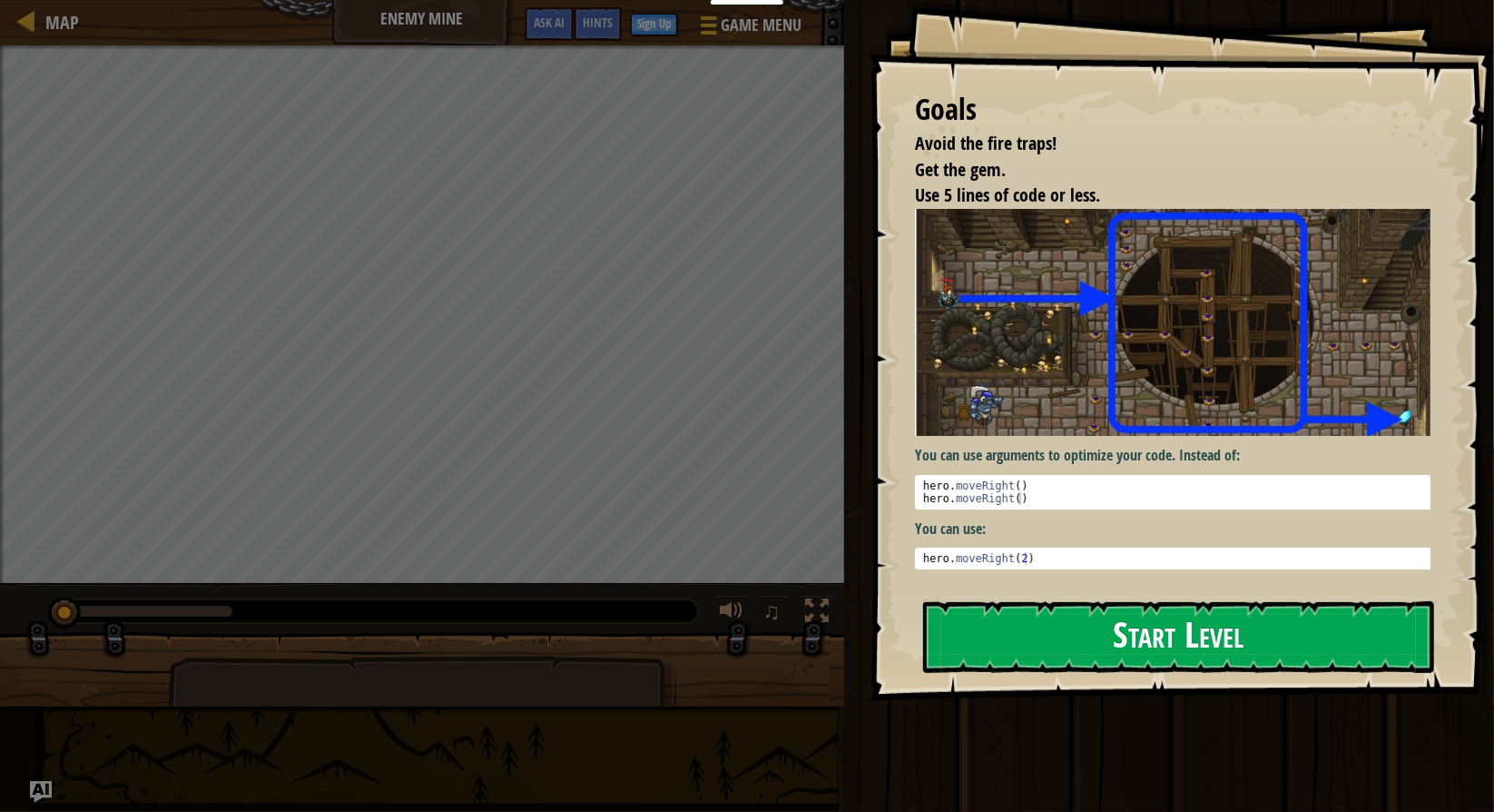
click at [1120, 634] on button "Start Level" at bounding box center [1179, 637] width 511 height 71
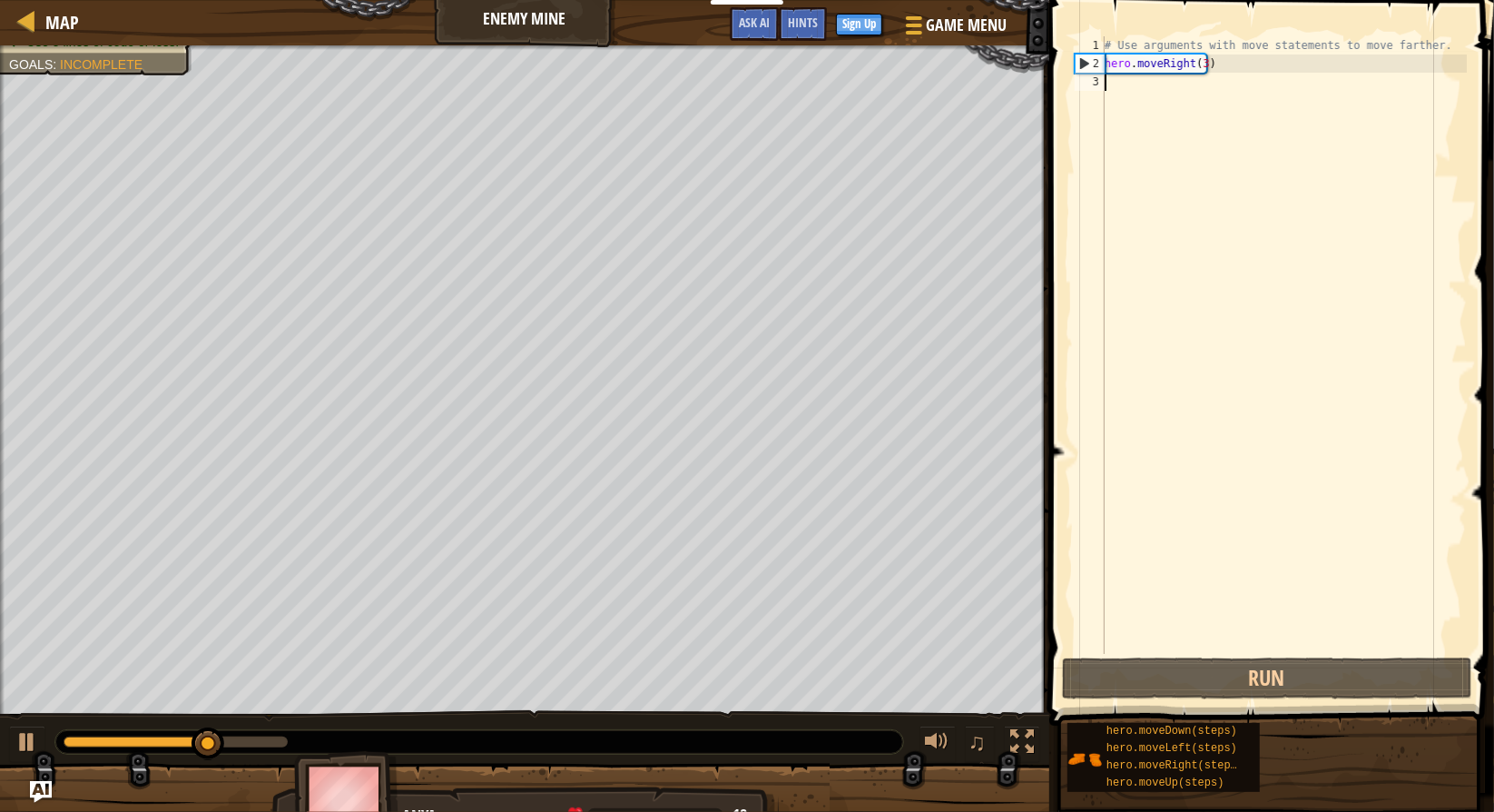
type textarea "h"
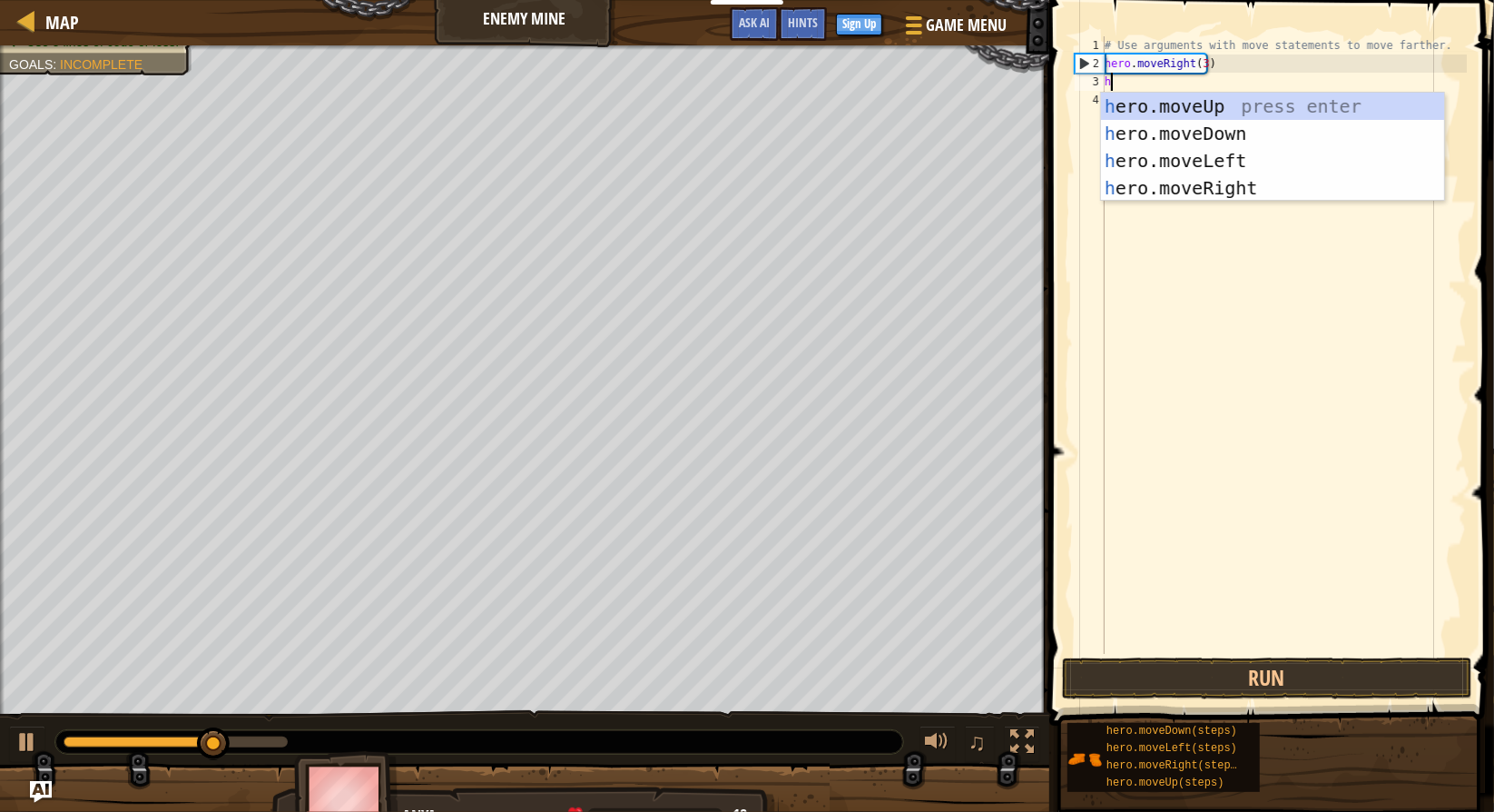
scroll to position [8, 0]
click at [1282, 101] on div "h ero.moveUp press enter h ero.moveDown press enter h ero.moveLeft press enter …" at bounding box center [1273, 174] width 344 height 164
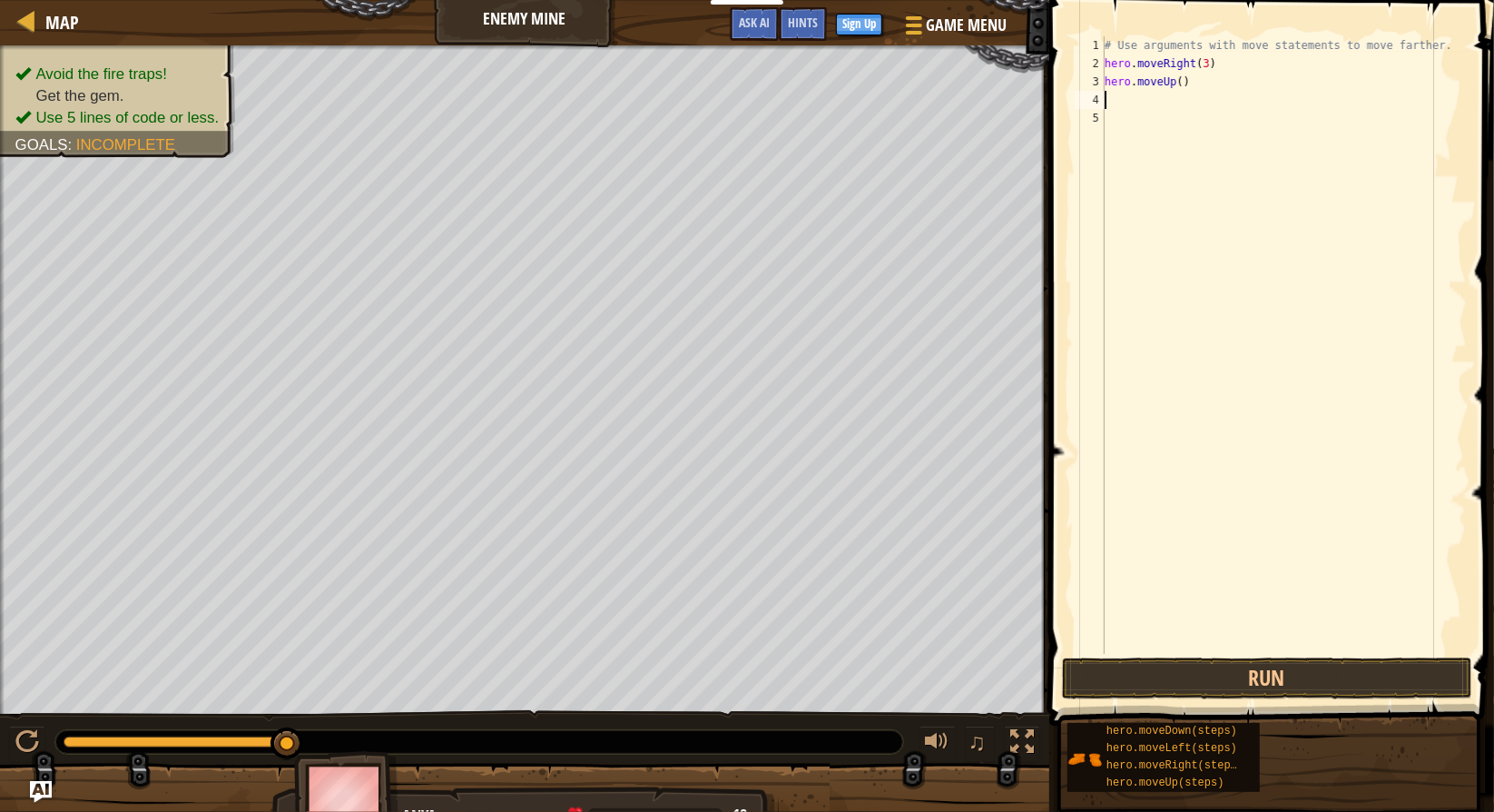
type textarea "h"
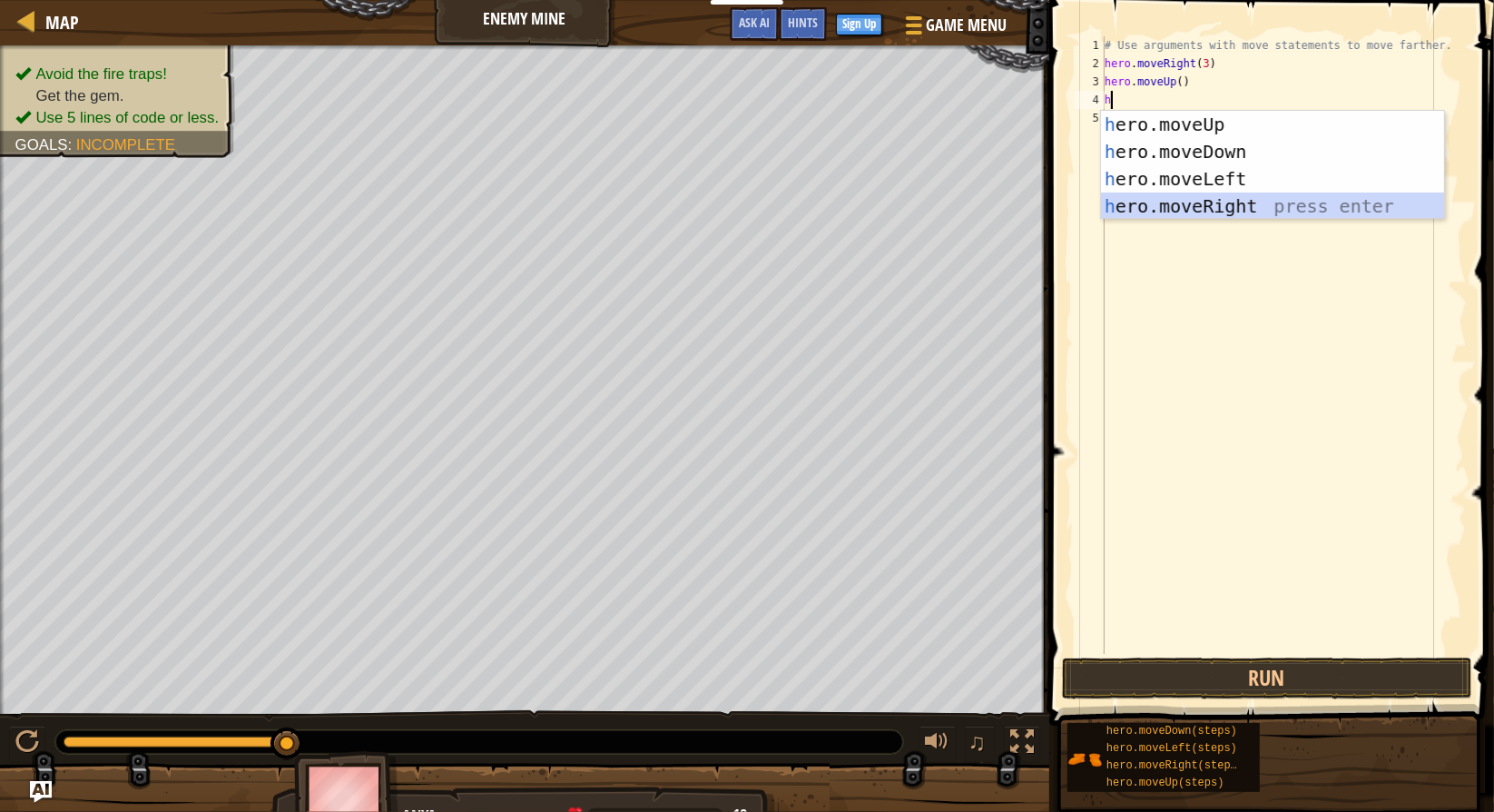
click at [1294, 201] on div "h ero.moveUp press enter h ero.moveDown press enter h ero.moveLeft press enter …" at bounding box center [1273, 192] width 344 height 164
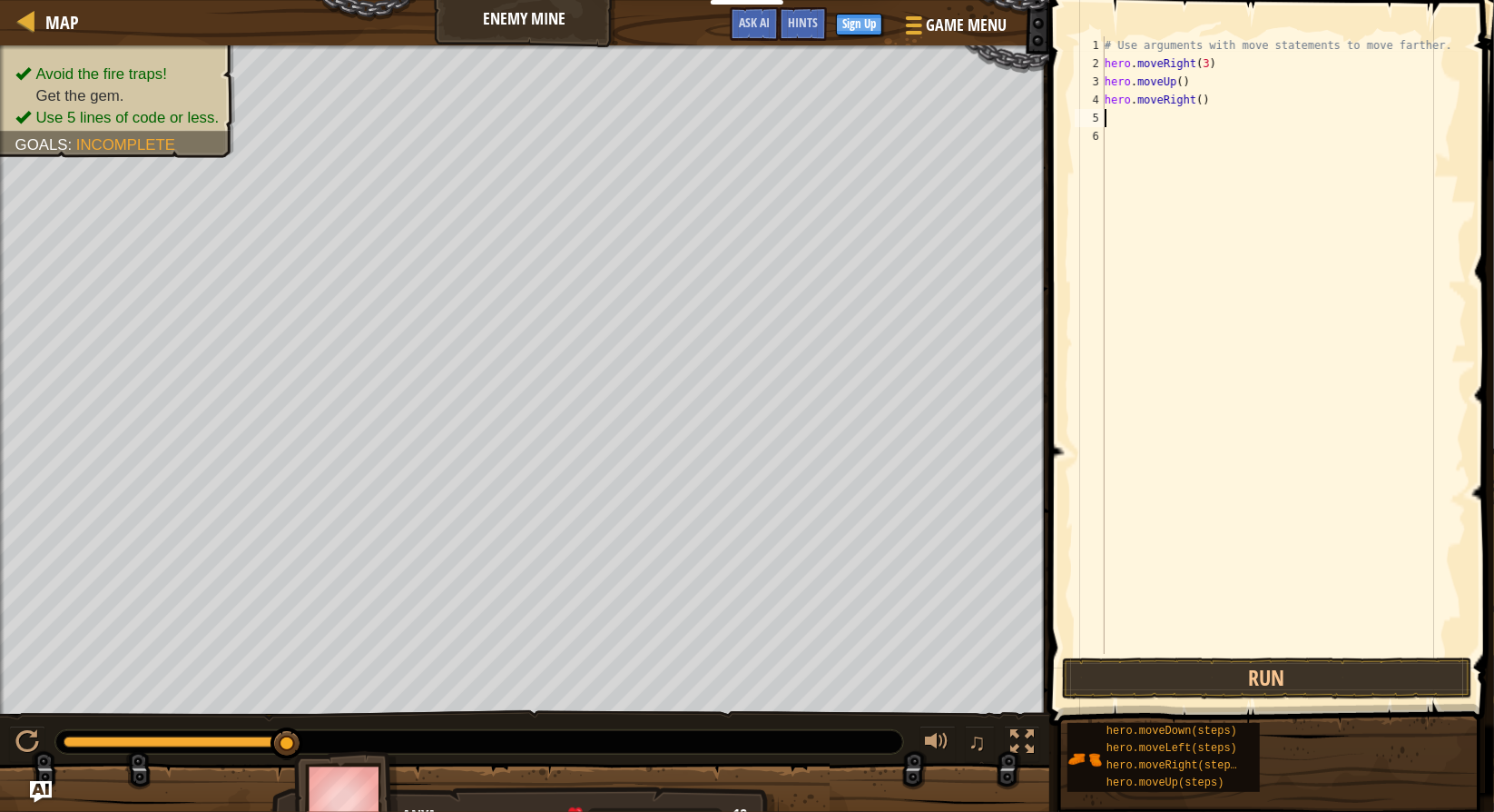
type textarea "h"
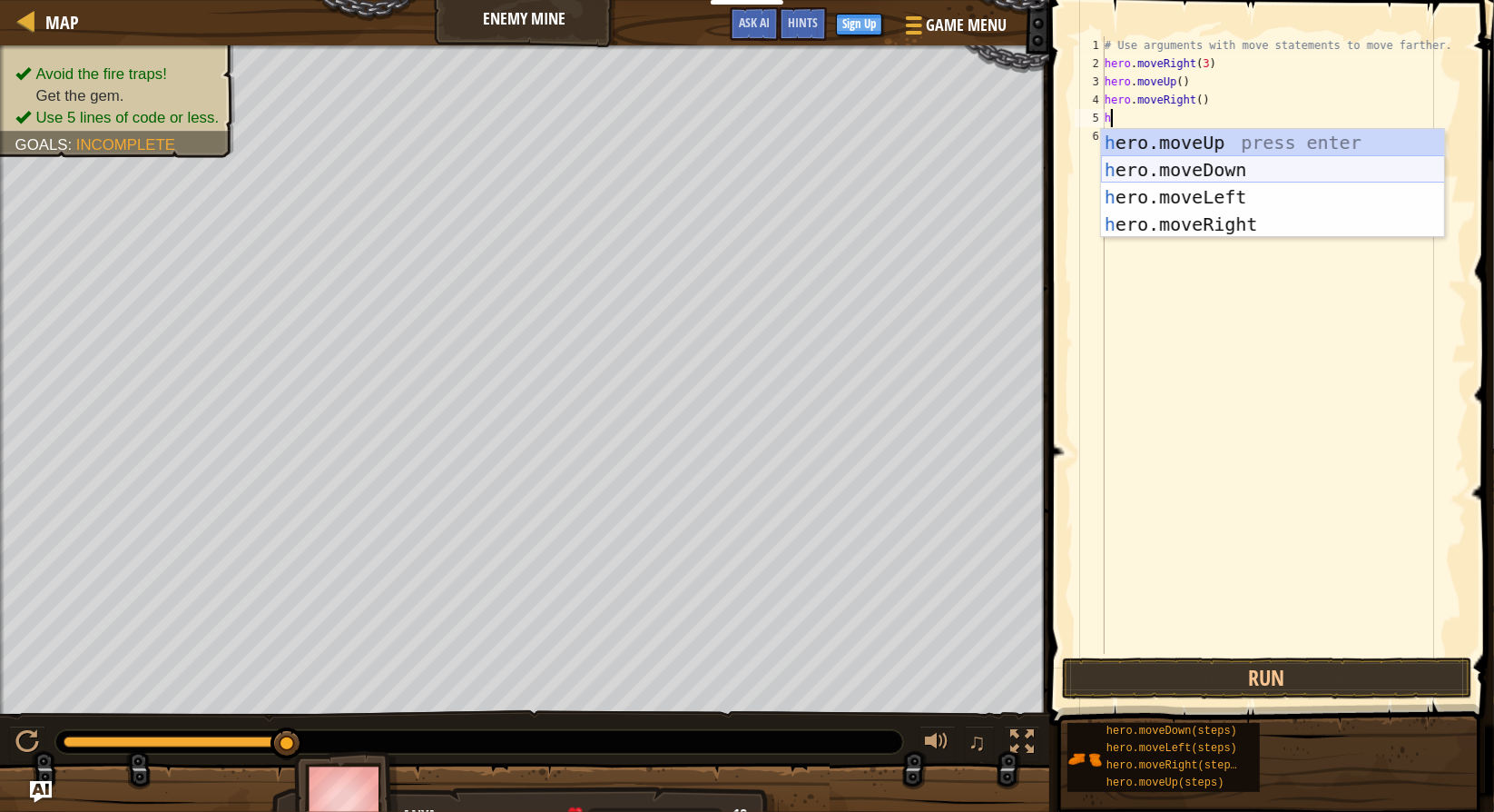
click at [1292, 179] on div "h ero.moveUp press enter h ero.moveDown press enter h ero.moveLeft press enter …" at bounding box center [1273, 211] width 344 height 164
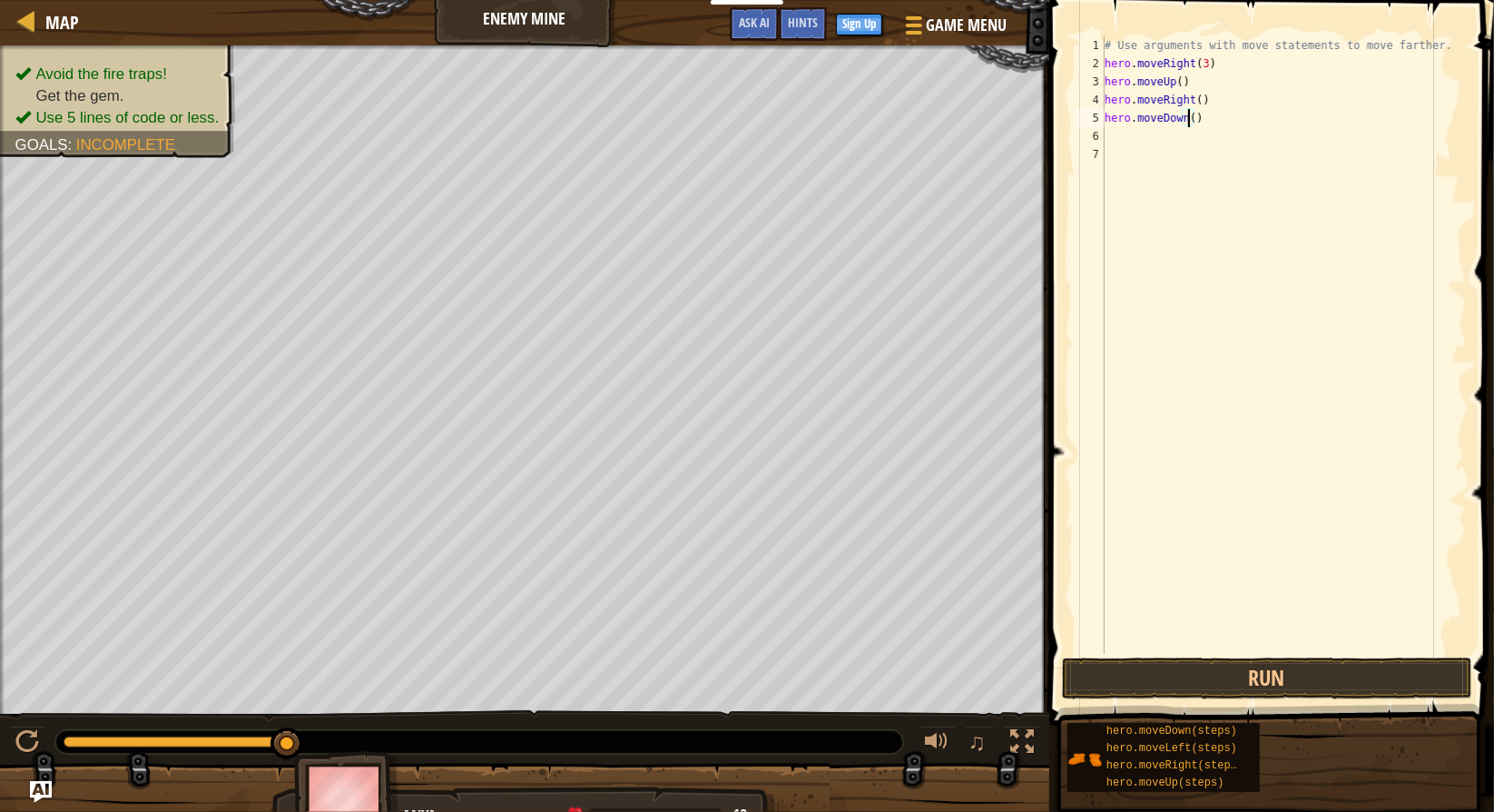
click at [1191, 120] on div "# Use arguments with move statements to move farther. hero . moveRight ( 3 ) he…" at bounding box center [1284, 363] width 366 height 654
type textarea "hero.moveDown(3)"
click at [1378, 666] on button "Run" at bounding box center [1267, 678] width 410 height 42
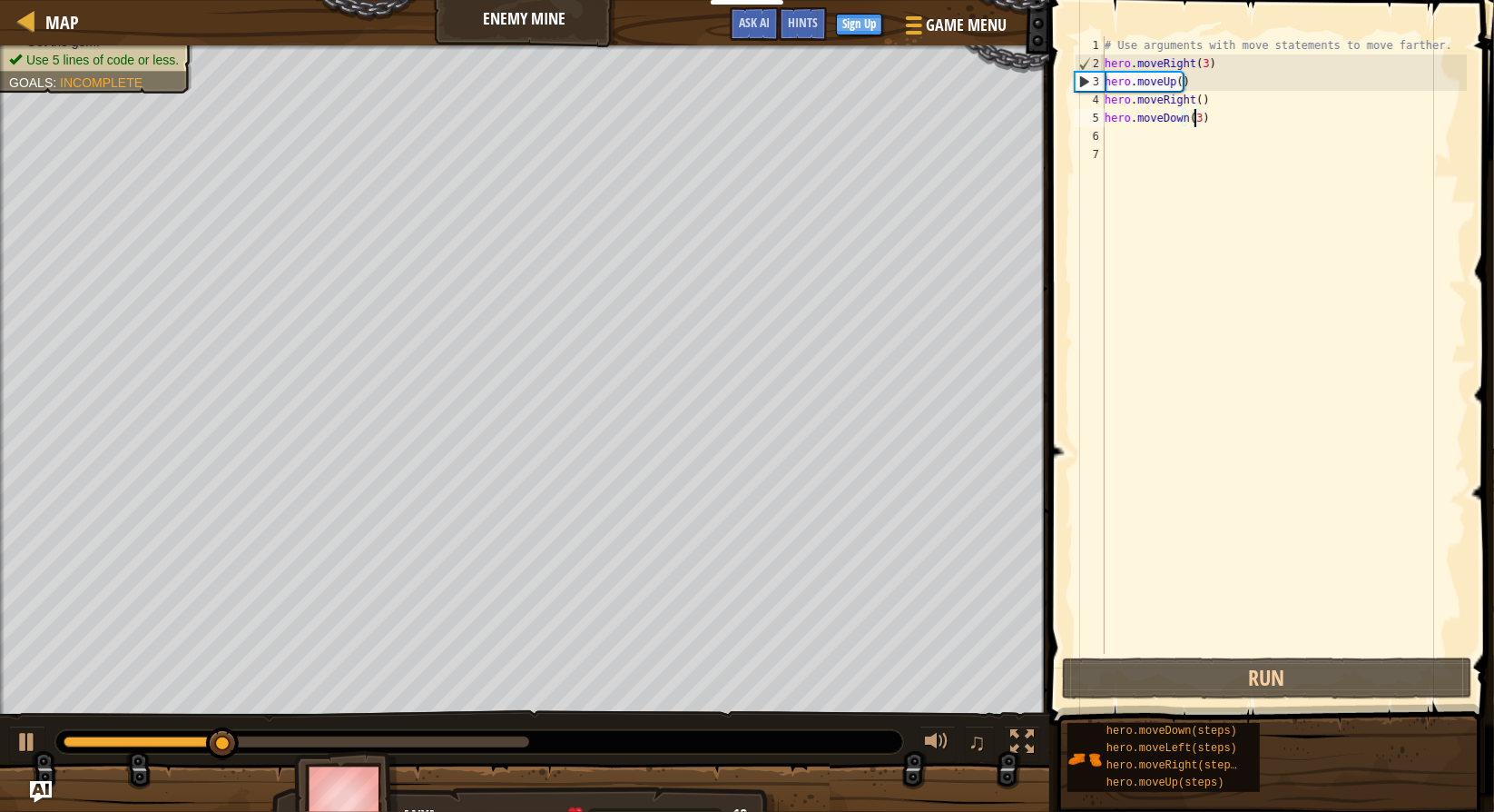
click at [1185, 146] on div "# Use arguments with move statements to move farther. hero . moveRight ( 3 ) he…" at bounding box center [1284, 363] width 366 height 654
click at [1190, 136] on div "# Use arguments with move statements to move farther. hero . moveRight ( 3 ) he…" at bounding box center [1284, 363] width 366 height 654
type textarea "h"
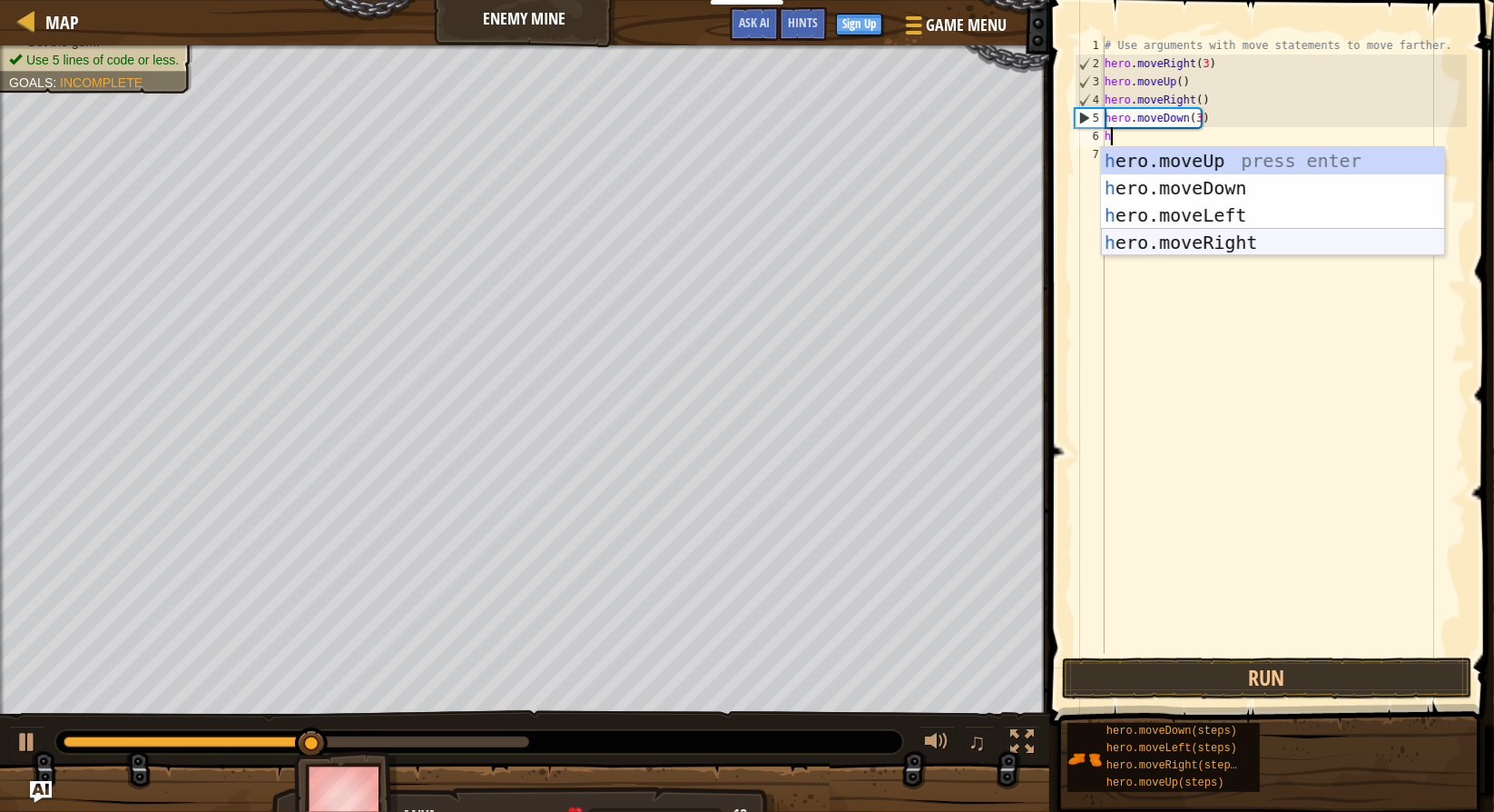
click at [1229, 238] on div "h ero.moveUp press enter h ero.moveDown press enter h ero.moveLeft press enter …" at bounding box center [1273, 229] width 344 height 164
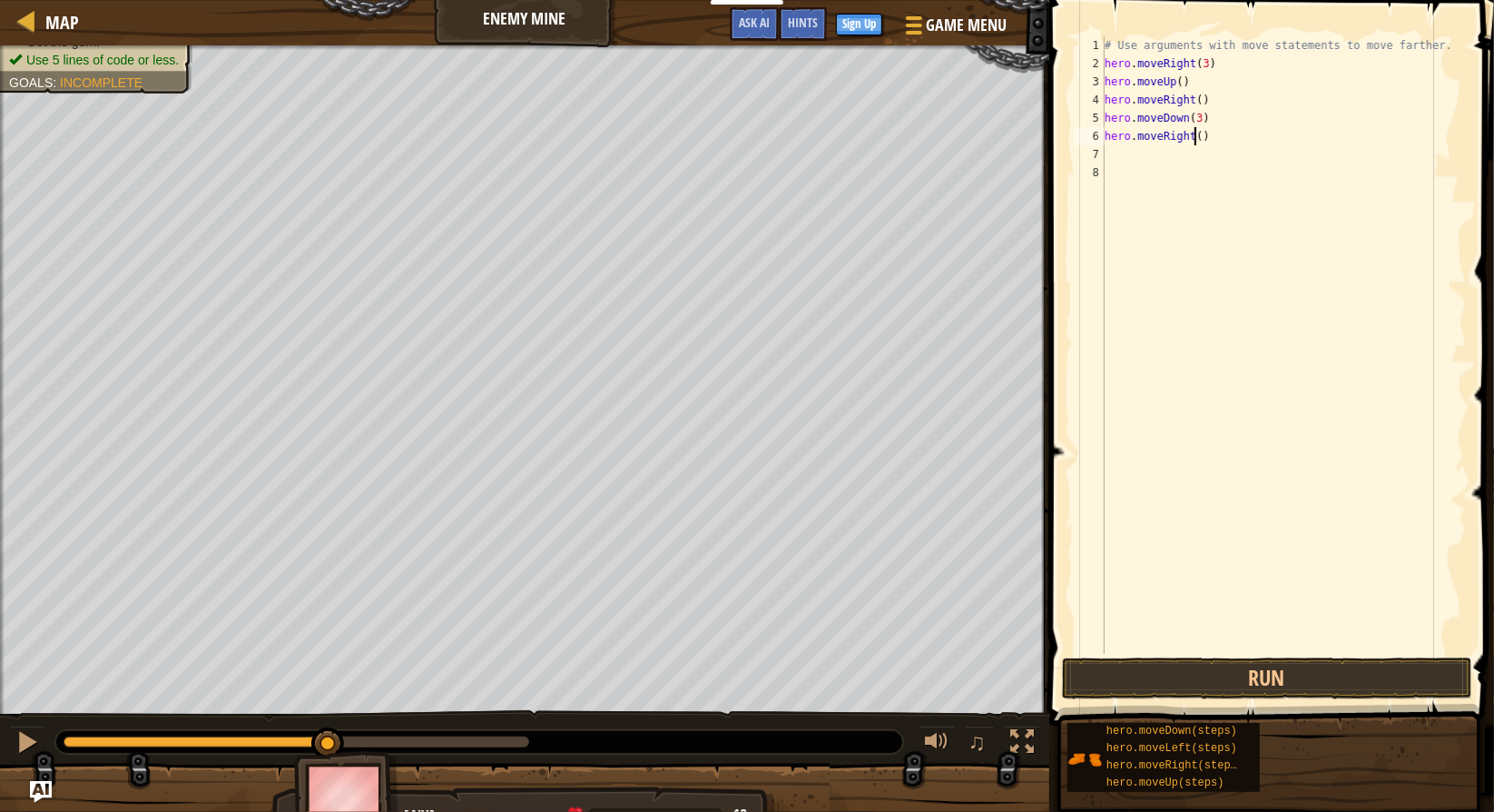
click at [1197, 140] on div "# Use arguments with move statements to move farther. hero . moveRight ( 3 ) he…" at bounding box center [1284, 363] width 366 height 654
type textarea "hero.moveRight(2)"
click at [1280, 664] on button "Run" at bounding box center [1267, 678] width 410 height 42
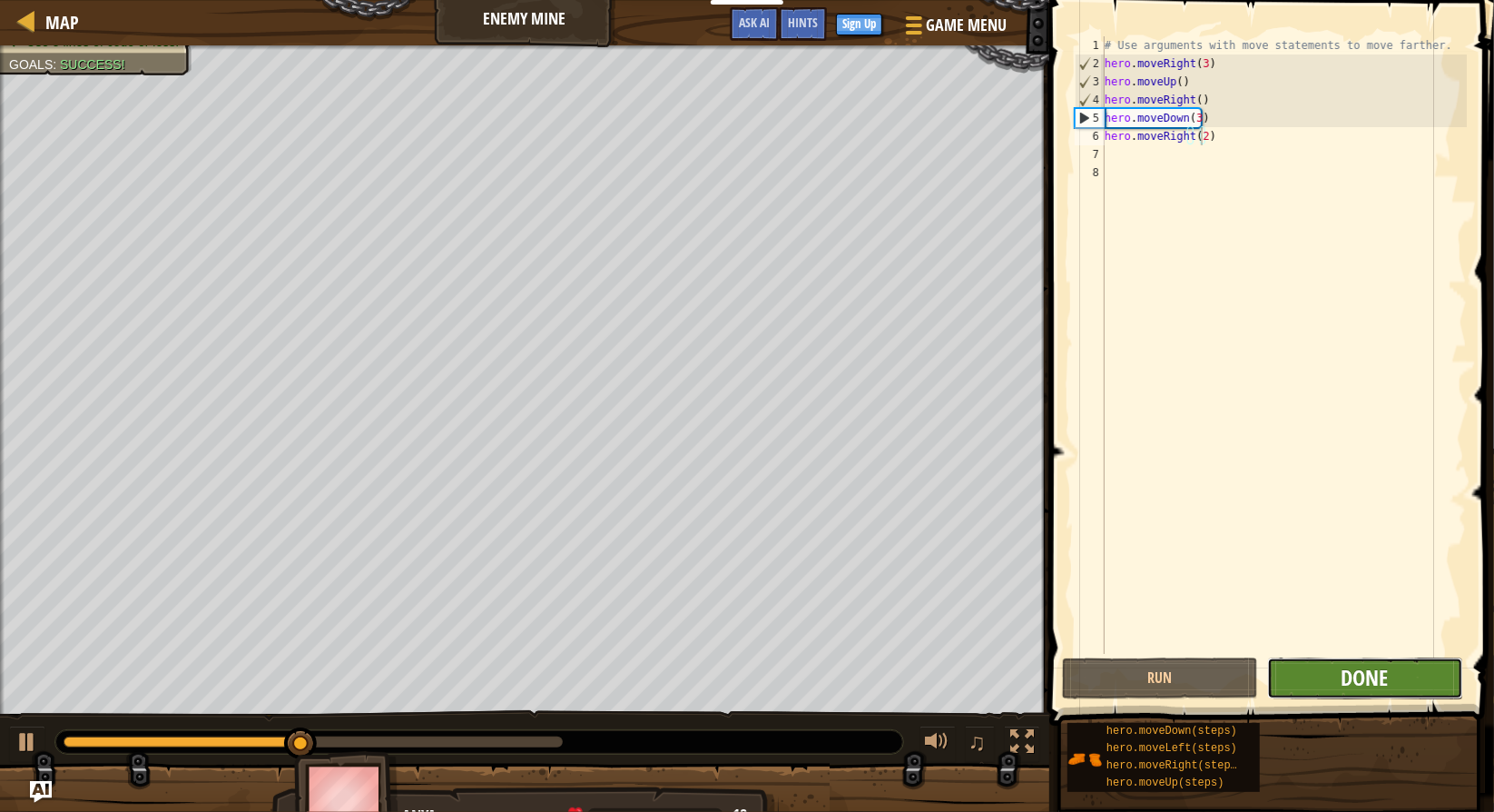
click at [1354, 684] on span "Done" at bounding box center [1366, 677] width 48 height 29
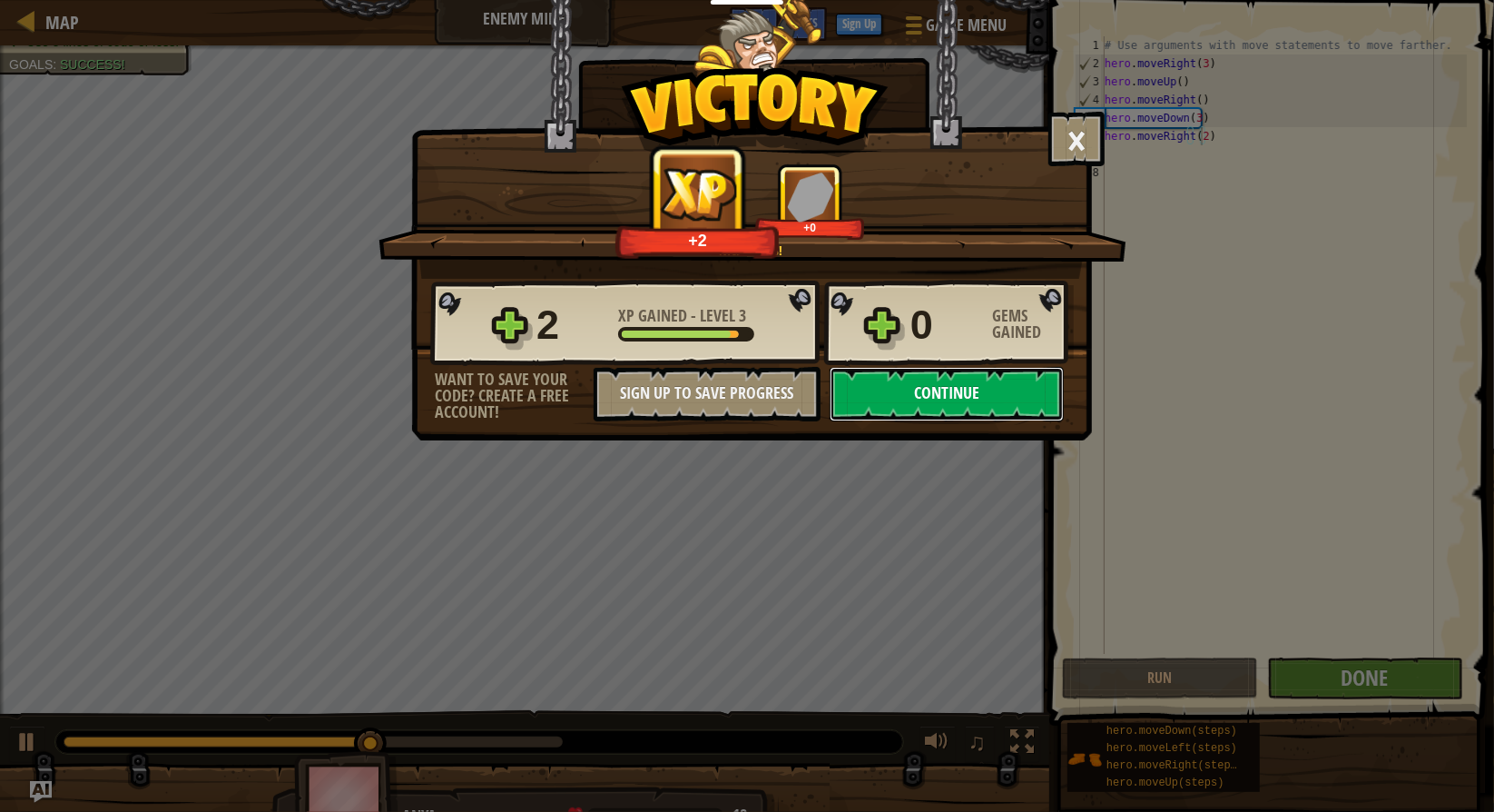
click at [964, 399] on button "Continue" at bounding box center [947, 395] width 234 height 55
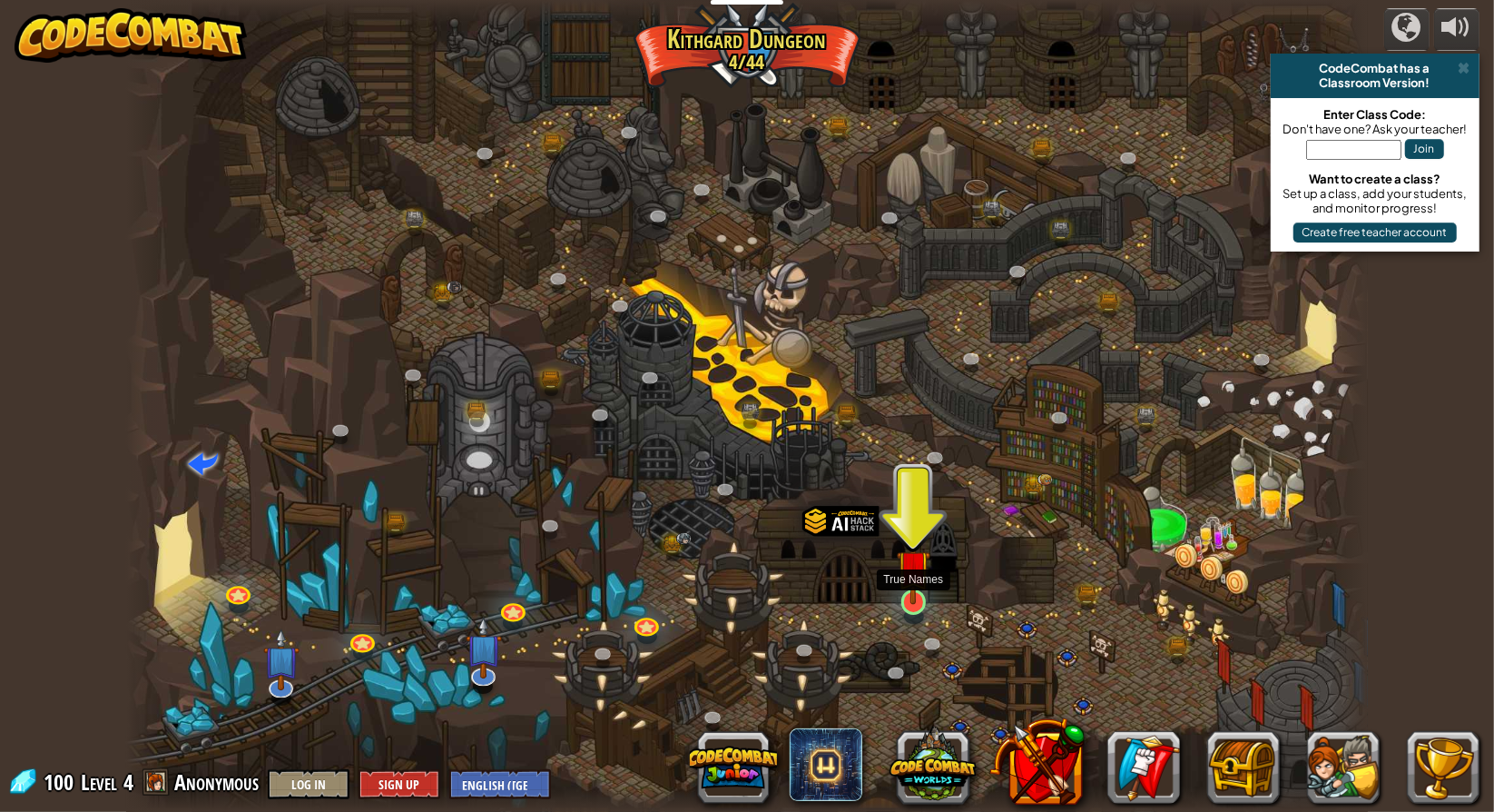
click at [913, 602] on img at bounding box center [914, 566] width 33 height 75
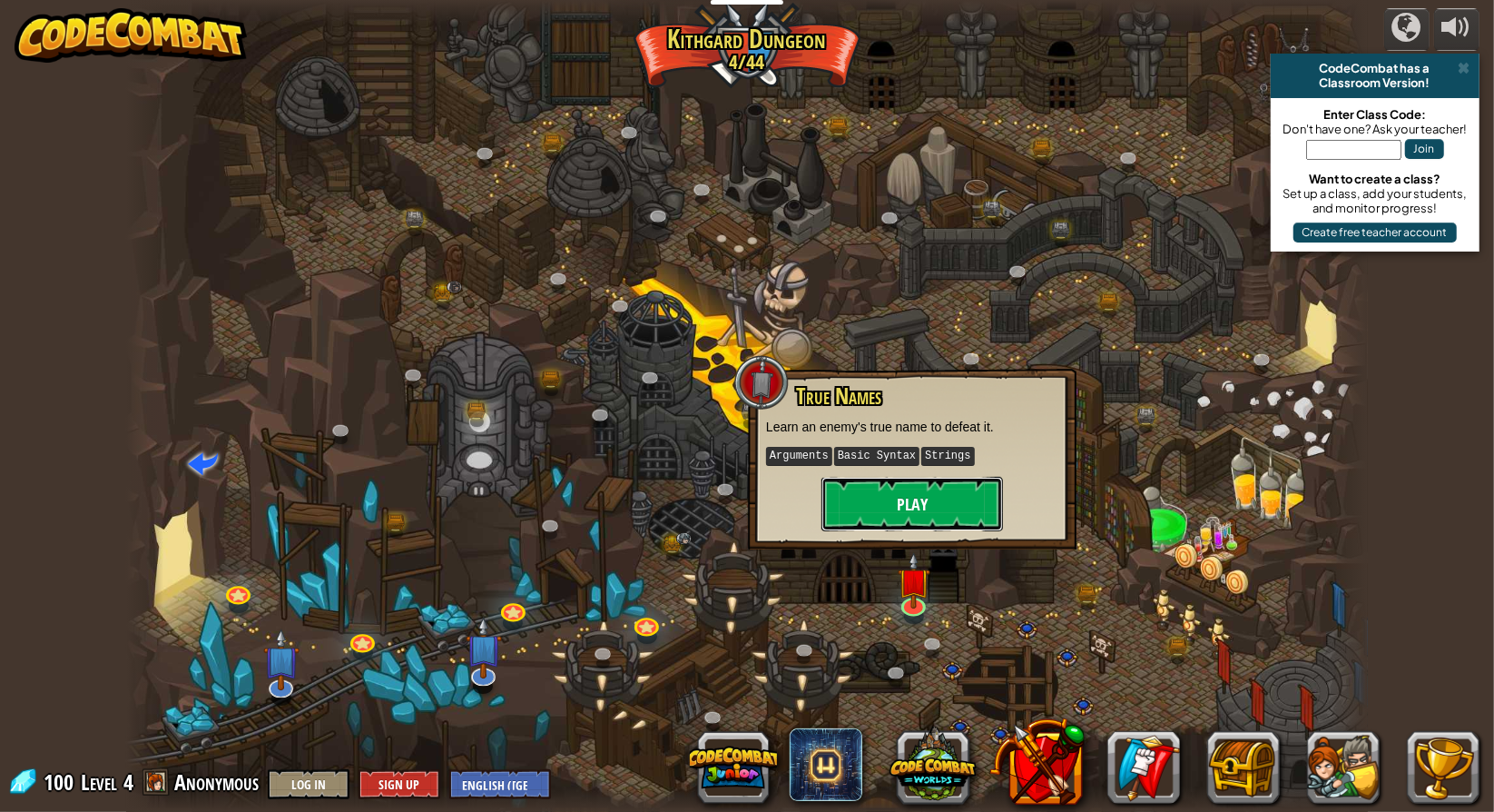
click at [934, 514] on button "Play" at bounding box center [913, 504] width 181 height 55
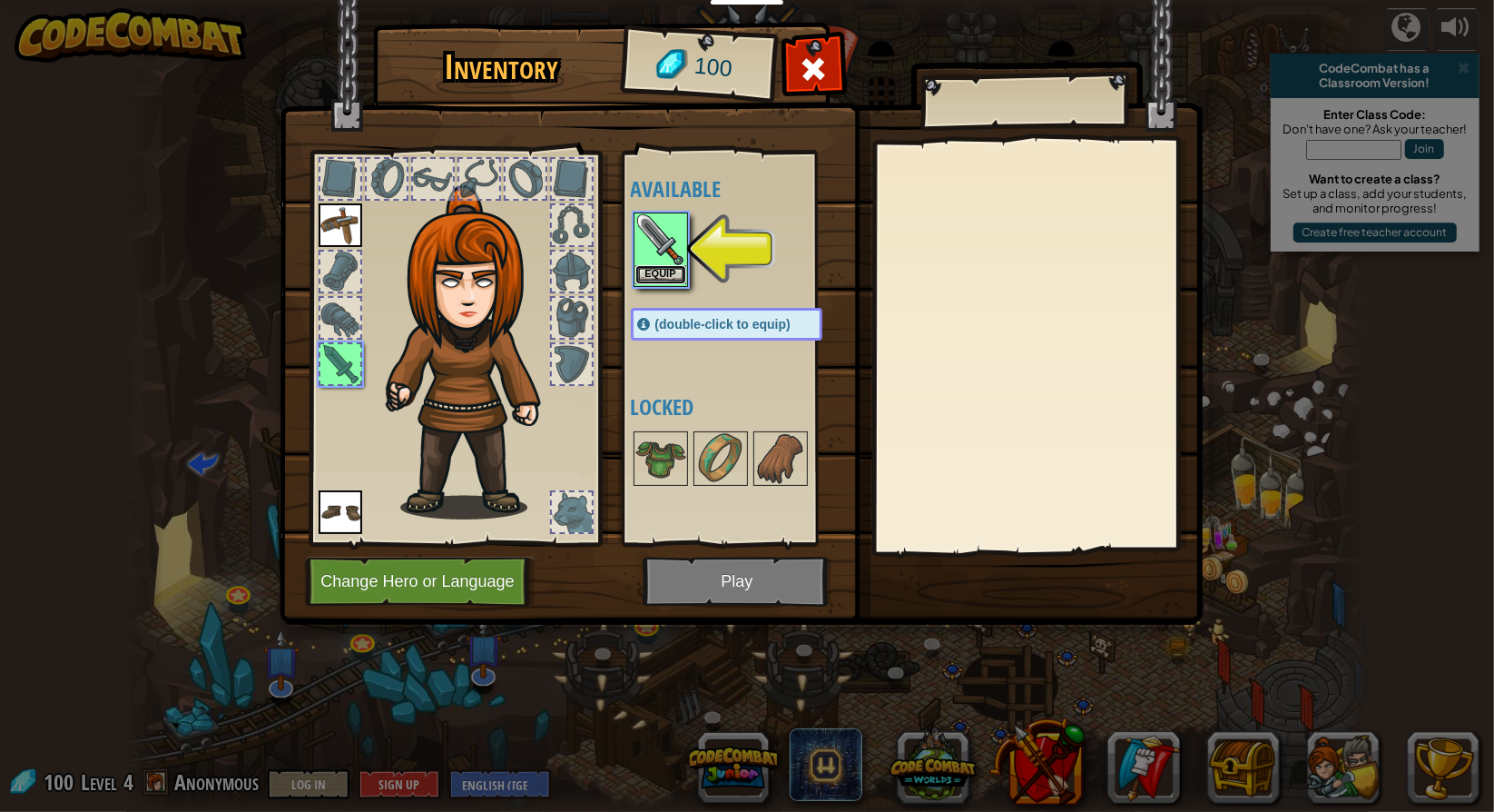
click at [669, 279] on button "Equip" at bounding box center [661, 275] width 51 height 19
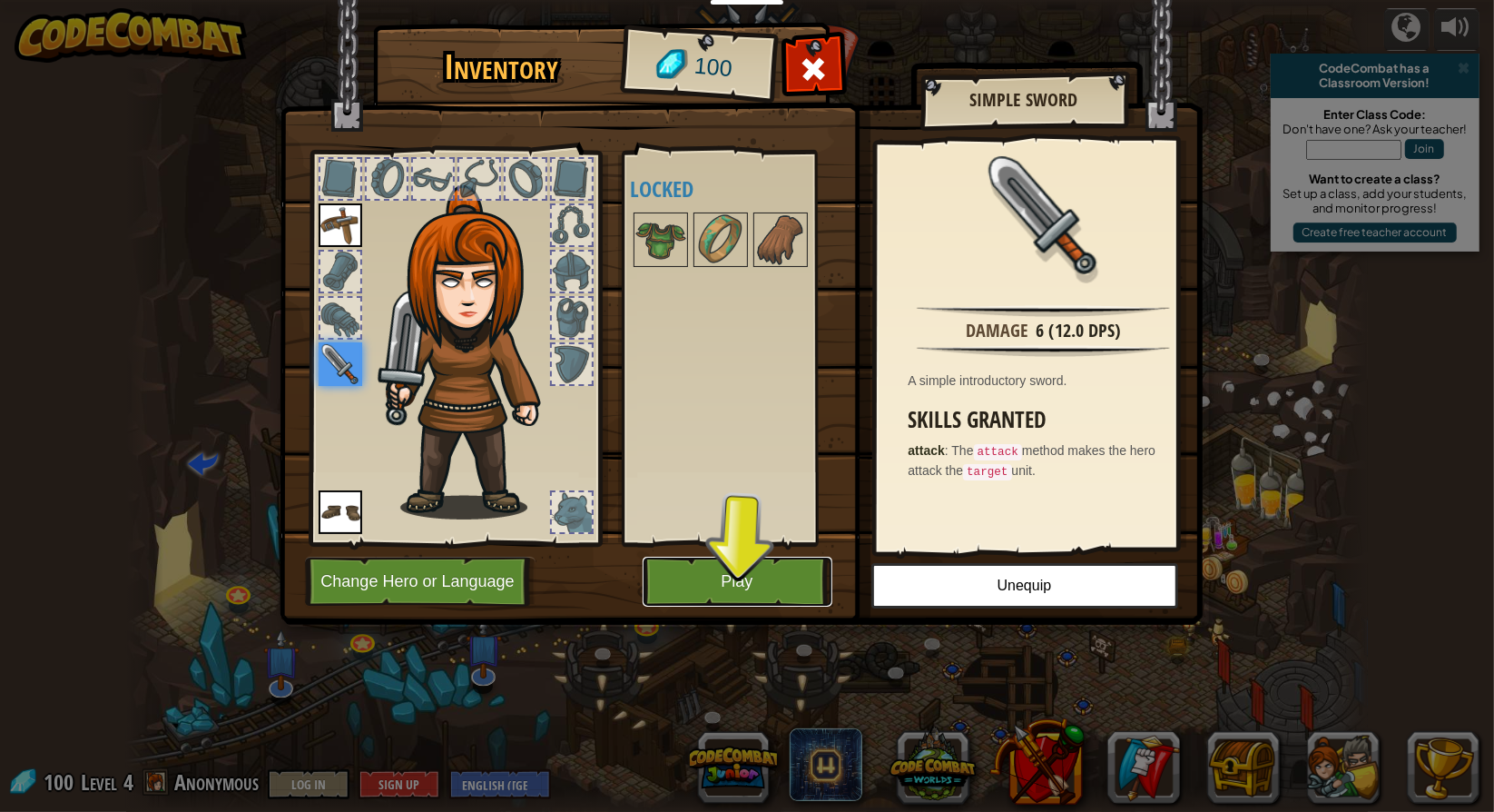
click at [737, 572] on button "Play" at bounding box center [737, 581] width 189 height 50
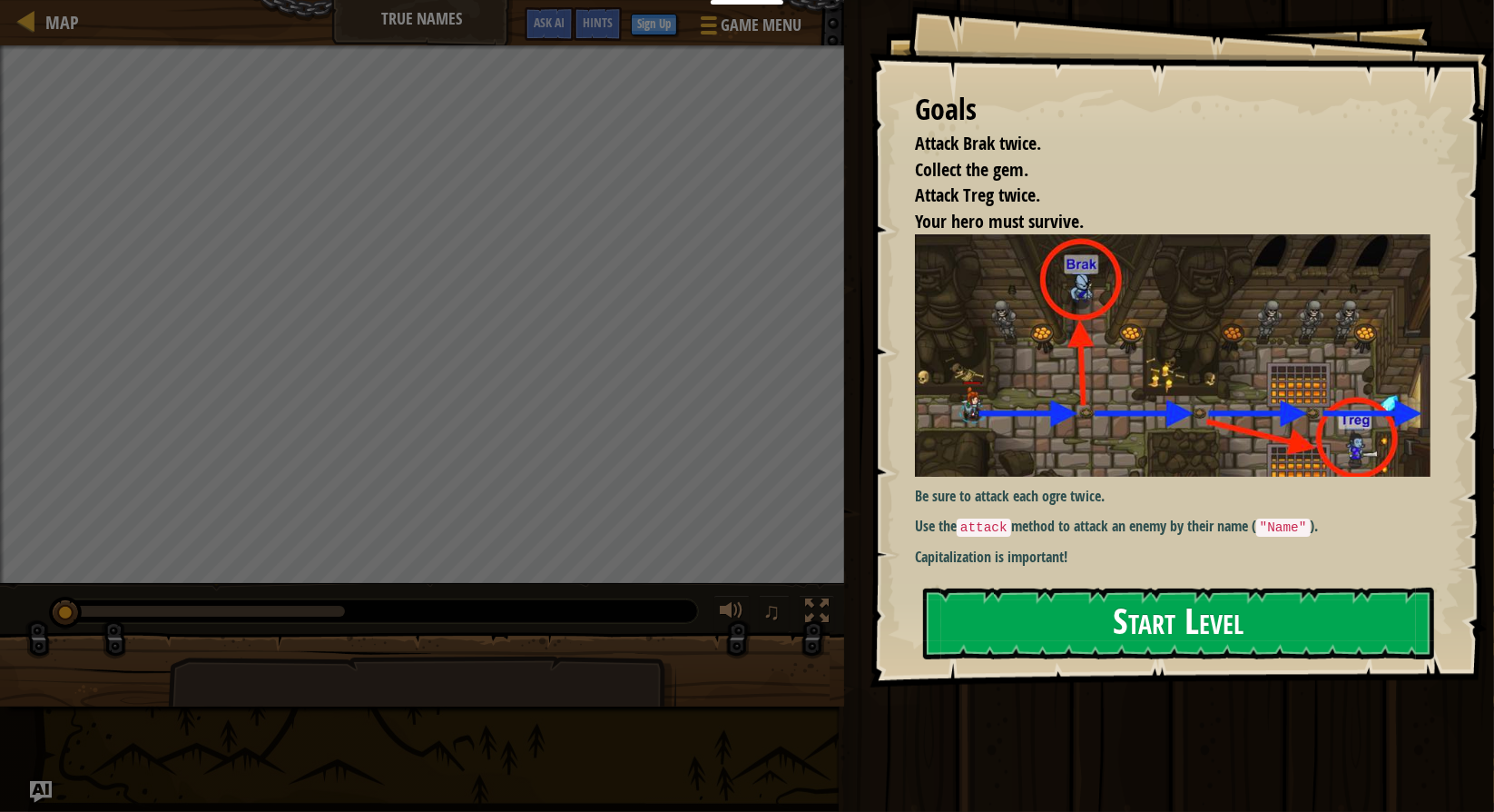
click at [1161, 627] on button "Start Level" at bounding box center [1179, 623] width 511 height 71
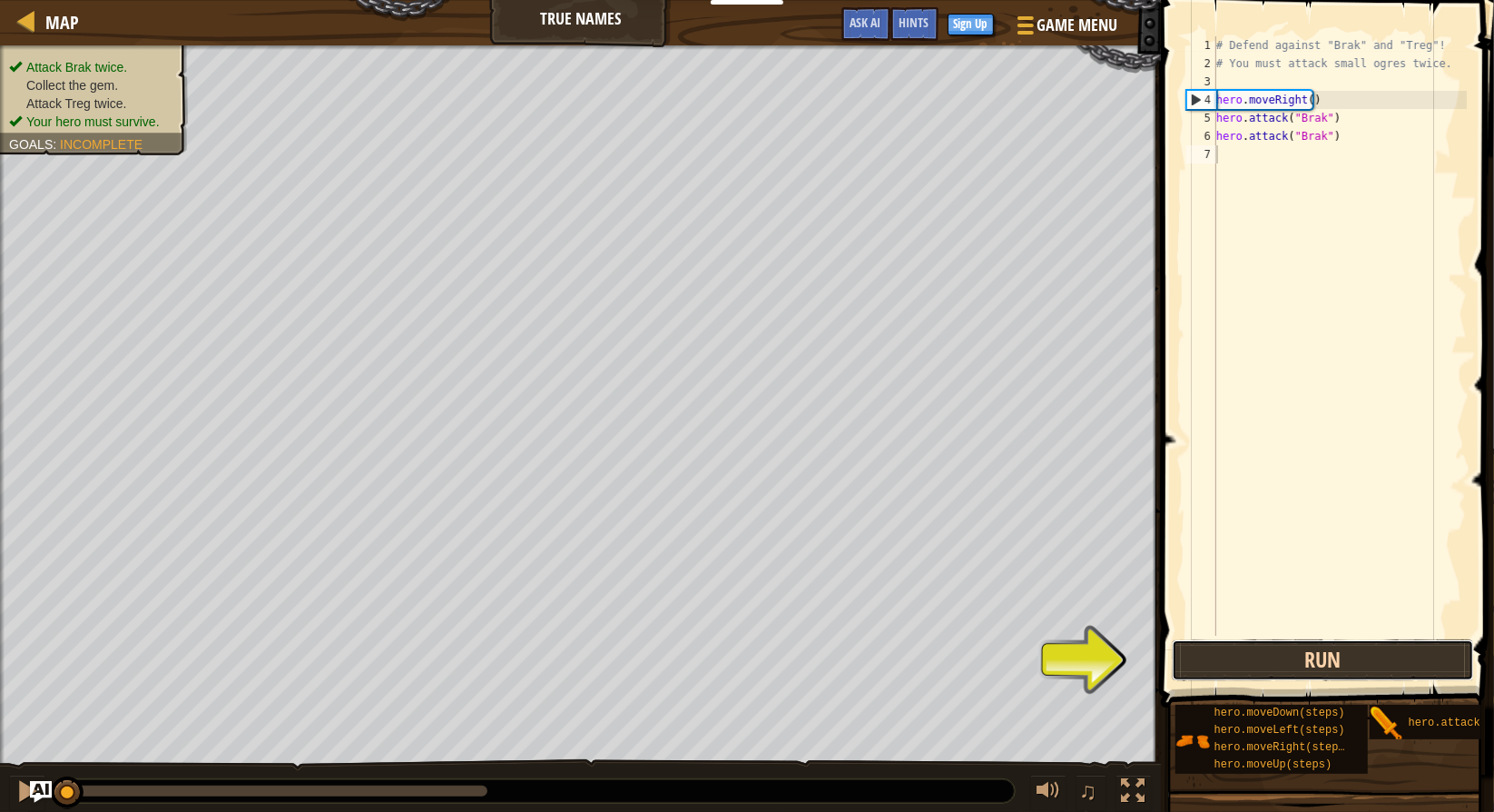
click at [1314, 644] on button "Run" at bounding box center [1323, 660] width 302 height 42
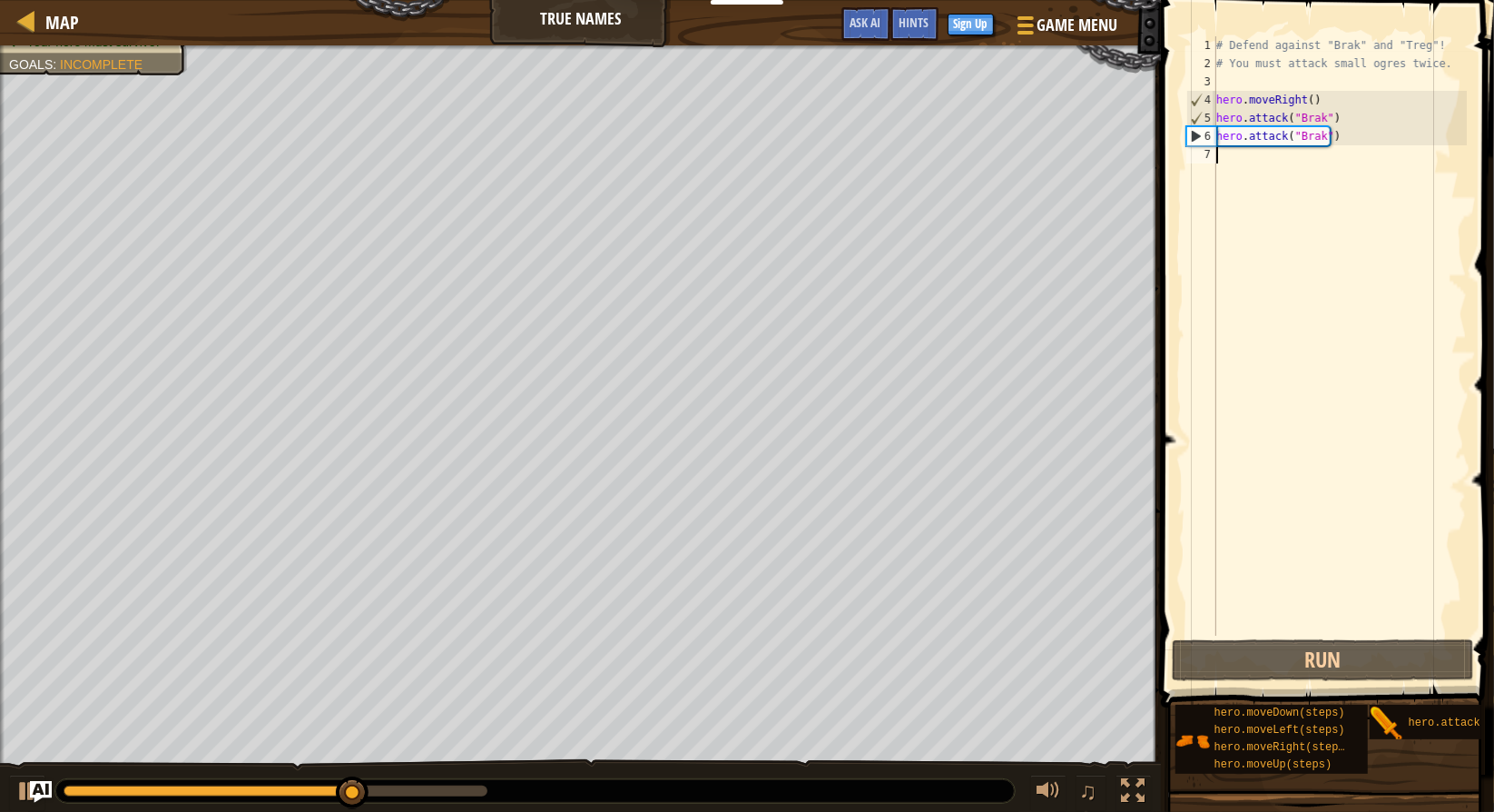
type textarea "h"
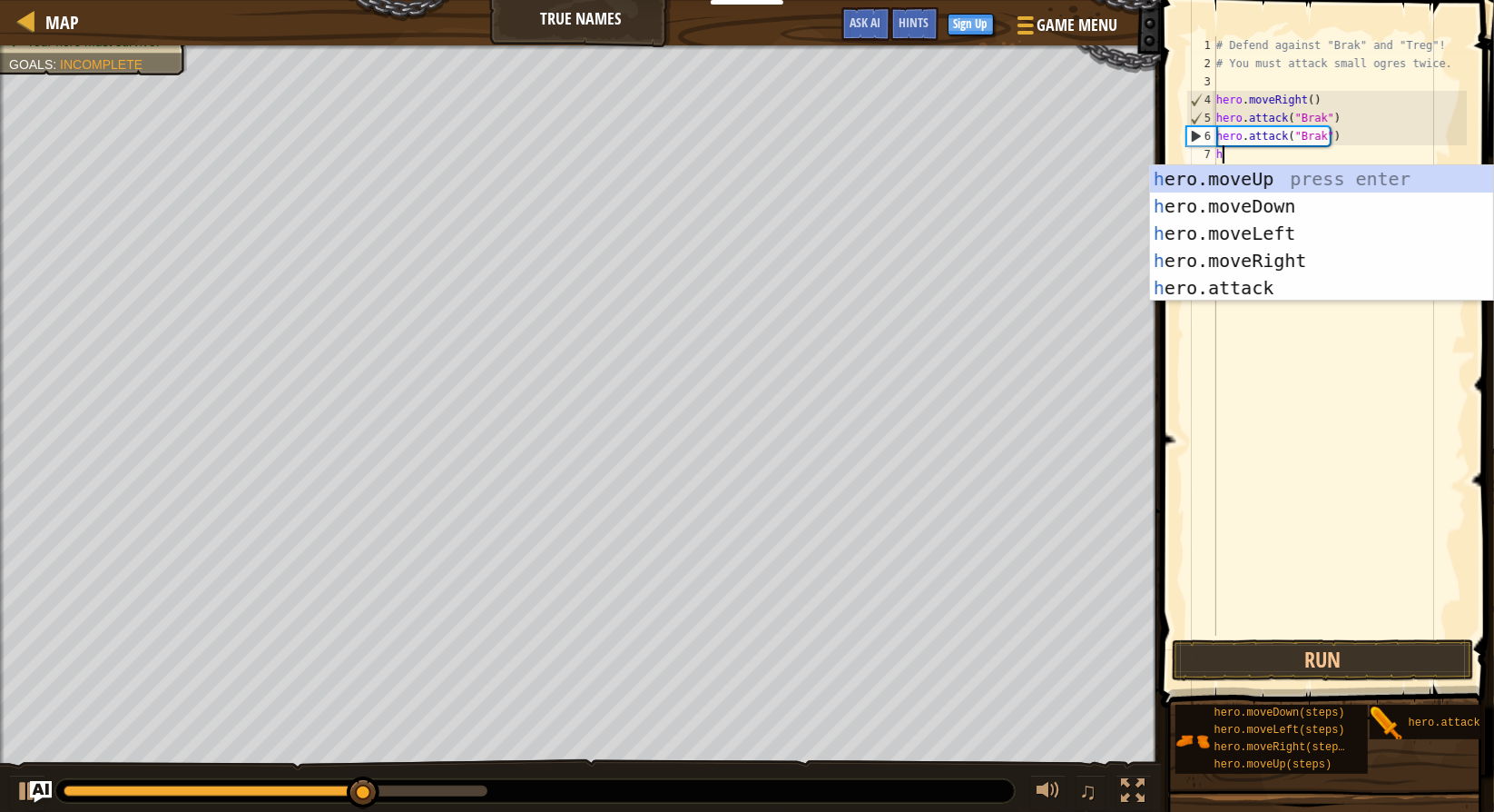
scroll to position [8, 0]
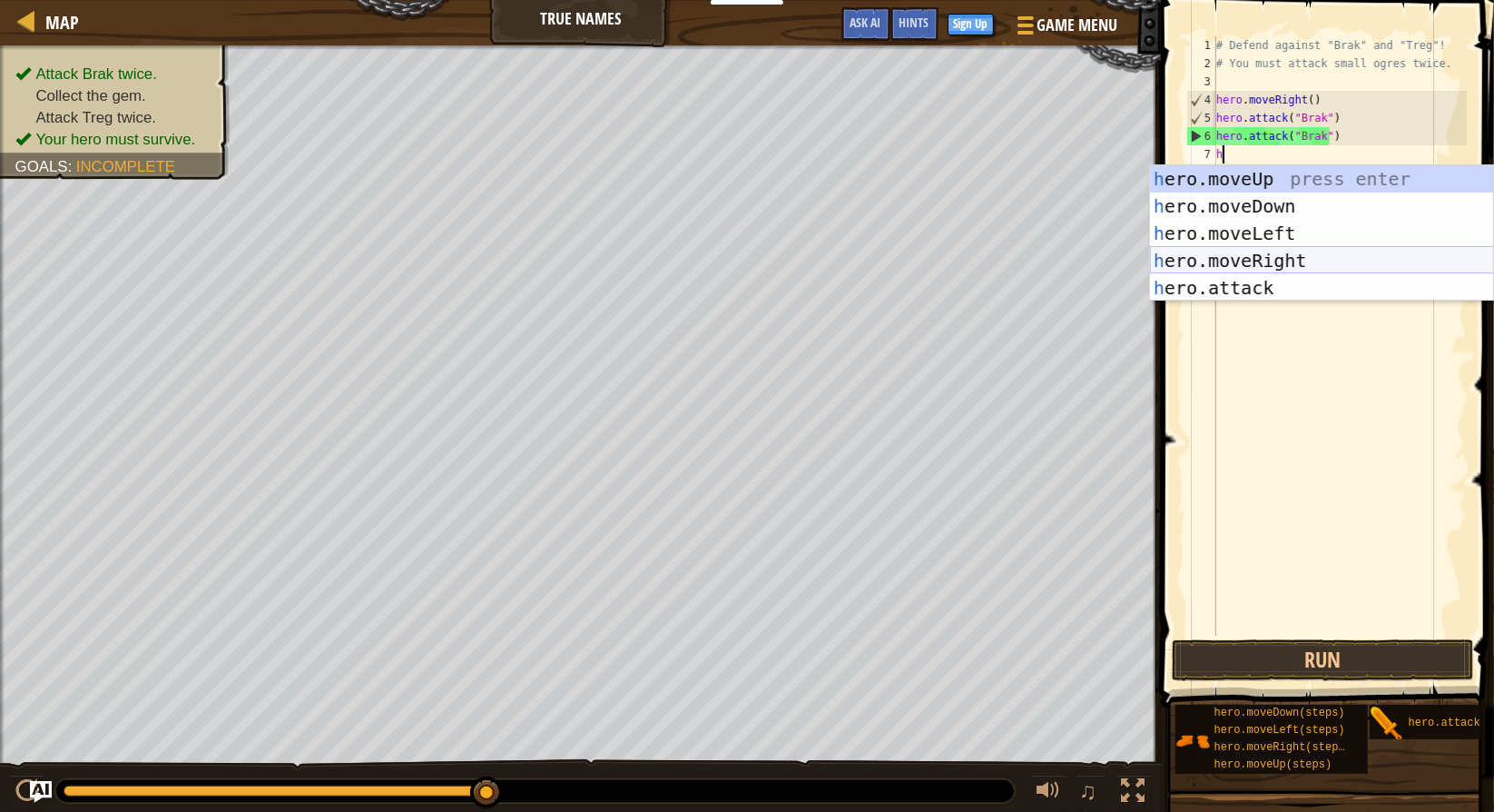
click at [1304, 258] on div "h ero.moveUp press enter h ero.moveDown press enter h ero.moveLeft press enter …" at bounding box center [1323, 261] width 344 height 190
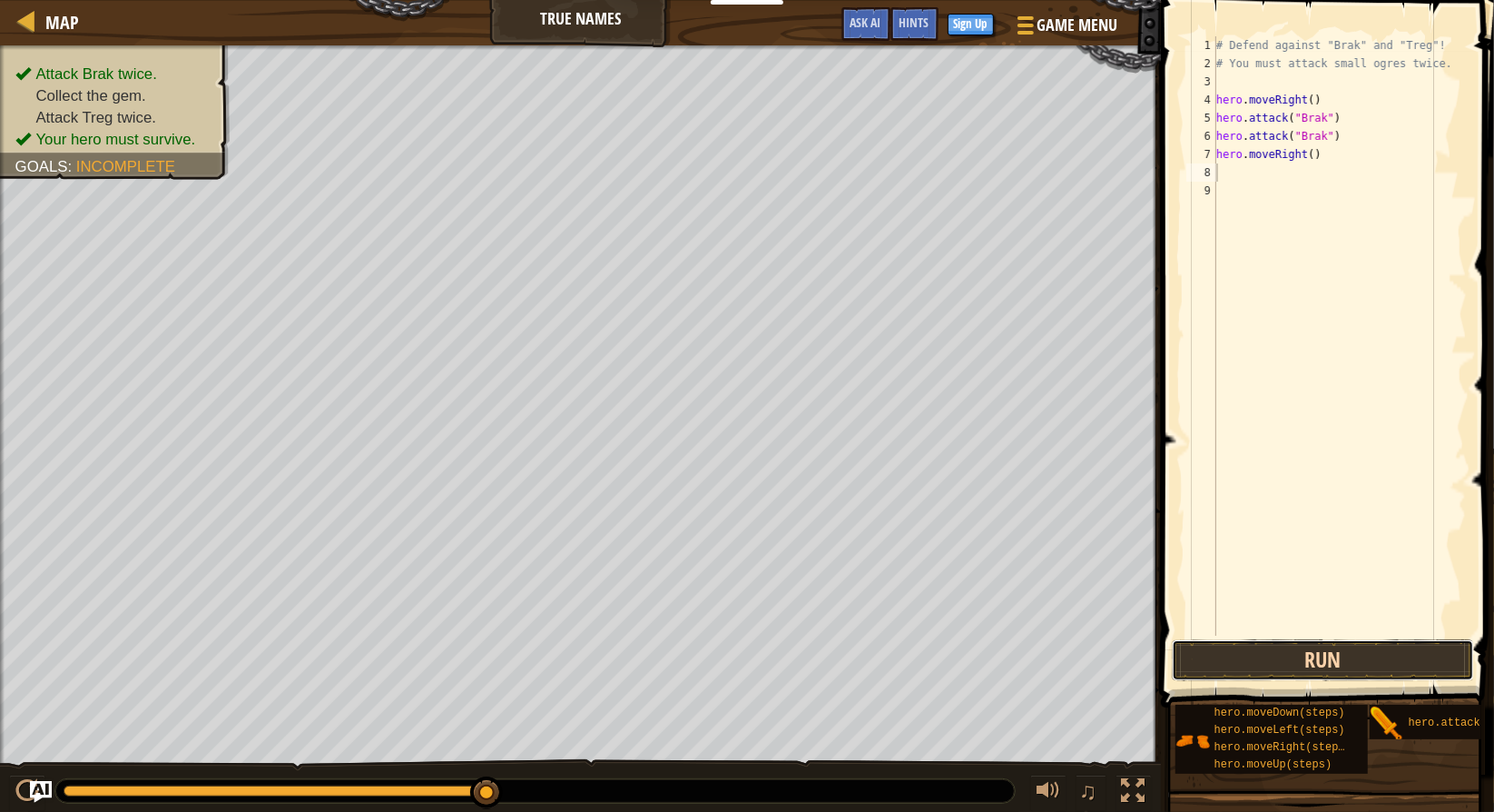
click at [1345, 648] on button "Run" at bounding box center [1323, 660] width 302 height 42
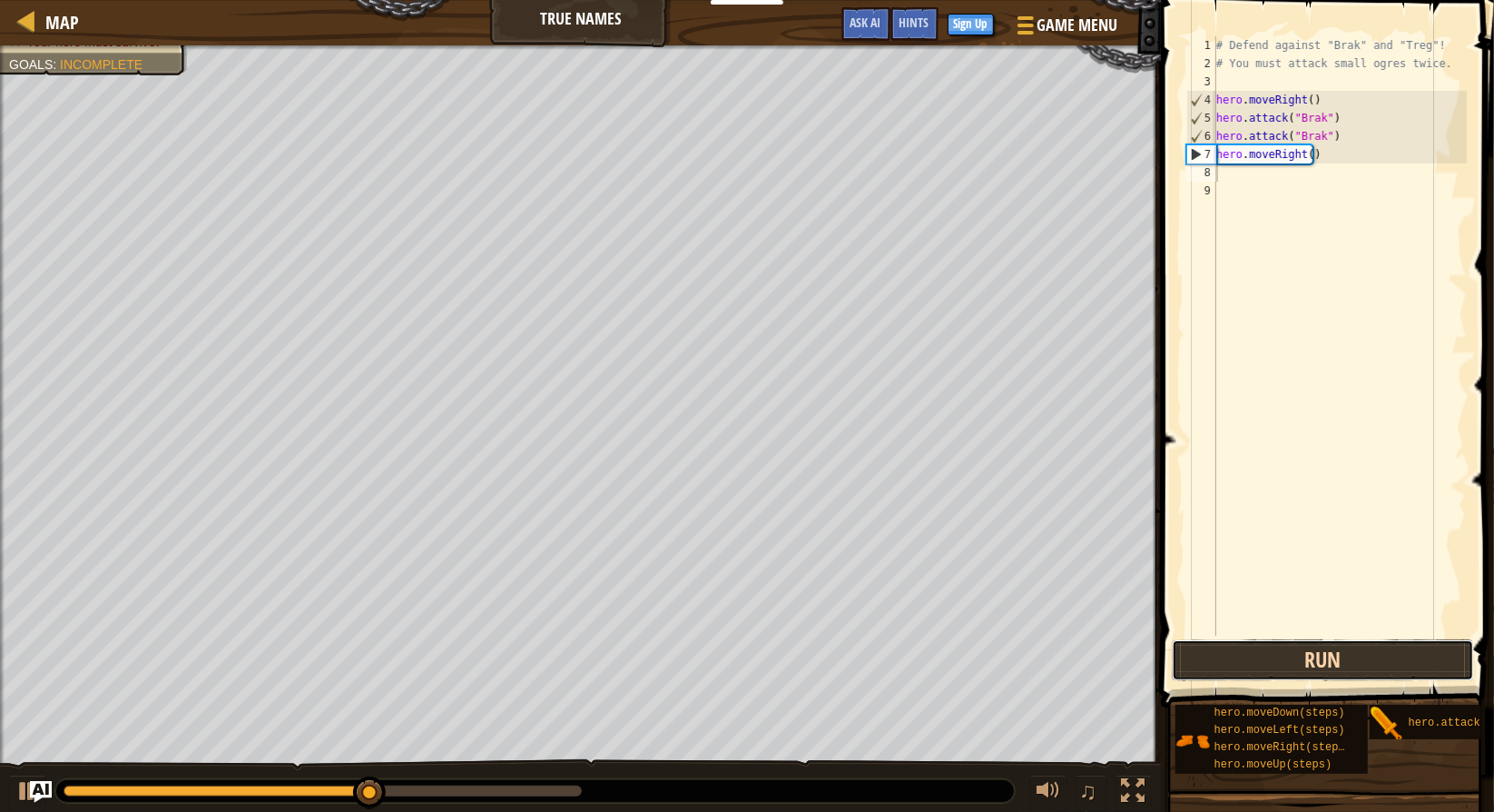
click at [1345, 648] on button "Run" at bounding box center [1323, 660] width 302 height 42
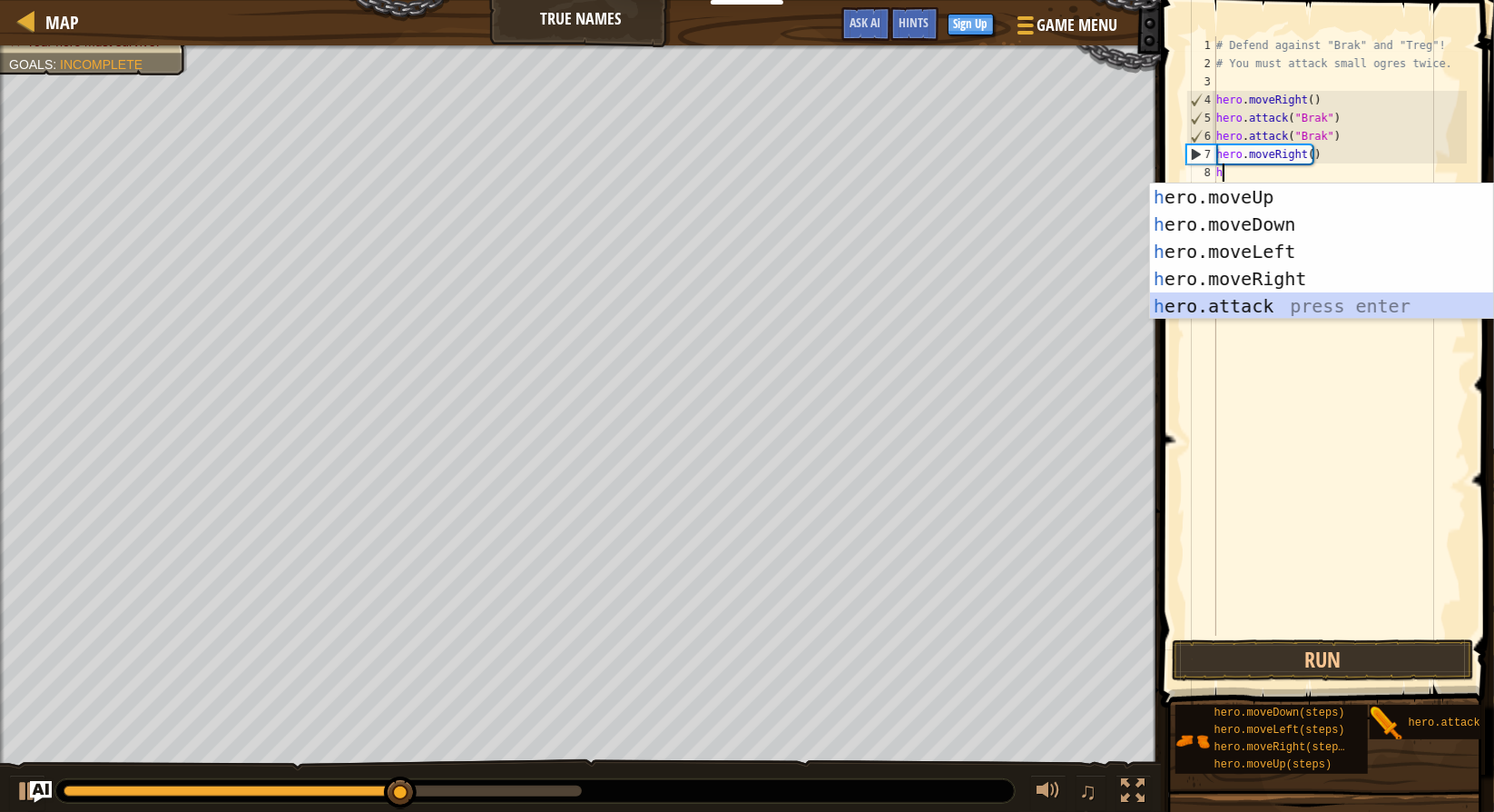
click at [1294, 295] on div "h ero.moveUp press enter h ero.moveDown press enter h ero.moveLeft press enter …" at bounding box center [1323, 278] width 344 height 190
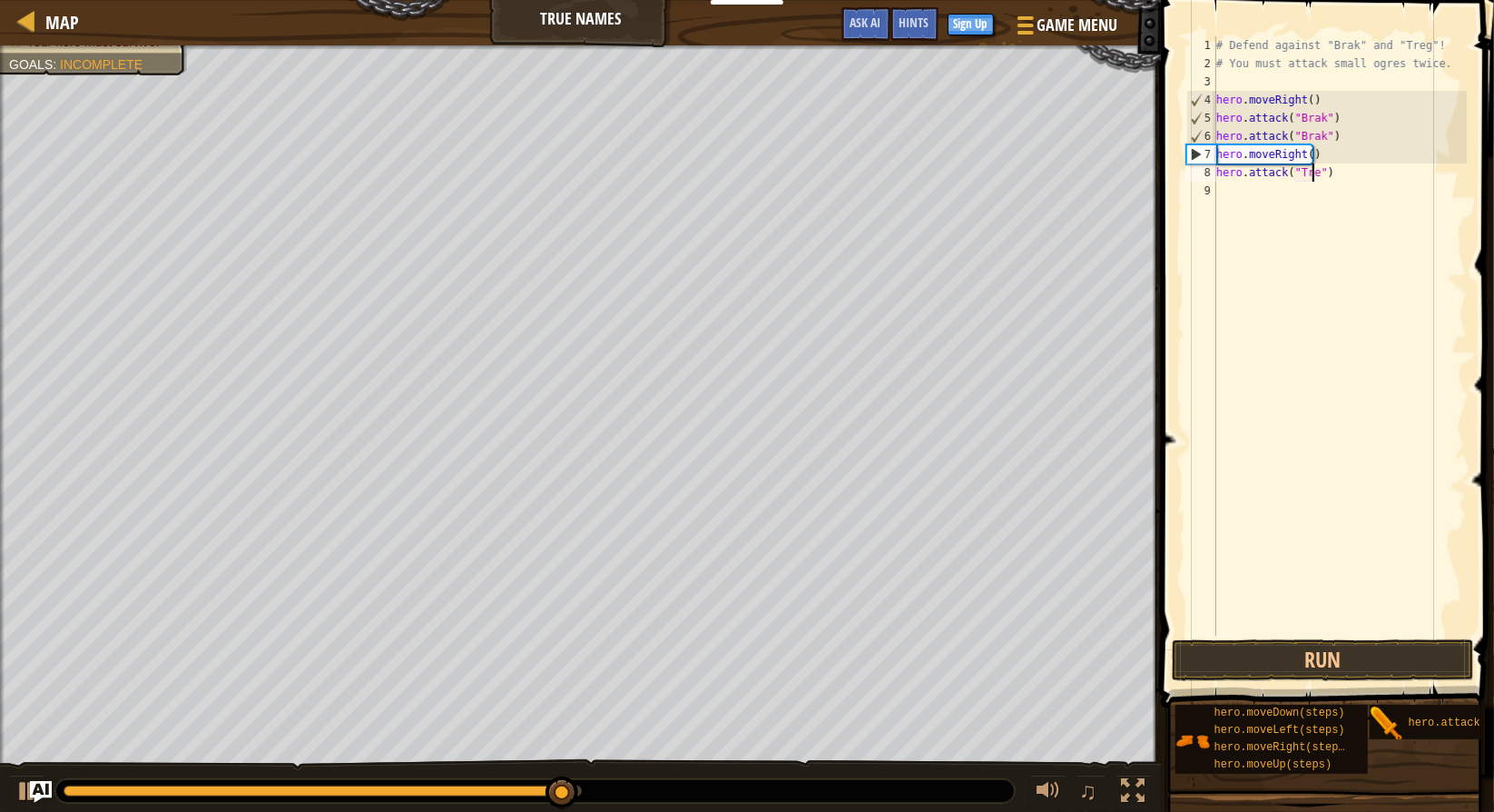
scroll to position [8, 7]
type textarea "hero.attack("Treg")"
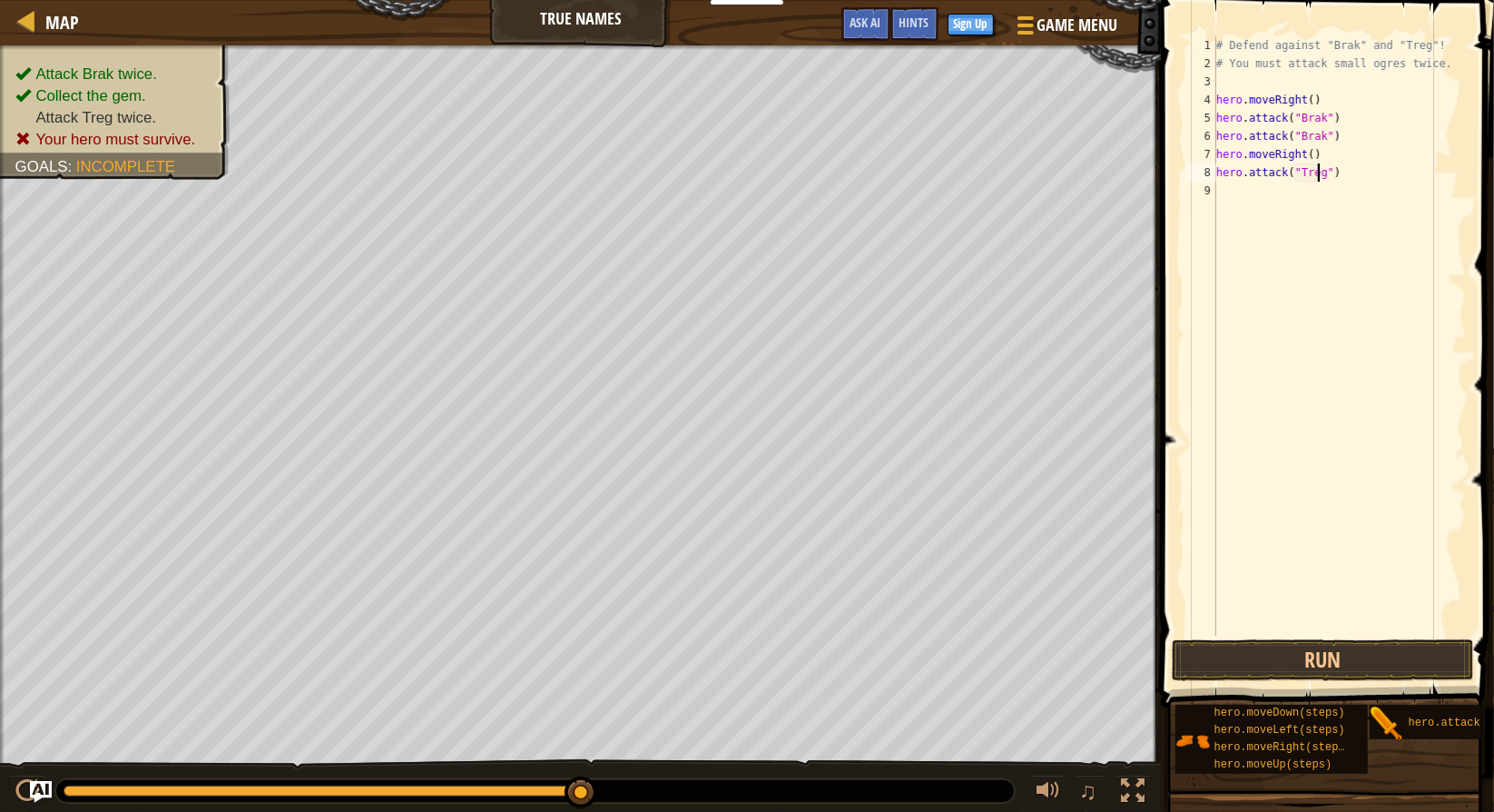
click at [1256, 196] on div "# Defend against "Brak" and "Treg"! # You must attack small ogres twice. hero .…" at bounding box center [1340, 354] width 254 height 635
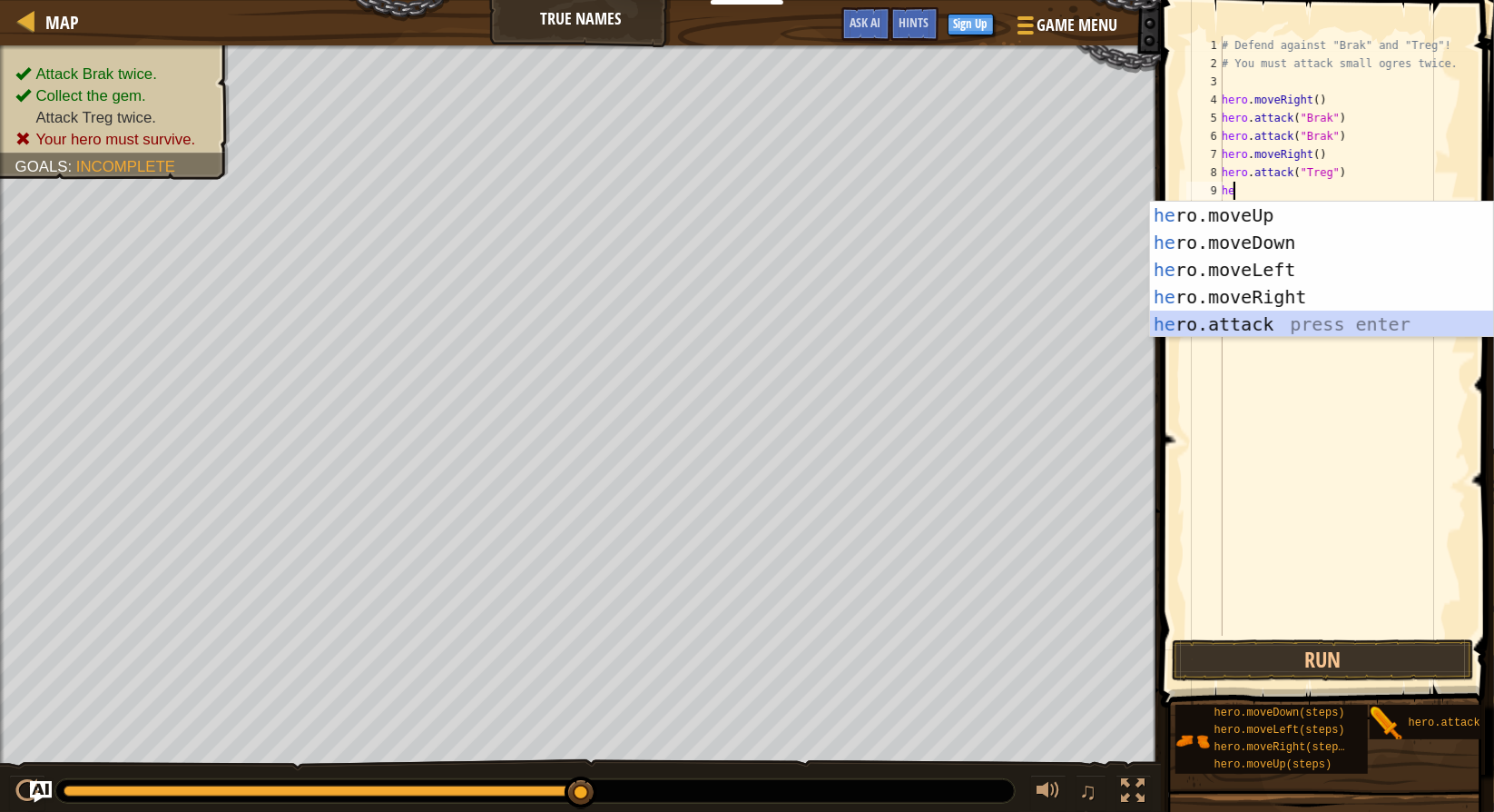
click at [1313, 311] on div "he ro.moveUp press enter he ro.moveDown press enter he ro.moveLeft press enter …" at bounding box center [1323, 297] width 344 height 190
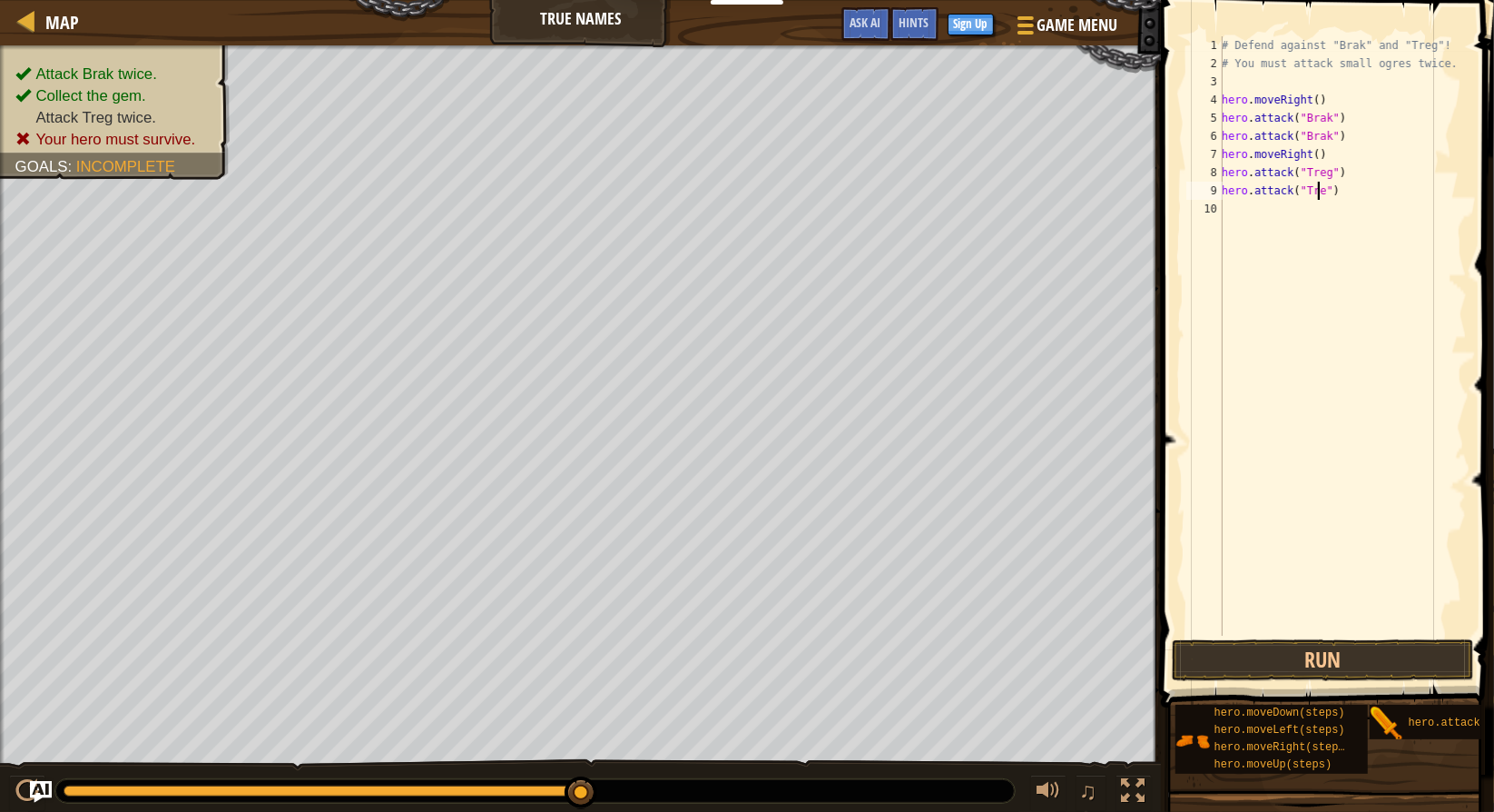
scroll to position [8, 8]
type textarea "hero.attack("Treg")"
click at [1316, 662] on button "Run" at bounding box center [1323, 660] width 302 height 42
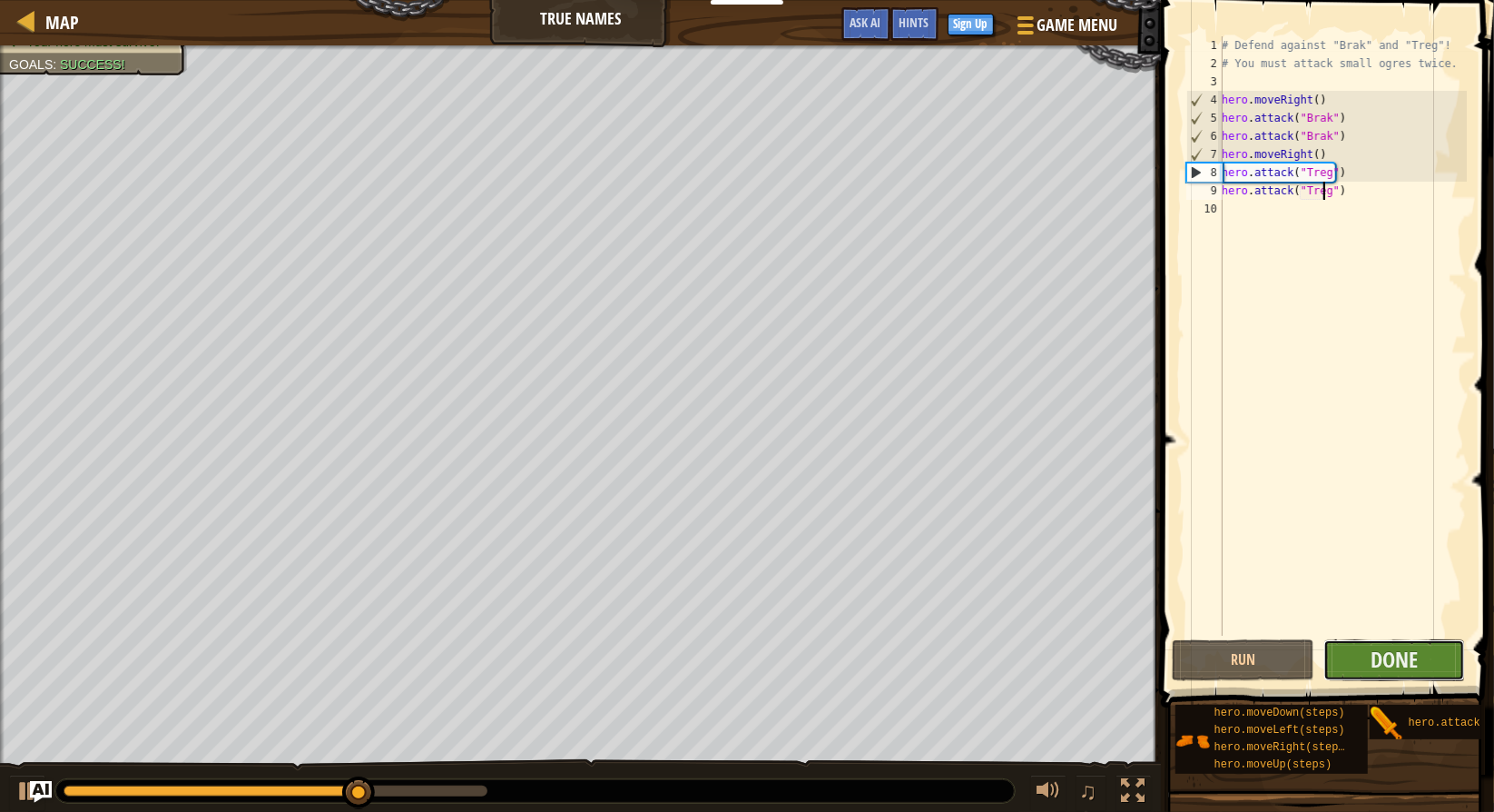
click at [1418, 648] on span "Done" at bounding box center [1395, 659] width 48 height 29
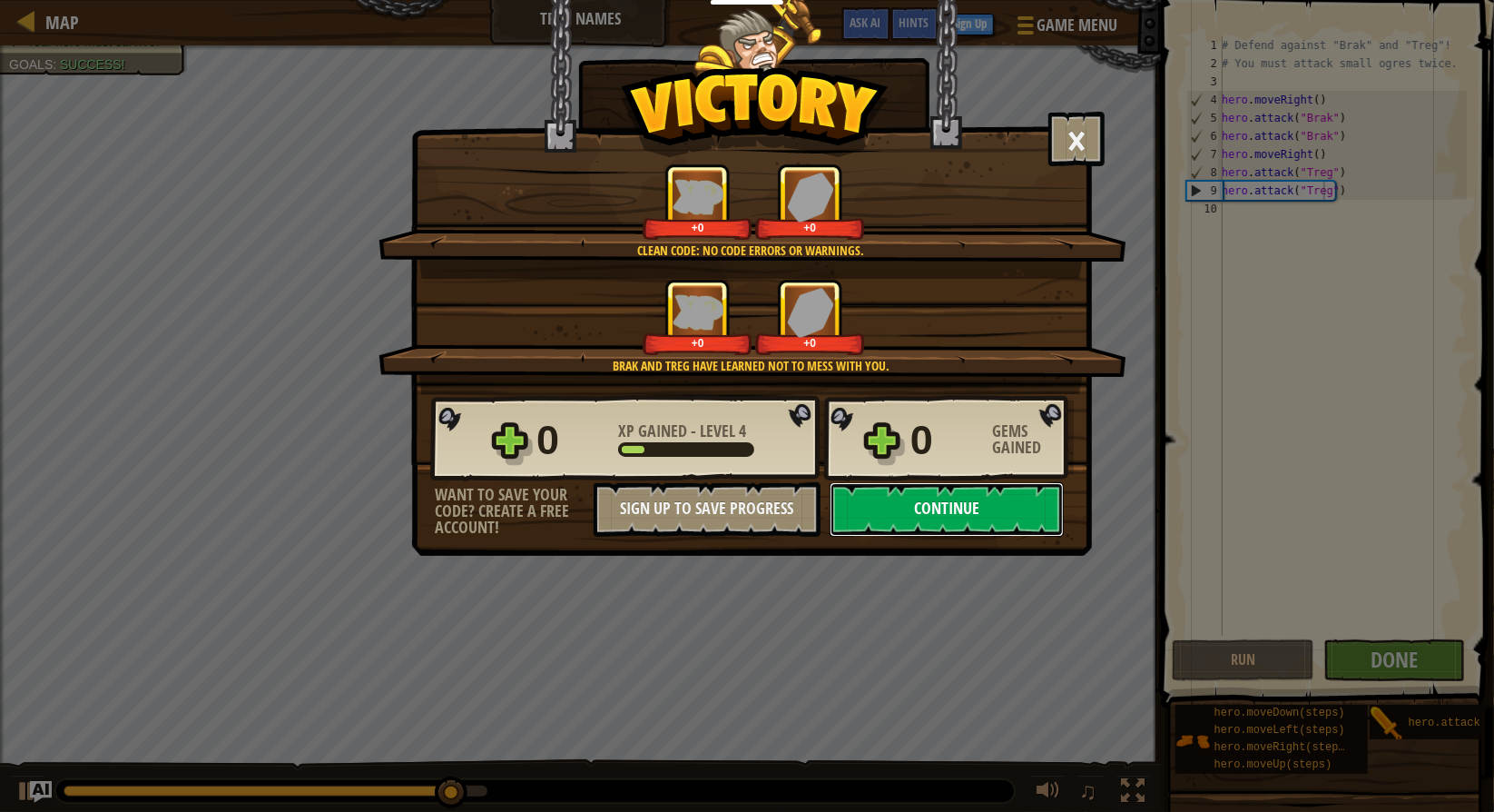
click at [1004, 497] on button "Continue" at bounding box center [947, 510] width 234 height 55
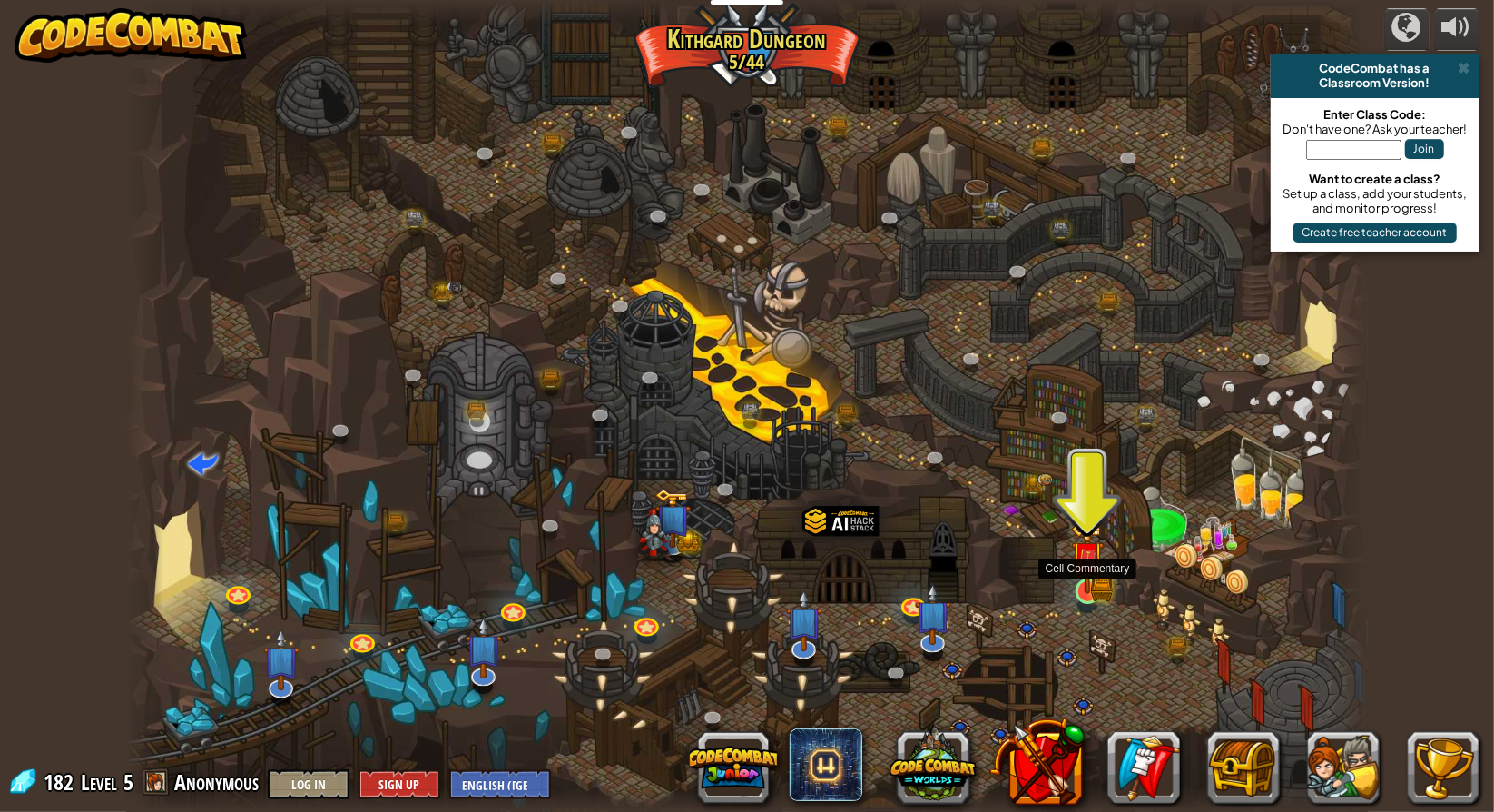
click at [1084, 577] on img at bounding box center [1088, 557] width 33 height 72
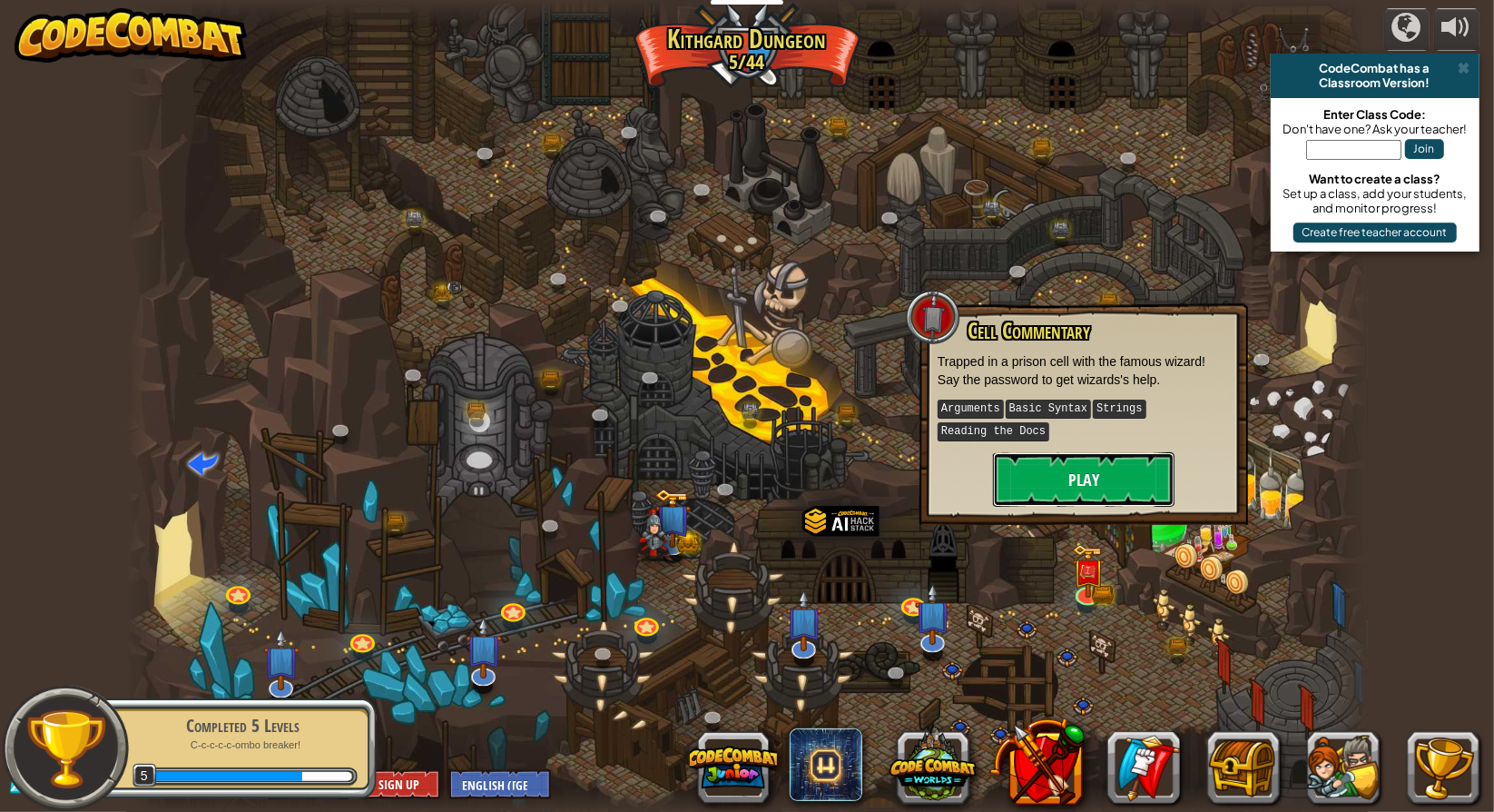
click at [1055, 457] on button "Play" at bounding box center [1084, 480] width 181 height 55
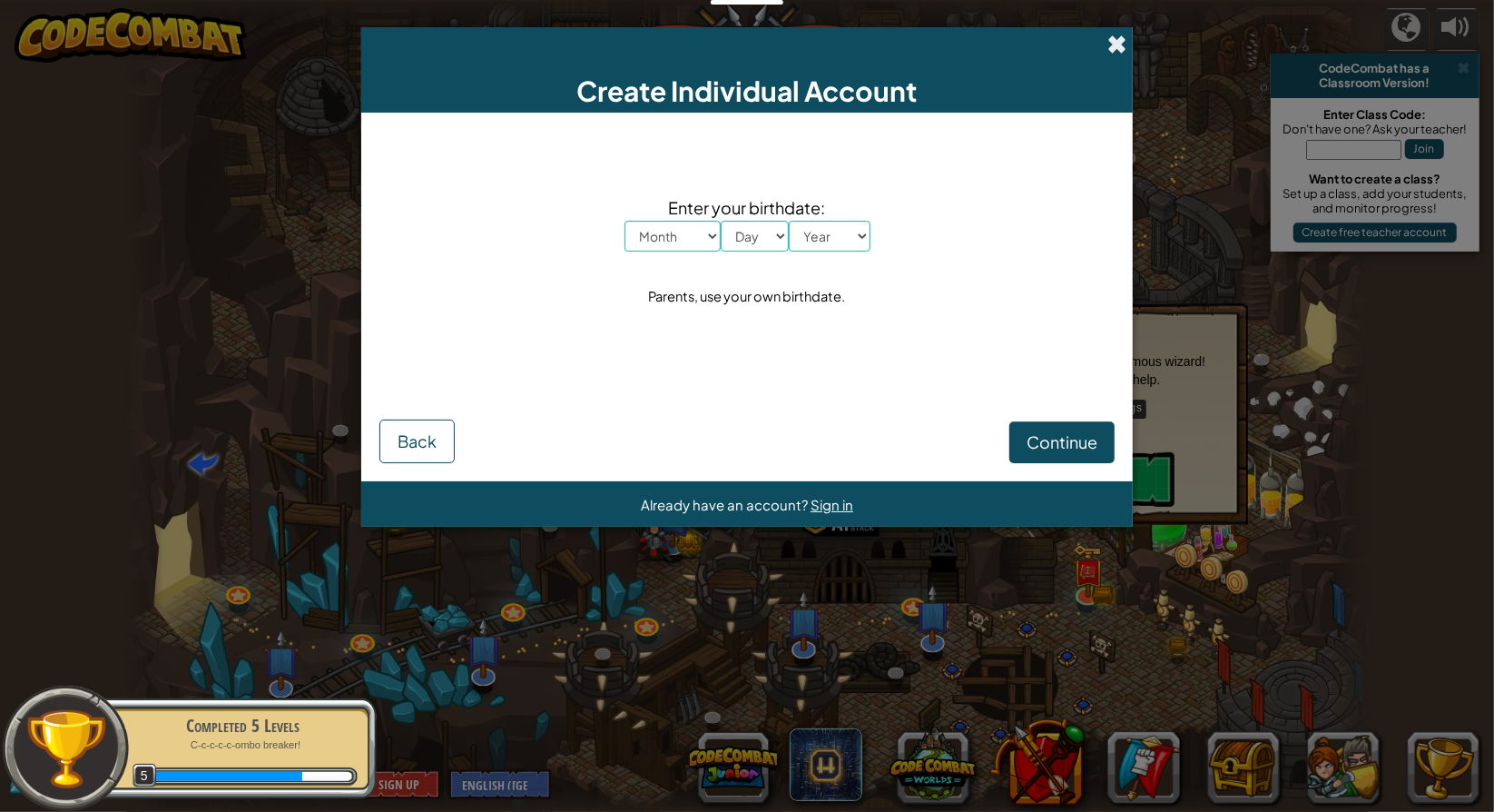
click at [1116, 42] on span at bounding box center [1117, 44] width 19 height 19
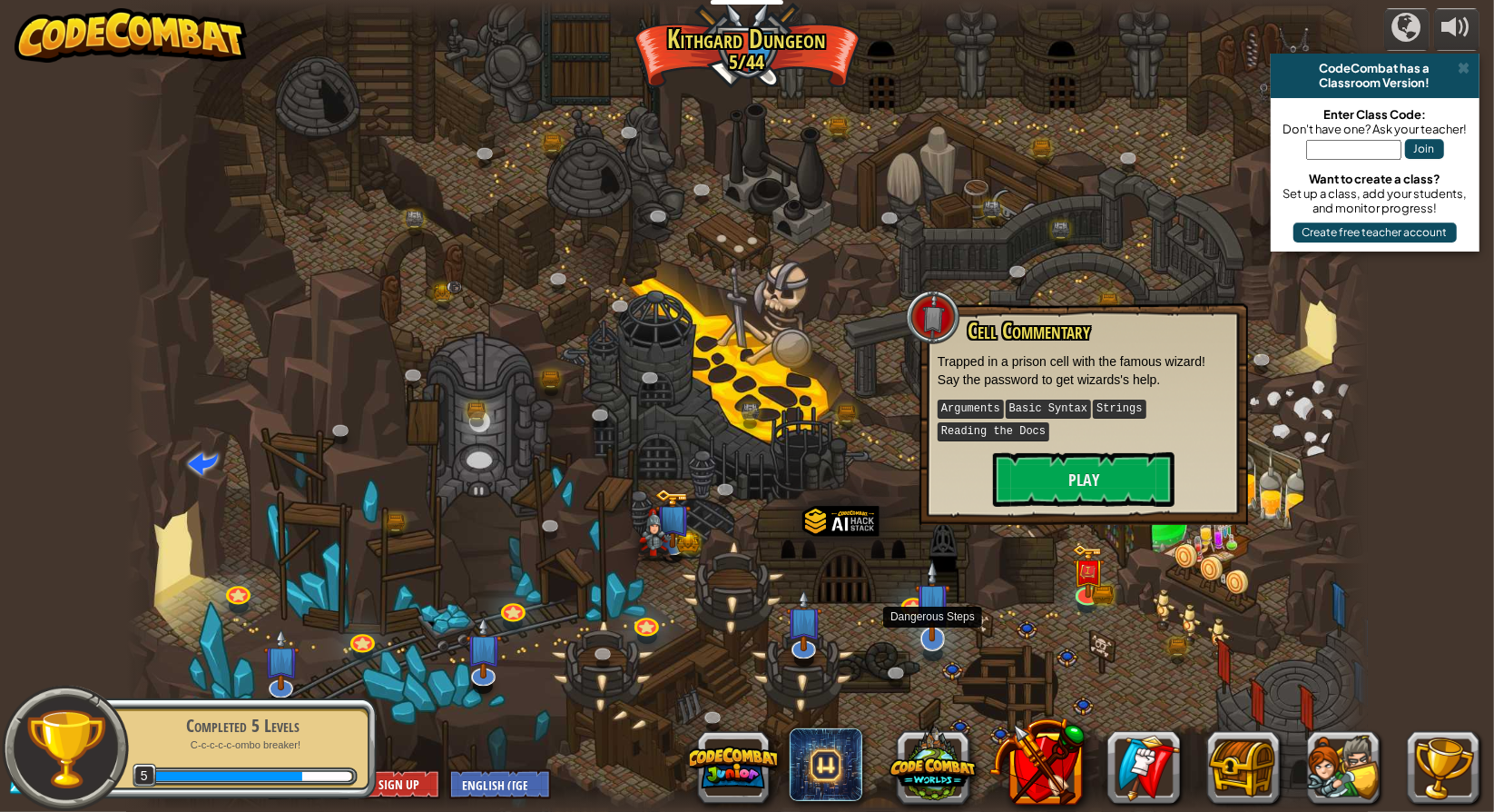
click at [936, 637] on img at bounding box center [934, 601] width 37 height 82
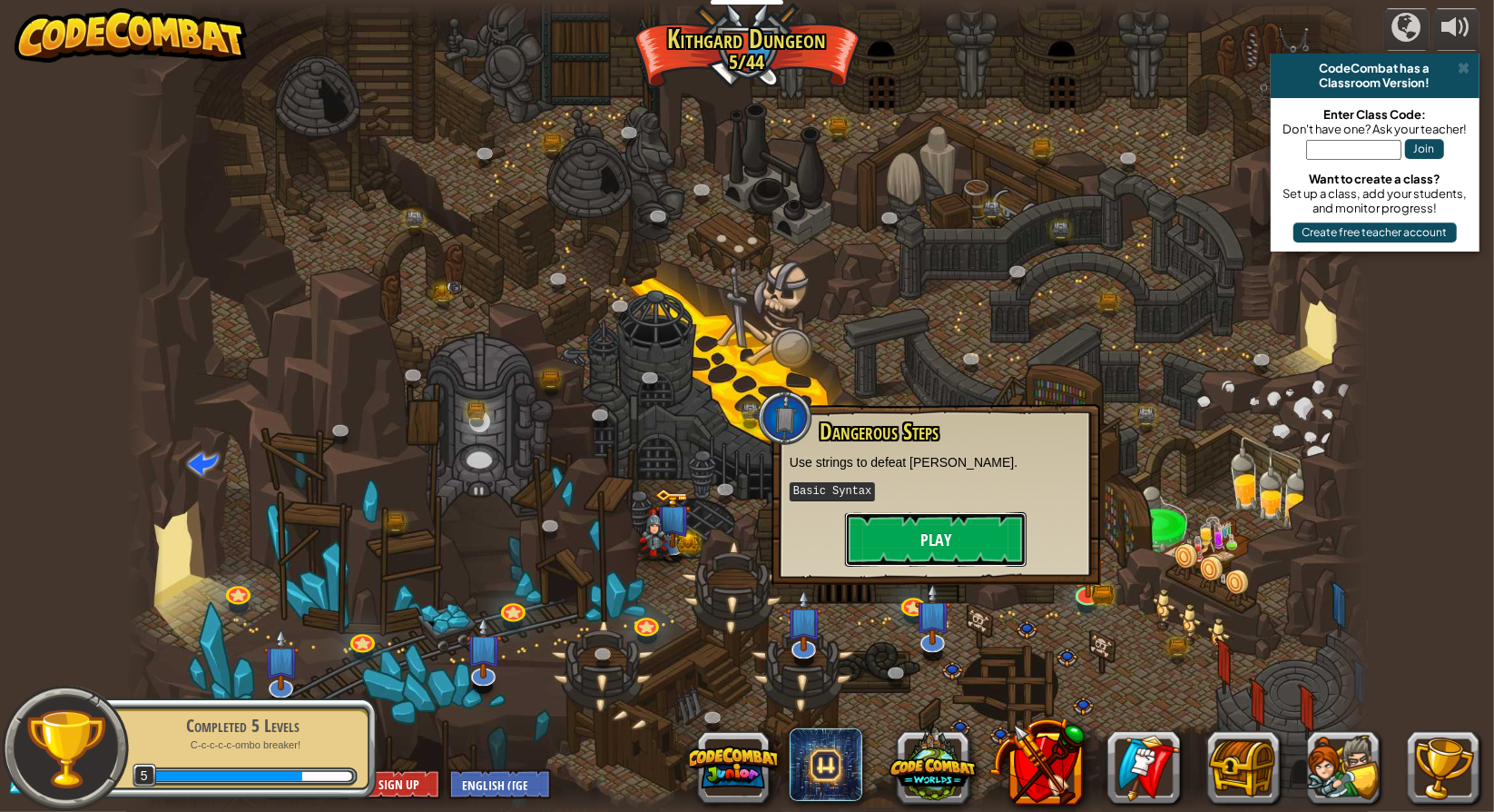
click at [945, 531] on button "Play" at bounding box center [936, 539] width 181 height 55
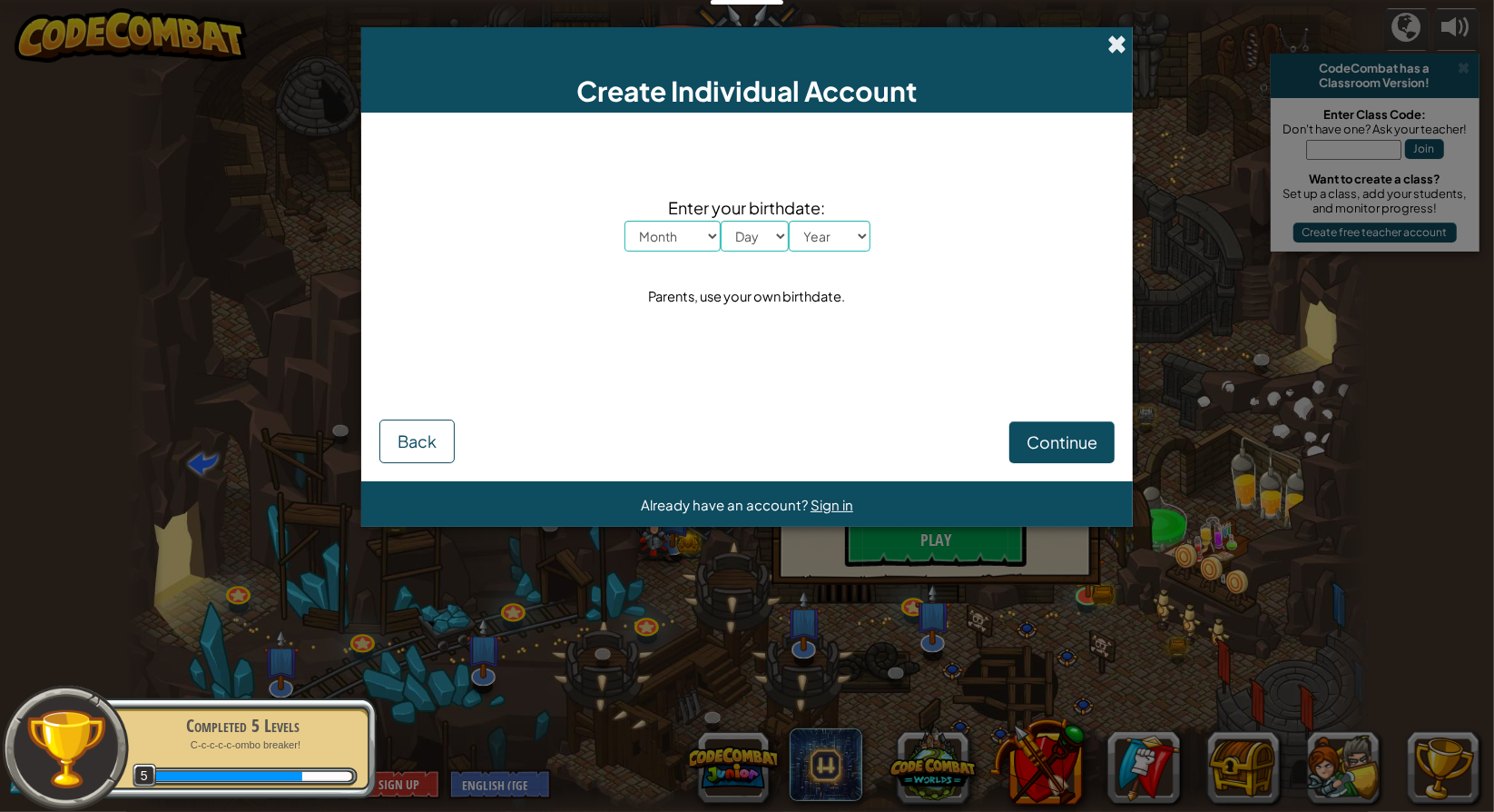
click at [1111, 45] on span at bounding box center [1117, 44] width 19 height 19
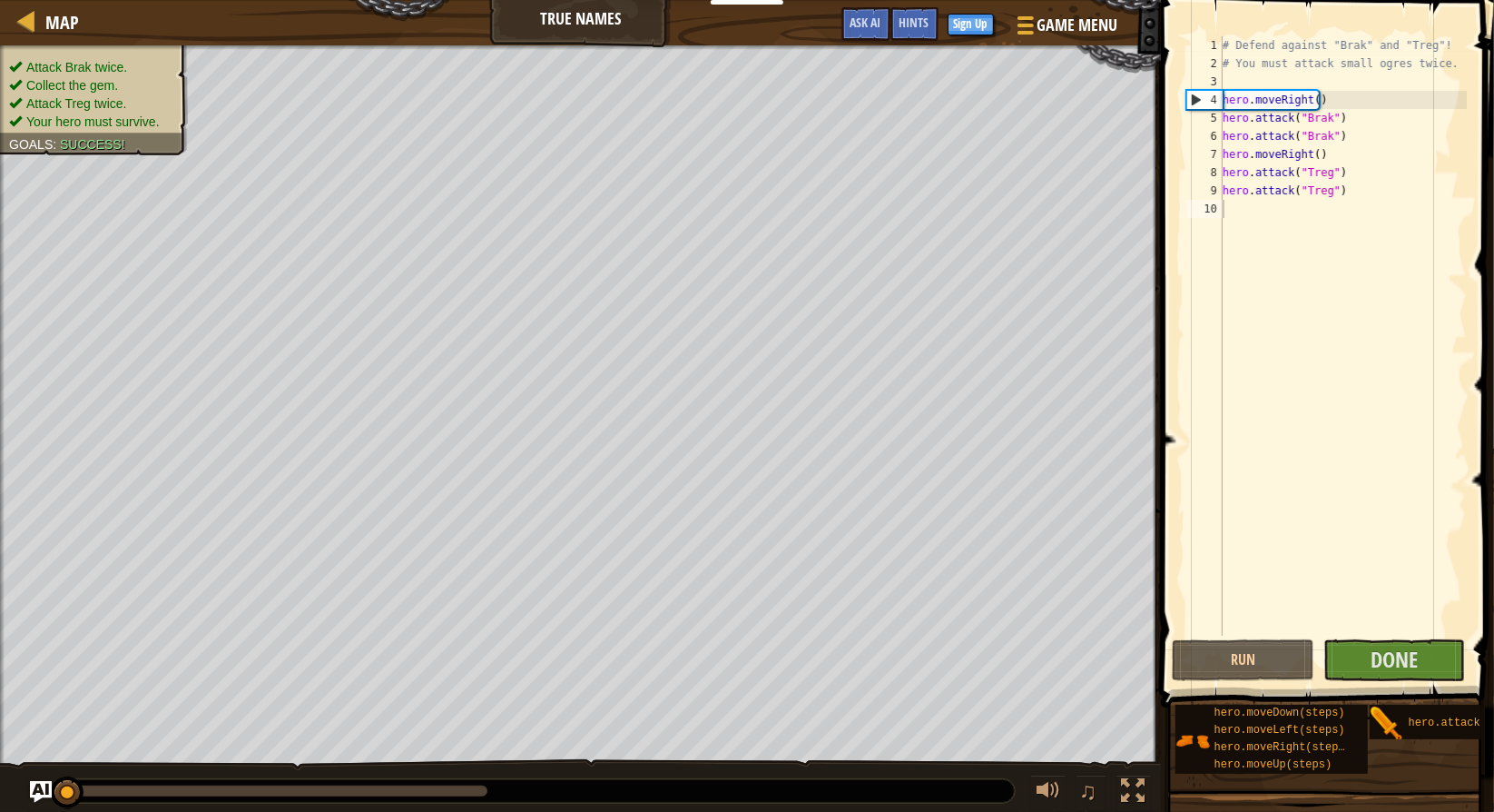
click at [1261, 637] on span at bounding box center [1330, 327] width 348 height 761
click at [1261, 655] on button "Run" at bounding box center [1243, 660] width 143 height 42
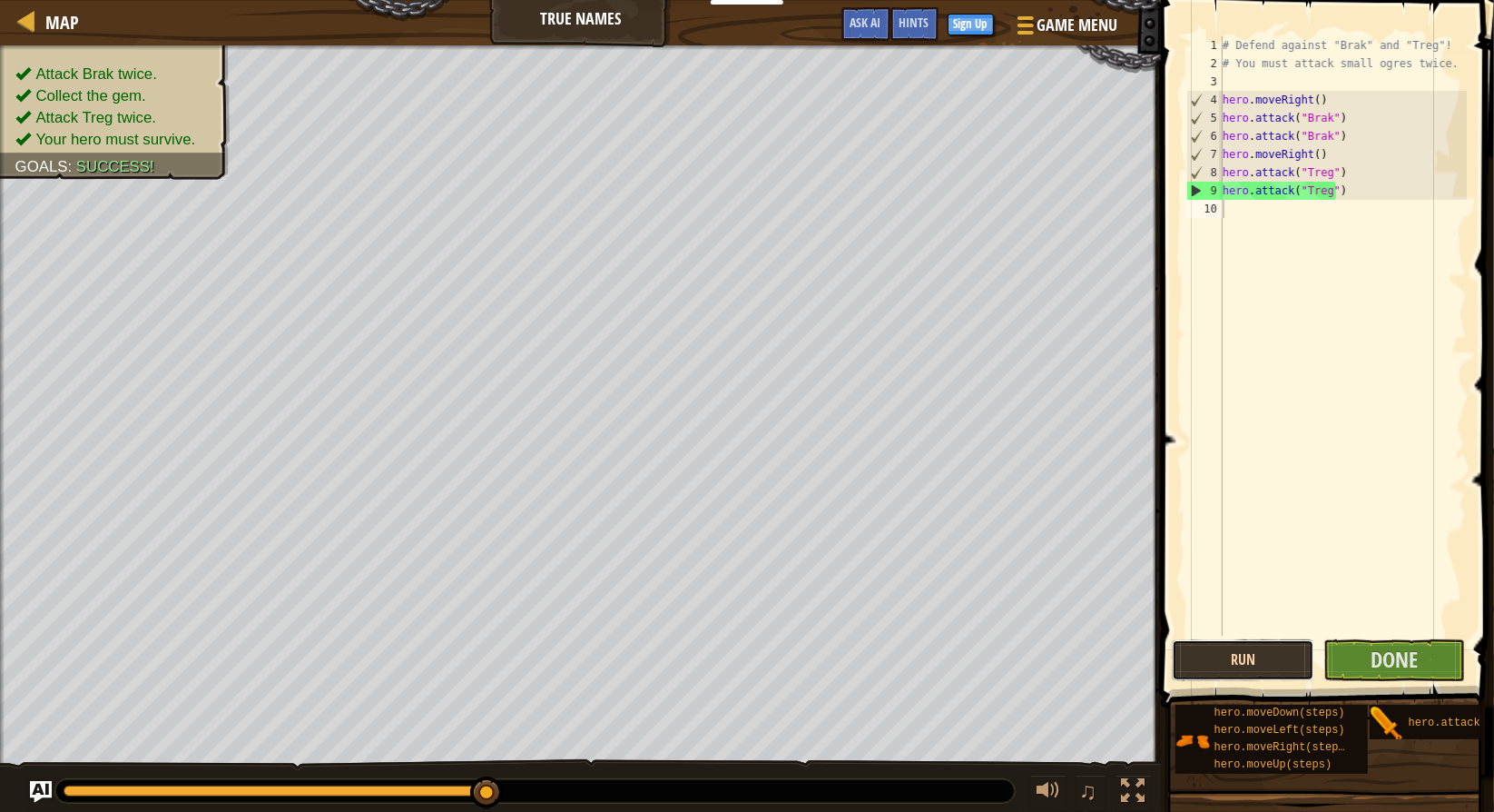
click at [1196, 651] on button "Run" at bounding box center [1243, 660] width 143 height 42
click at [1438, 671] on button "Done" at bounding box center [1395, 660] width 143 height 42
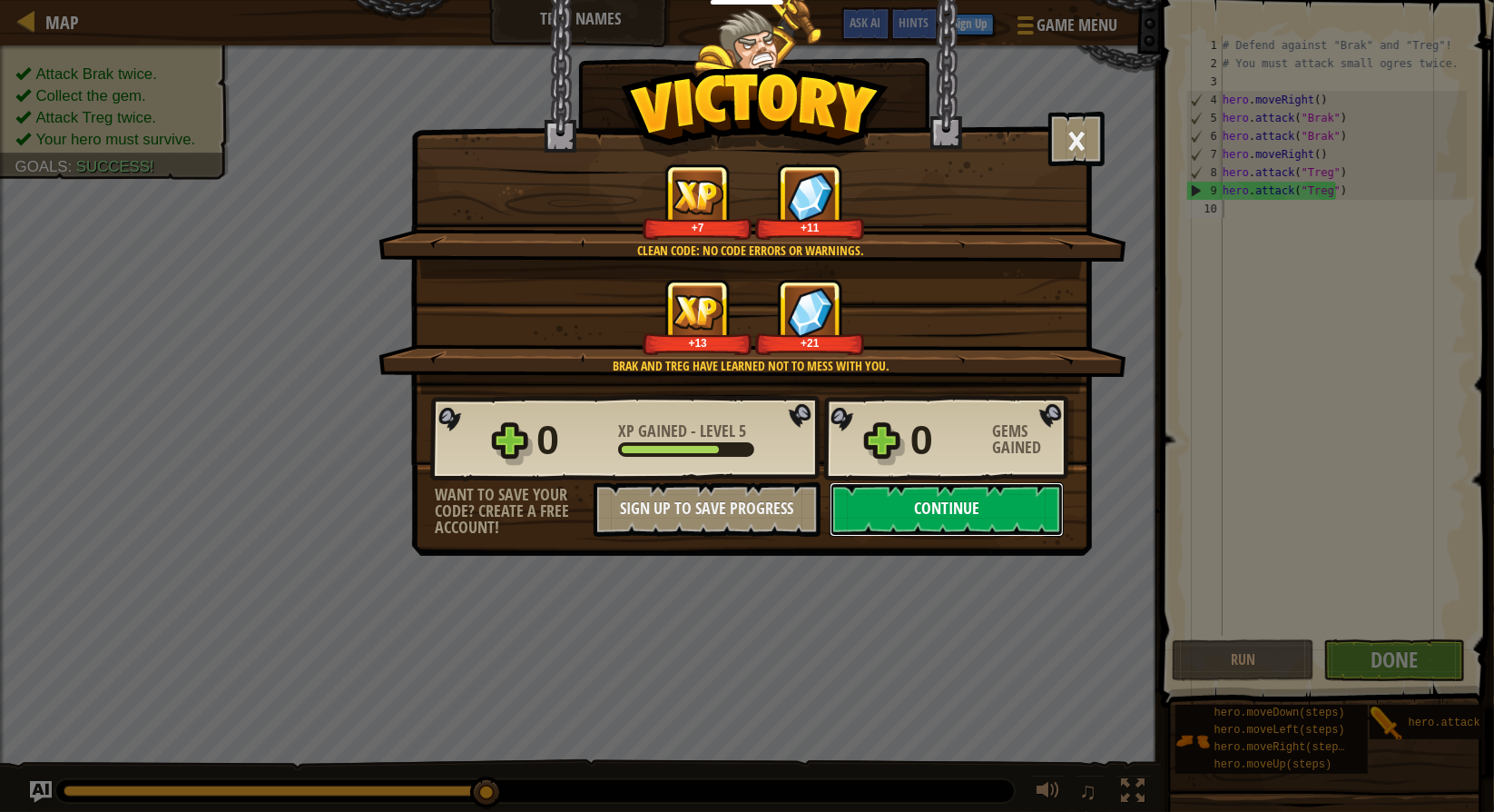
click at [1045, 511] on button "Continue" at bounding box center [947, 510] width 234 height 55
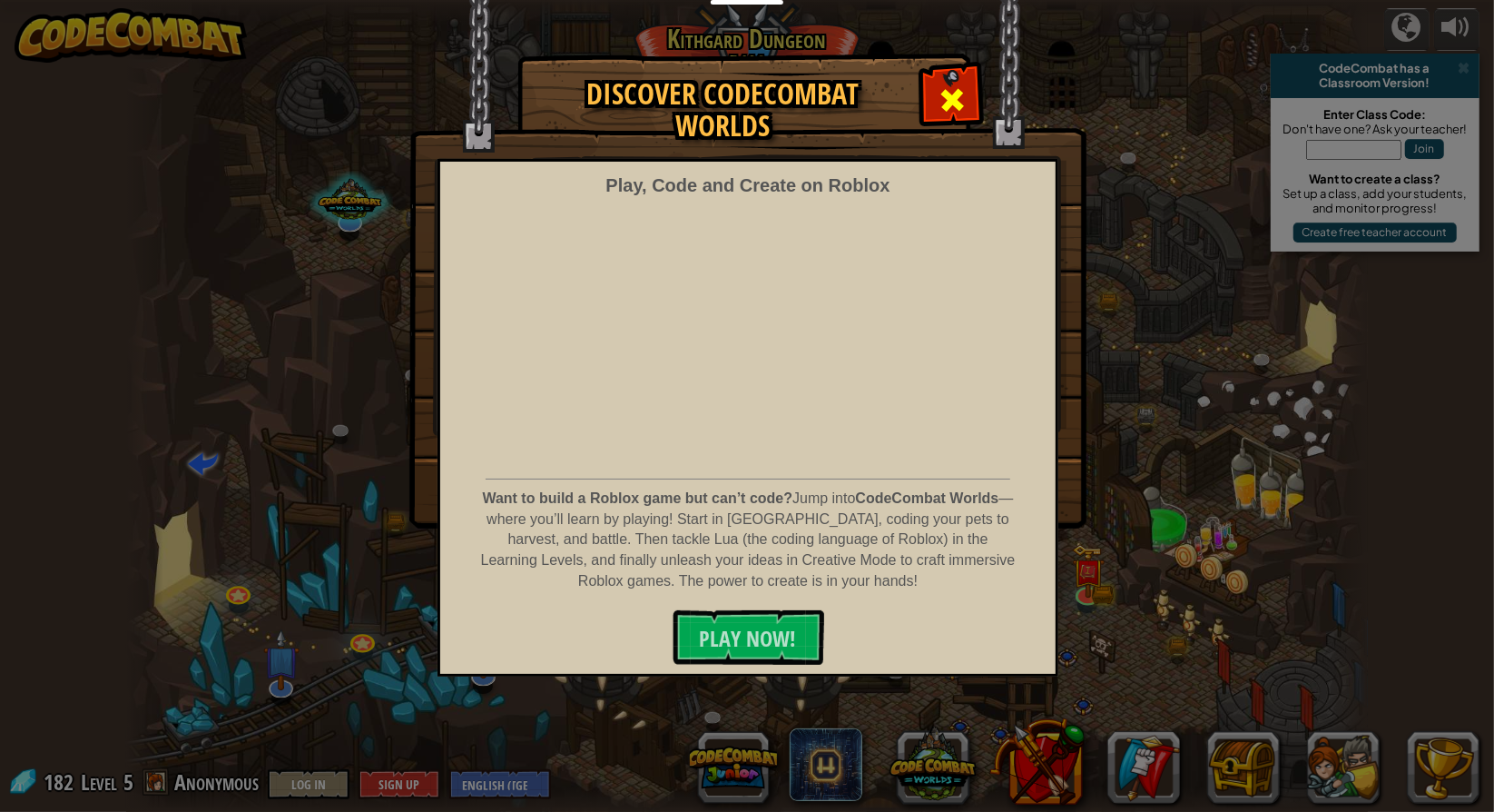
click at [932, 98] on div at bounding box center [952, 97] width 57 height 57
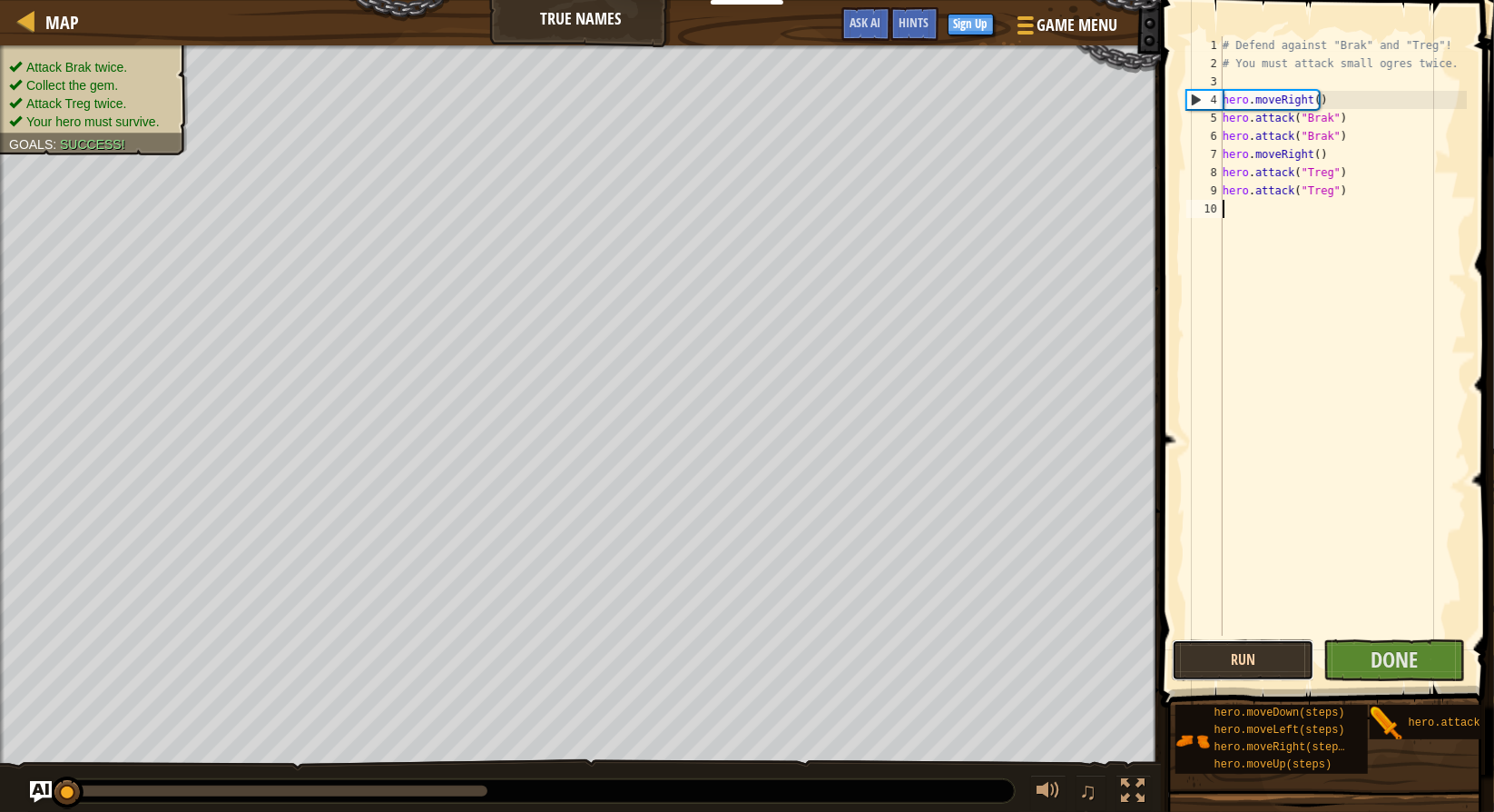
click at [1289, 664] on button "Run" at bounding box center [1243, 660] width 143 height 42
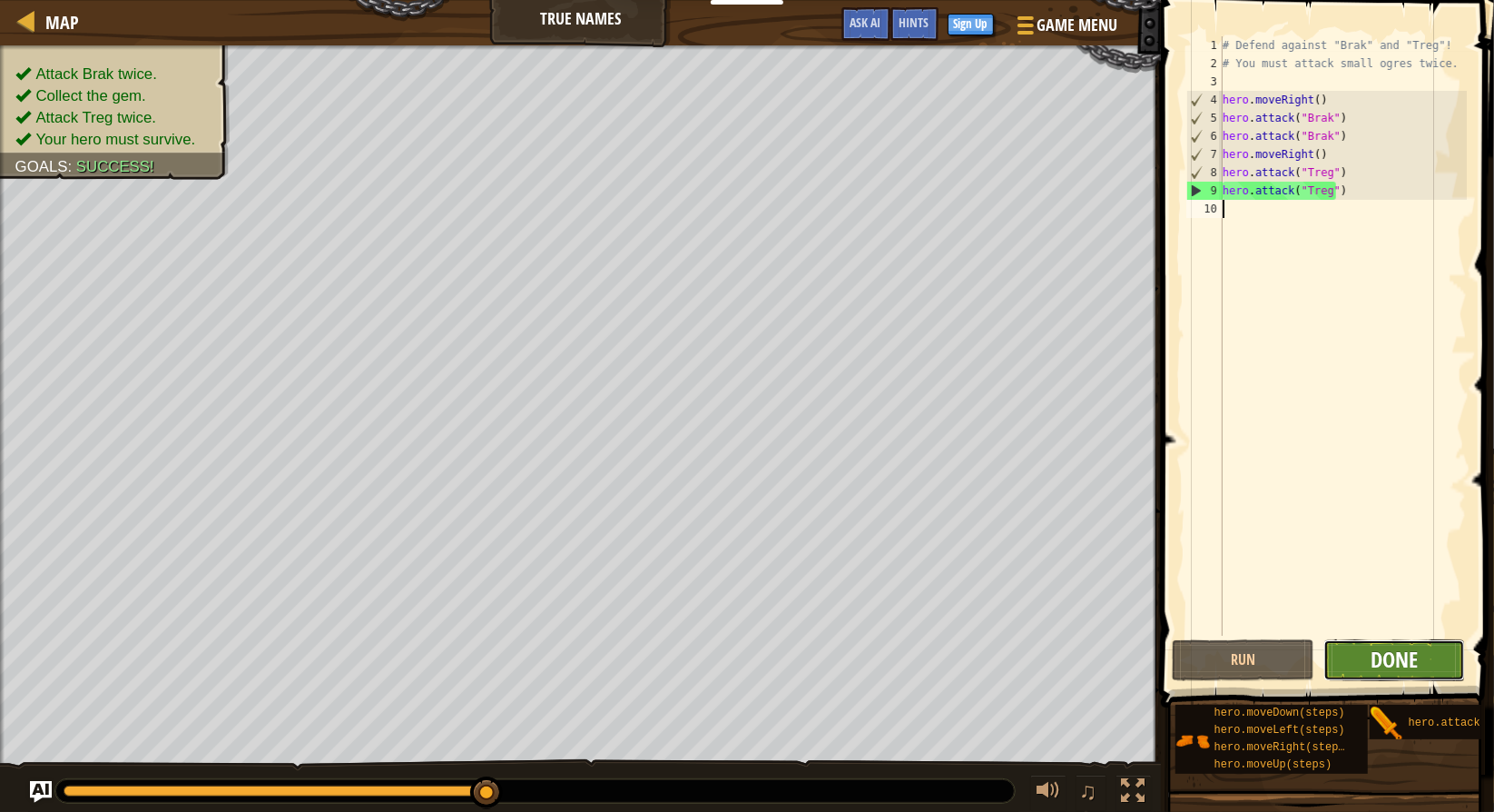
click at [1407, 668] on span "Done" at bounding box center [1395, 659] width 48 height 29
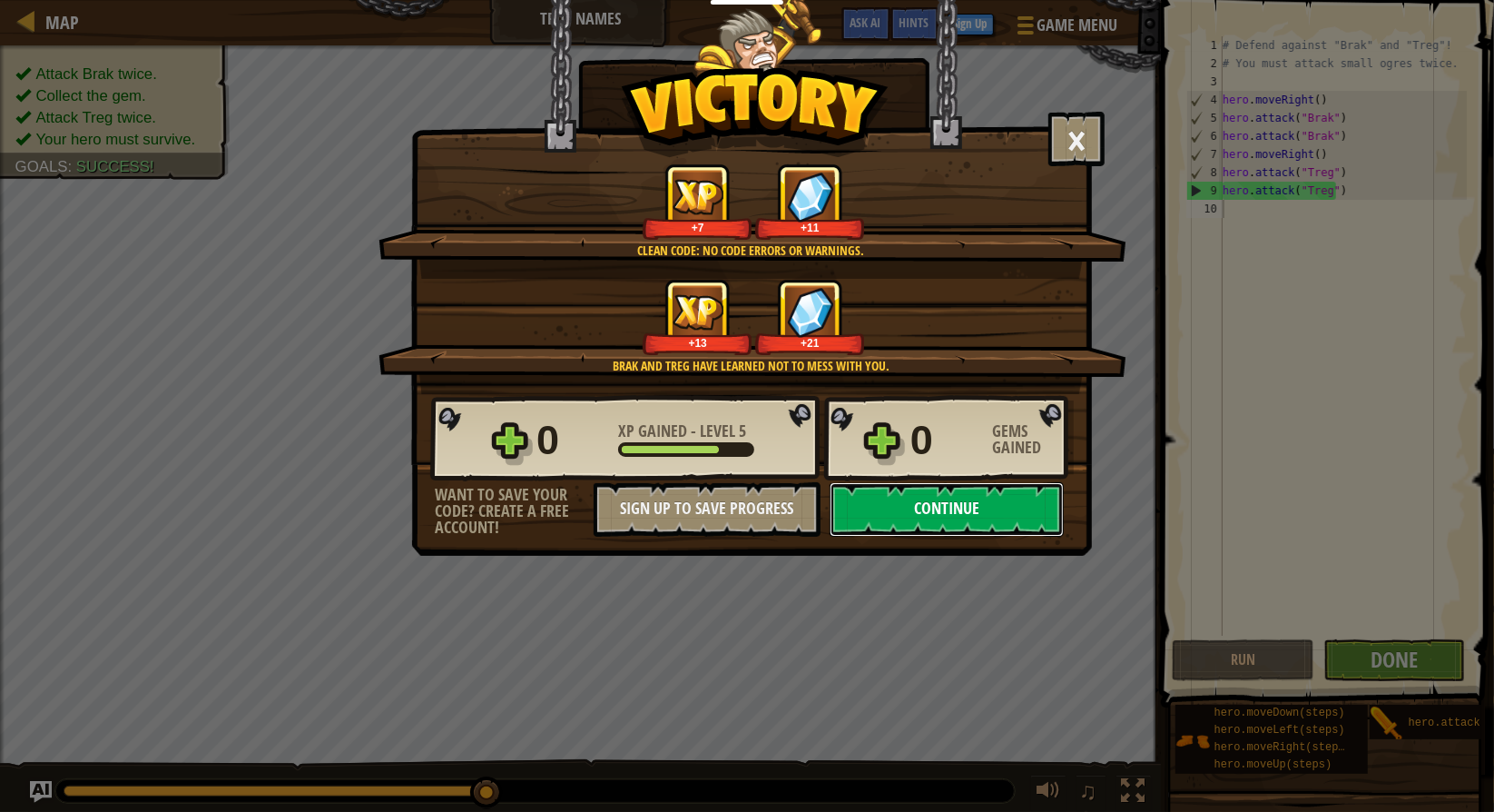
click at [1007, 505] on button "Continue" at bounding box center [947, 510] width 234 height 55
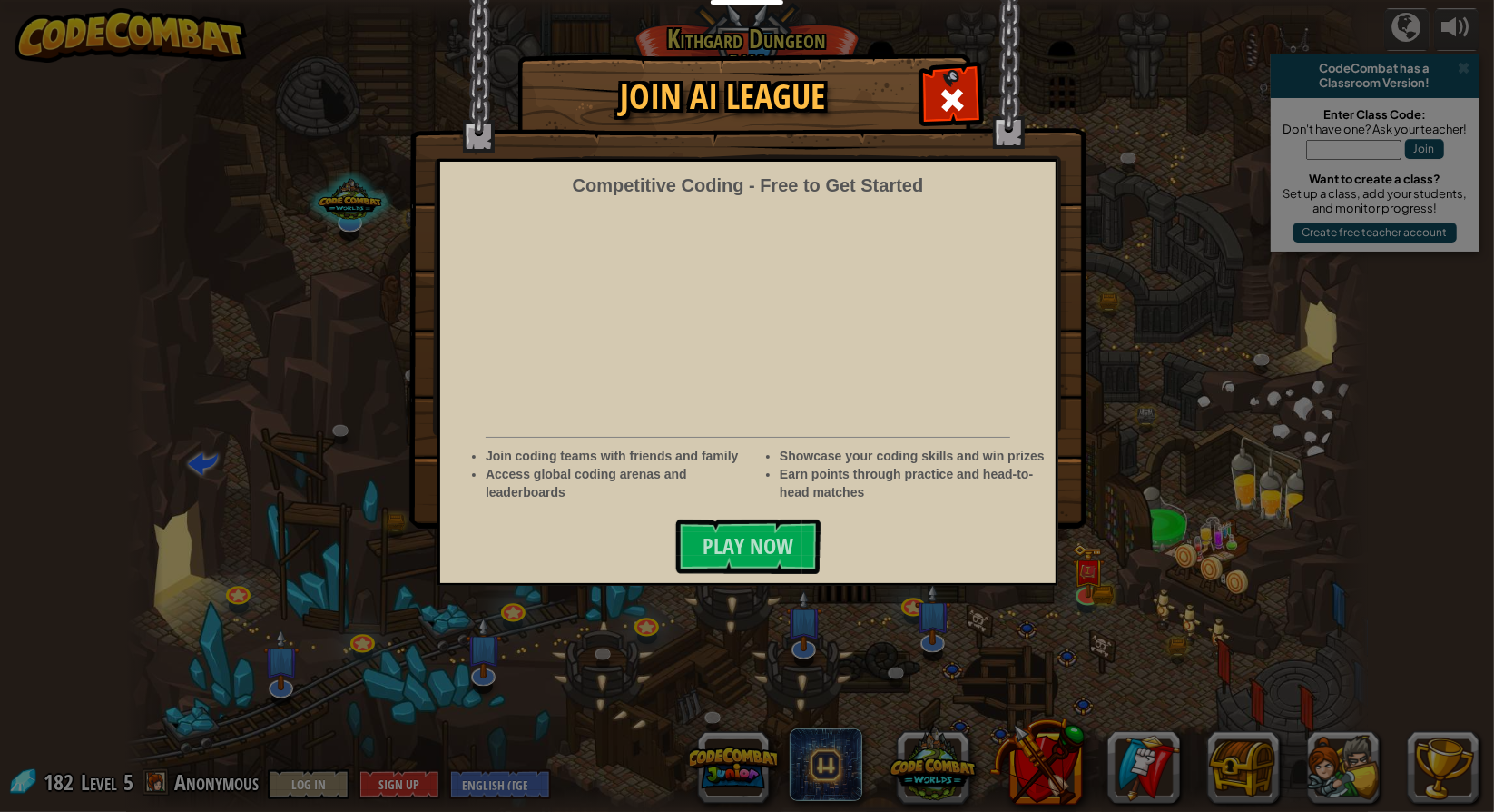
click at [936, 69] on img at bounding box center [748, 264] width 677 height 528
click at [926, 100] on div at bounding box center [952, 97] width 57 height 57
